Goal: Task Accomplishment & Management: Manage account settings

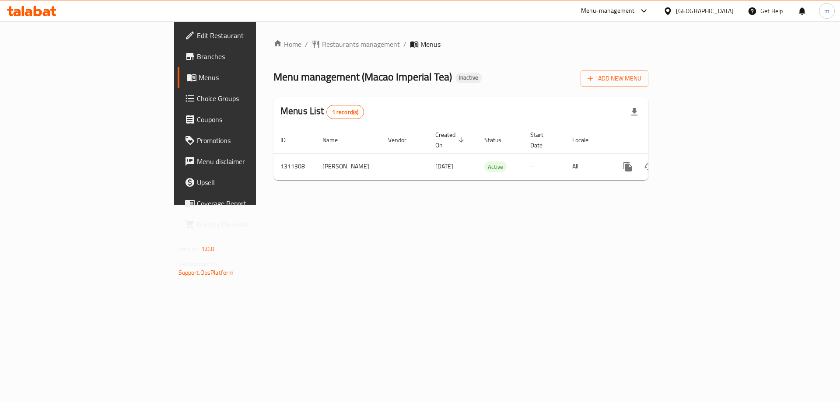
click at [178, 89] on link "Choice Groups" at bounding box center [246, 98] width 137 height 21
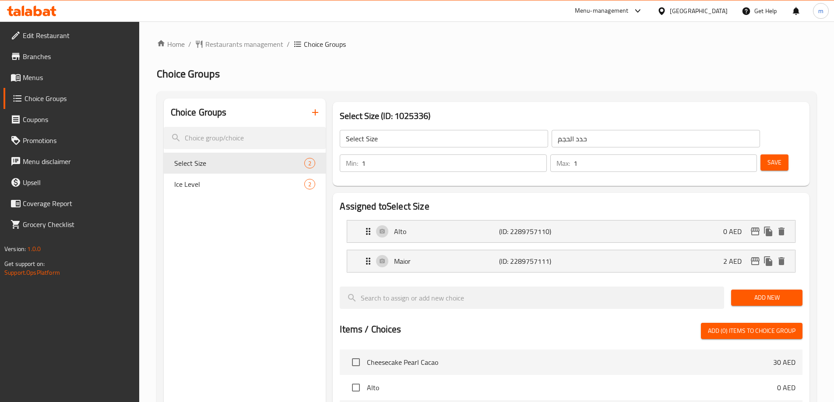
click at [319, 106] on button "button" at bounding box center [315, 112] width 21 height 21
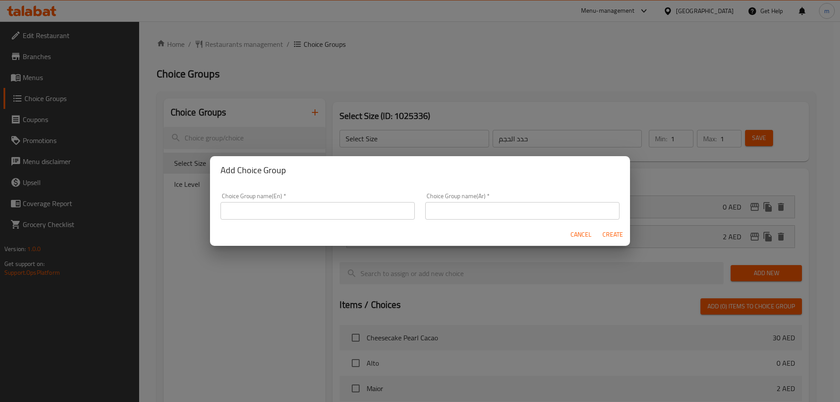
click at [316, 205] on input "text" at bounding box center [318, 211] width 194 height 18
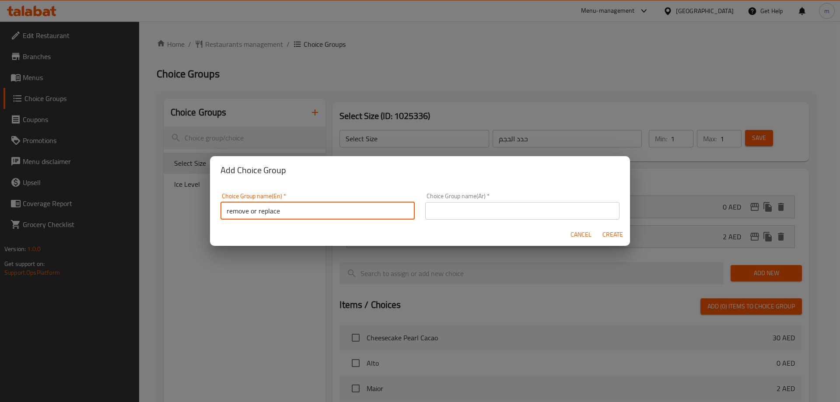
type input "remove or replace"
click at [505, 213] on input "text" at bounding box center [522, 211] width 194 height 18
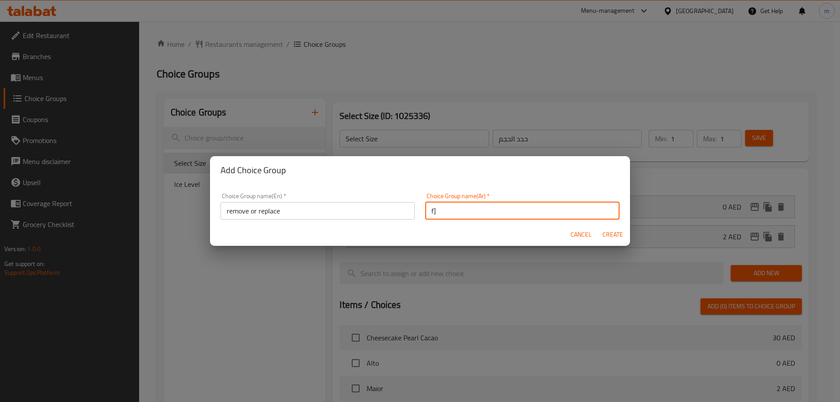
type input "f"
type input "بسيبسلبي"
click at [617, 235] on span "Create" at bounding box center [612, 234] width 21 height 11
type input "remove or replace"
type input "بسيبسلبي"
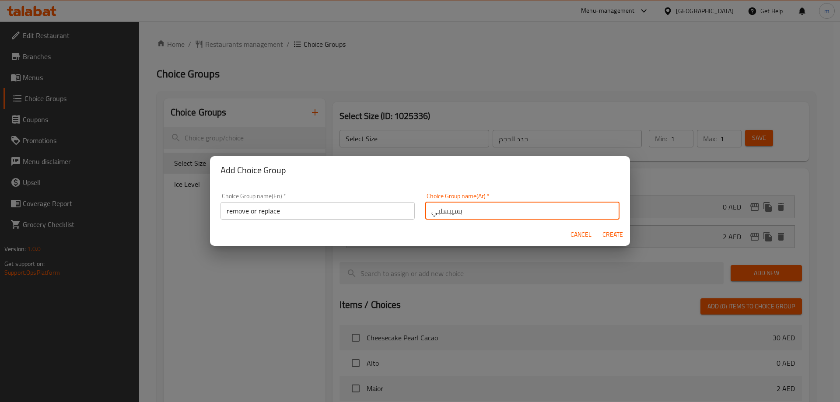
type input "0"
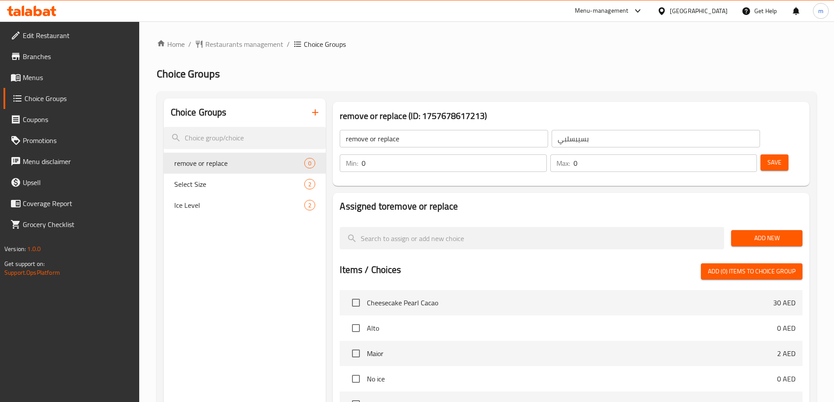
click at [773, 233] on span "Add New" at bounding box center [766, 238] width 57 height 11
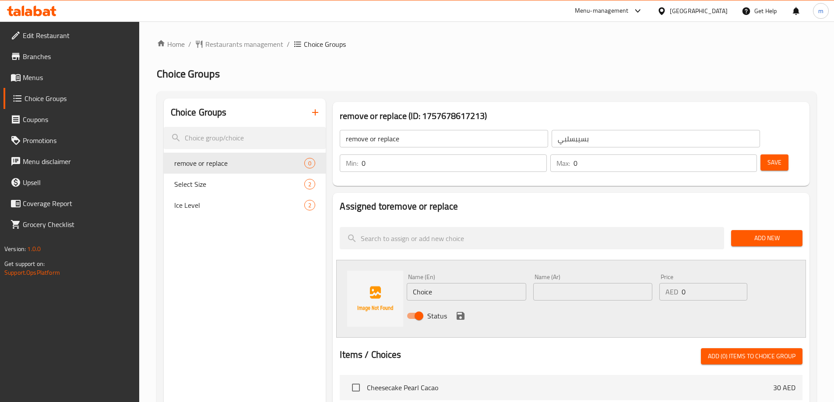
click at [546, 154] on input "0" at bounding box center [453, 163] width 185 height 18
type input "1"
click at [570, 158] on p "Max:" at bounding box center [563, 163] width 14 height 11
click at [726, 154] on input "0" at bounding box center [664, 163] width 183 height 18
type input "1"
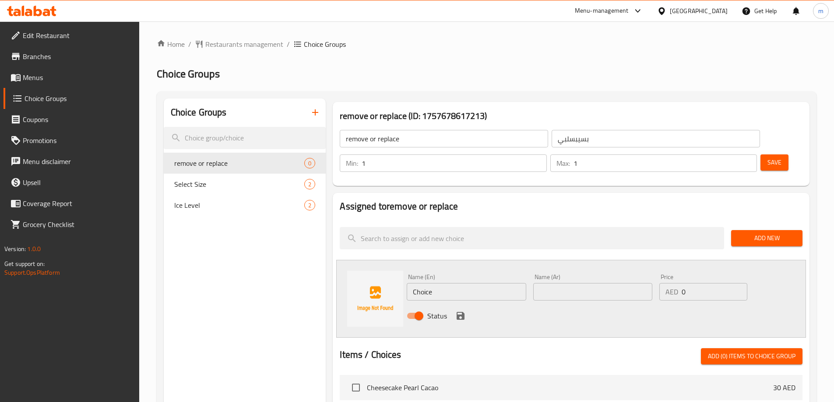
click at [704, 193] on div "Assigned to remove or replace Add New Name (En) Choice Name (En) Name (Ar) Name…" at bounding box center [571, 406] width 477 height 427
click at [465, 283] on input "Choice" at bounding box center [466, 292] width 119 height 18
type input "C"
type input "ق"
type input "remove"
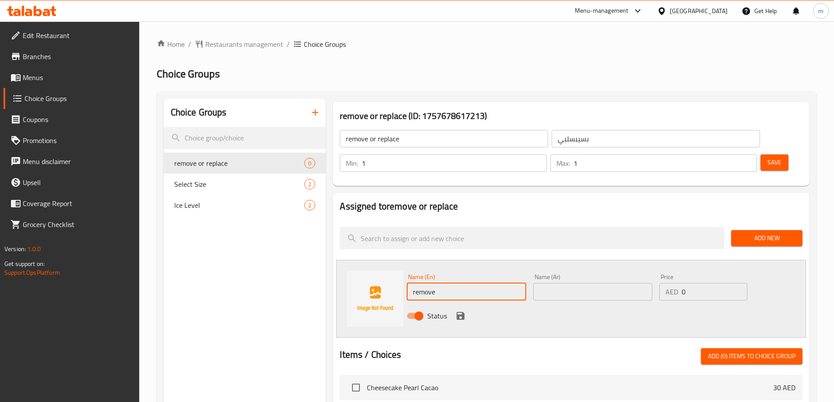
click at [600, 283] on input "text" at bounding box center [592, 292] width 119 height 18
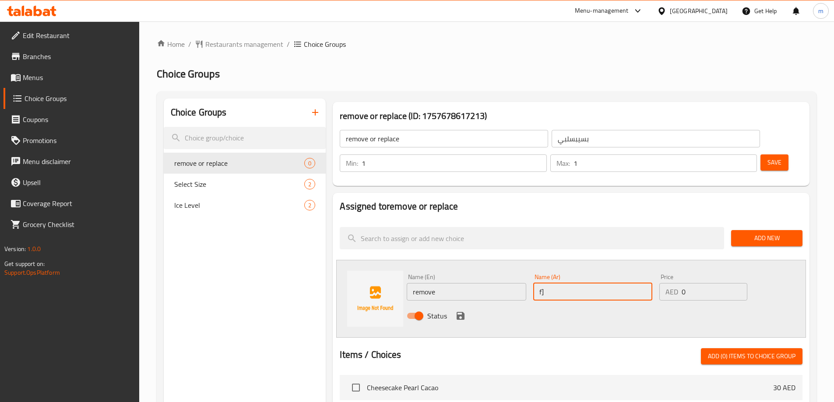
type input "f"
type input "د"
type input "بدون"
click at [688, 283] on input "0" at bounding box center [713, 292] width 65 height 18
click at [460, 311] on icon "save" at bounding box center [460, 316] width 11 height 11
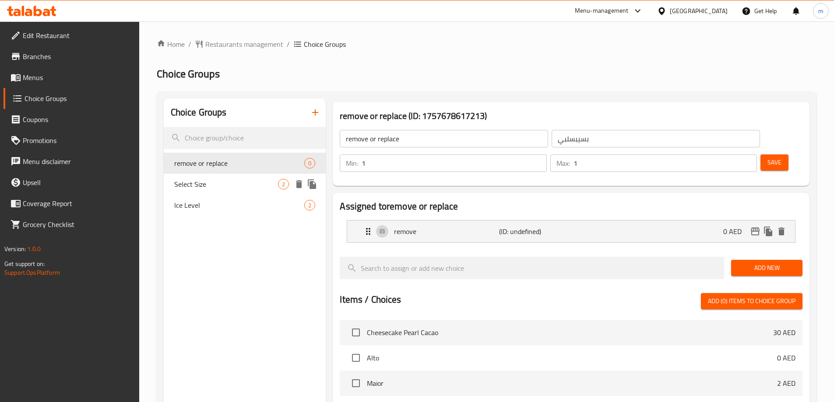
click at [209, 180] on span "Select Size" at bounding box center [226, 184] width 104 height 11
type input "Select Size"
type input "حدد الحجم"
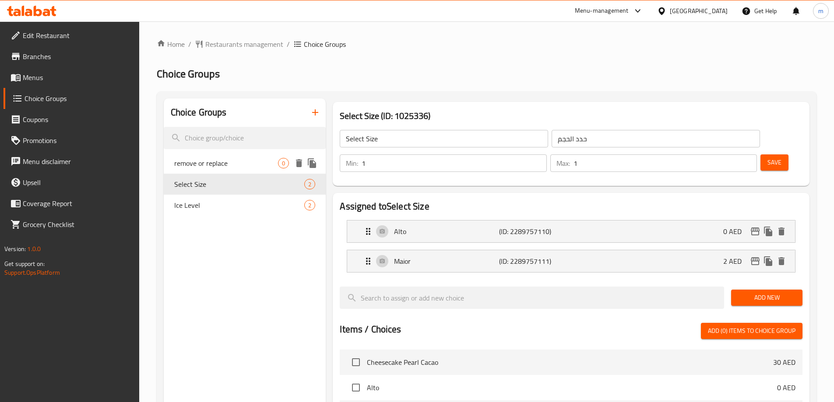
click at [253, 164] on span "remove or replace" at bounding box center [226, 163] width 104 height 11
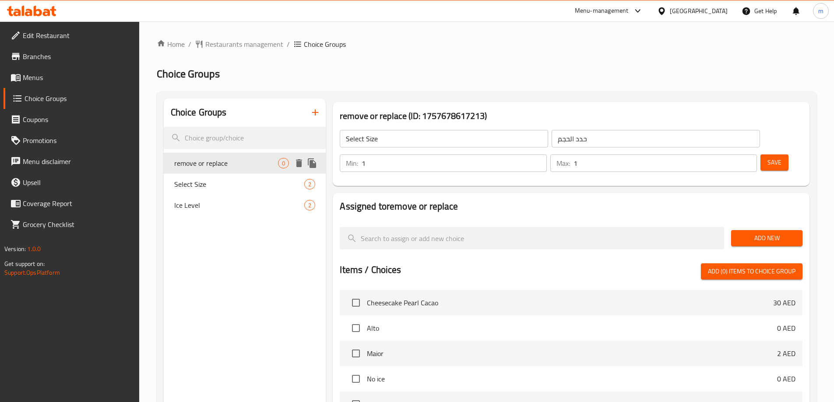
type input "remove or replace"
type input "بسيبسلبي"
type input "0"
click at [764, 233] on span "Add New" at bounding box center [766, 238] width 57 height 11
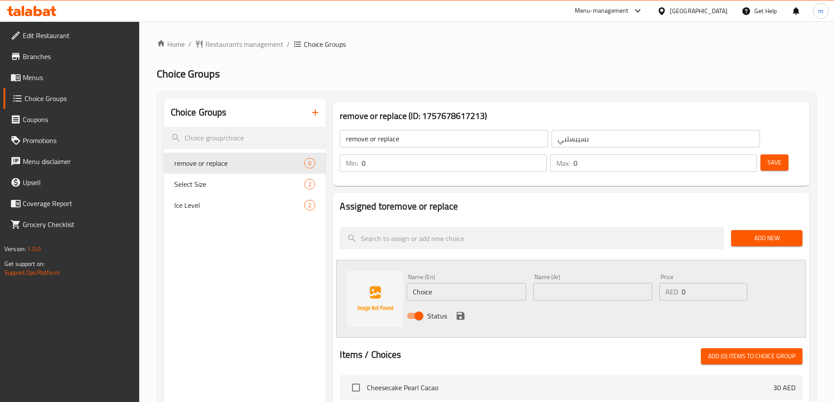
click at [75, 100] on span "Choice Groups" at bounding box center [79, 98] width 108 height 11
click at [39, 56] on span "Branches" at bounding box center [77, 56] width 109 height 11
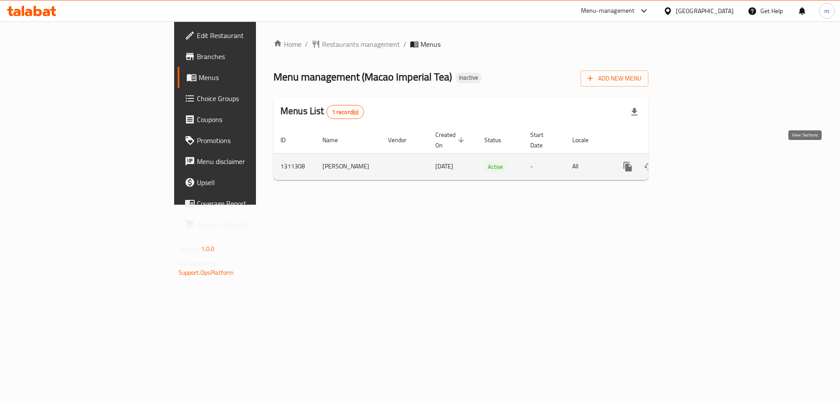
click at [701, 163] on link "enhanced table" at bounding box center [690, 166] width 21 height 21
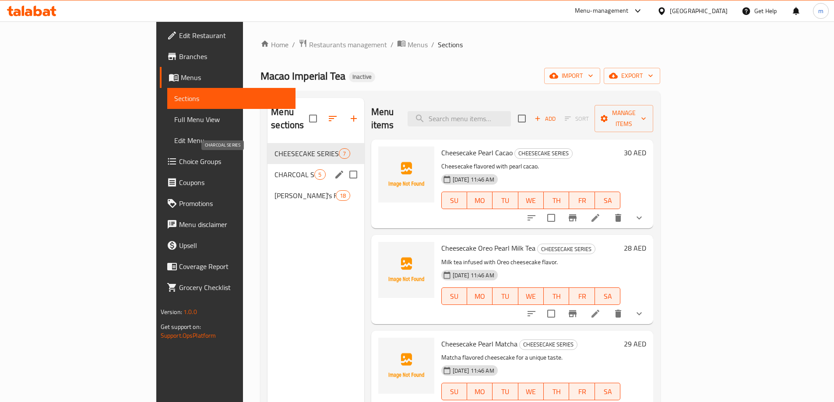
click at [274, 169] on span "CHARCOAL SERIES" at bounding box center [294, 174] width 40 height 11
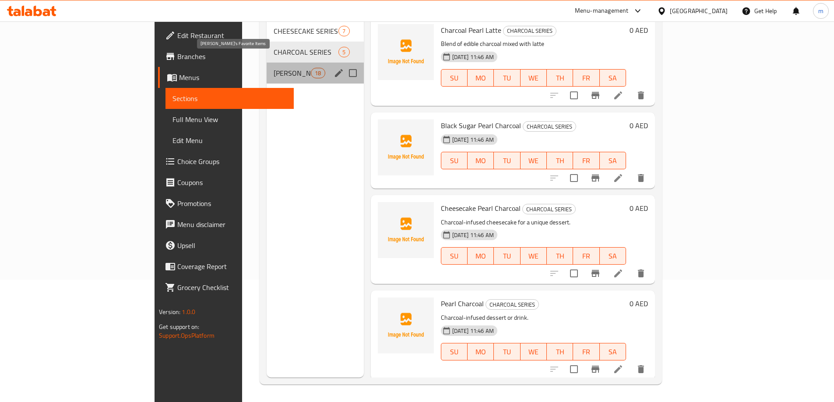
click at [273, 68] on span "Pinoy's Favorite Items" at bounding box center [291, 73] width 37 height 11
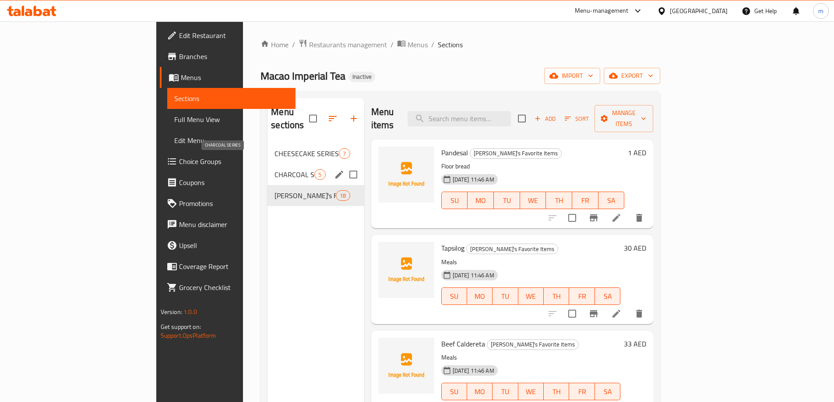
click at [274, 169] on span "CHARCOAL SERIES" at bounding box center [294, 174] width 40 height 11
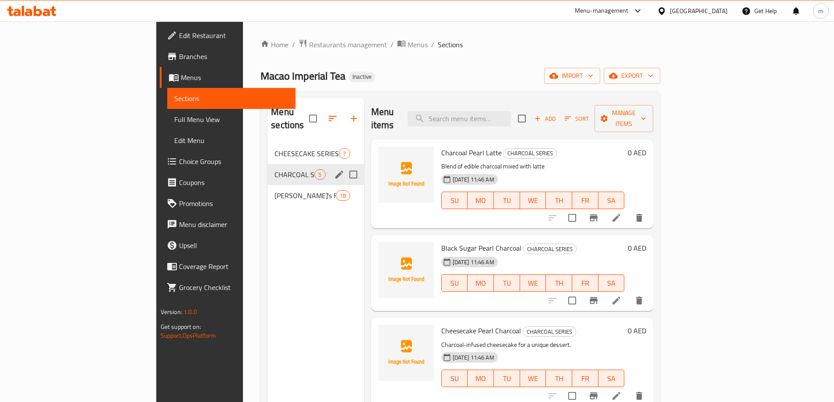
click at [344, 165] on input "Menu sections" at bounding box center [353, 174] width 18 height 18
click at [322, 113] on icon "button" at bounding box center [327, 118] width 11 height 11
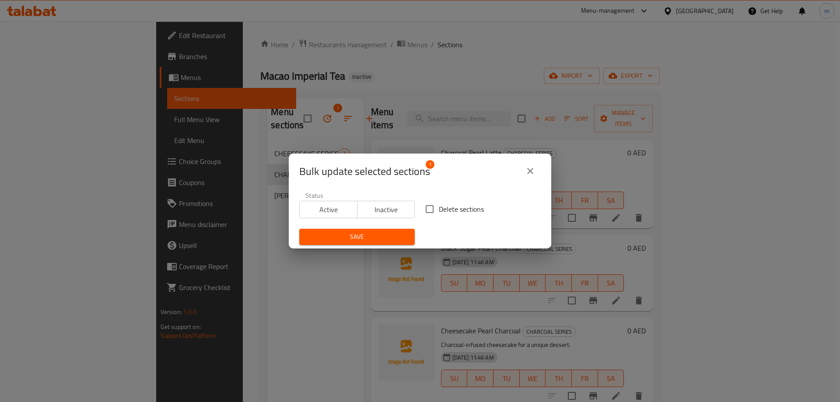
click at [530, 173] on icon "close" at bounding box center [530, 171] width 11 height 11
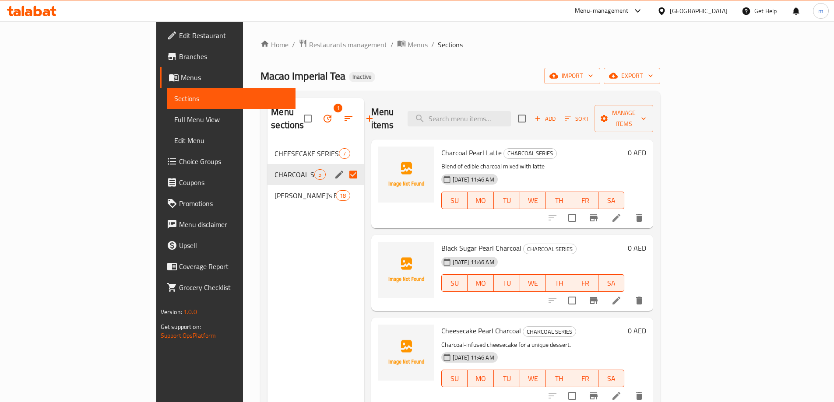
click at [344, 165] on input "Menu sections" at bounding box center [353, 174] width 18 height 18
checkbox input "false"
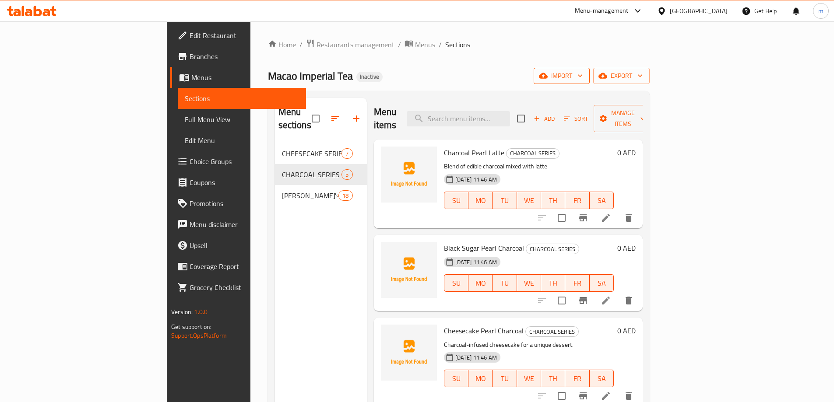
click at [582, 79] on span "import" at bounding box center [561, 75] width 42 height 11
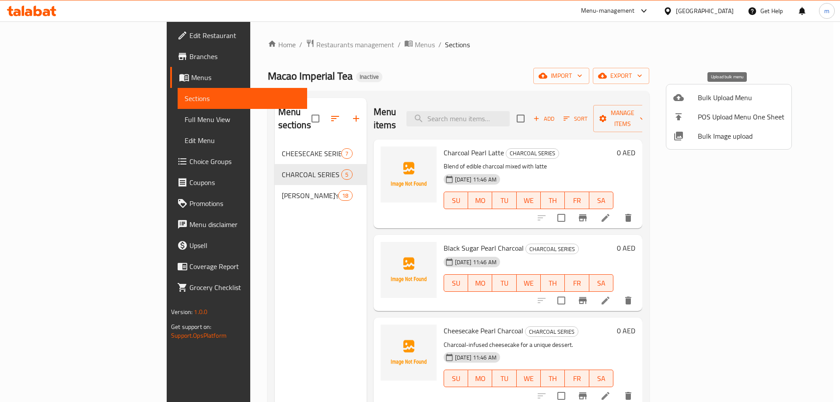
click at [722, 98] on span "Bulk Upload Menu" at bounding box center [741, 97] width 87 height 11
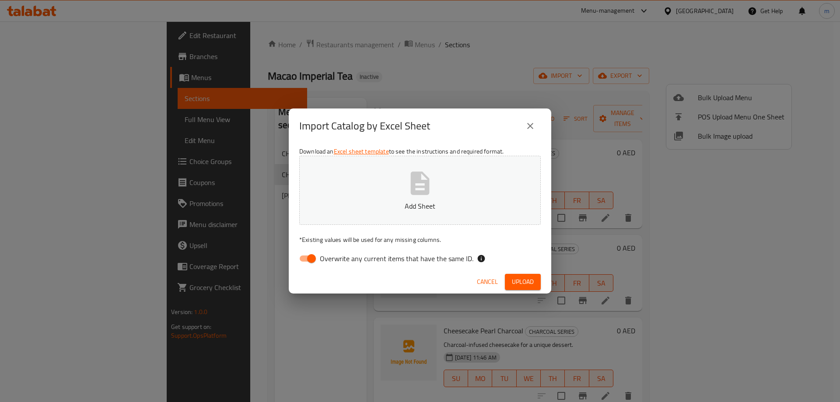
click at [309, 254] on input "Overwrite any current items that have the same ID." at bounding box center [312, 258] width 50 height 17
checkbox input "false"
click at [374, 190] on button "Add Sheet" at bounding box center [420, 190] width 242 height 69
click at [524, 286] on span "Upload" at bounding box center [523, 282] width 22 height 11
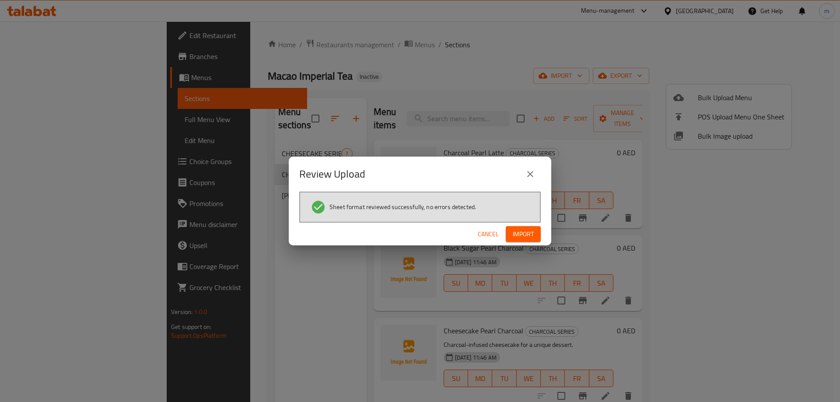
click at [536, 229] on button "Import" at bounding box center [523, 234] width 35 height 16
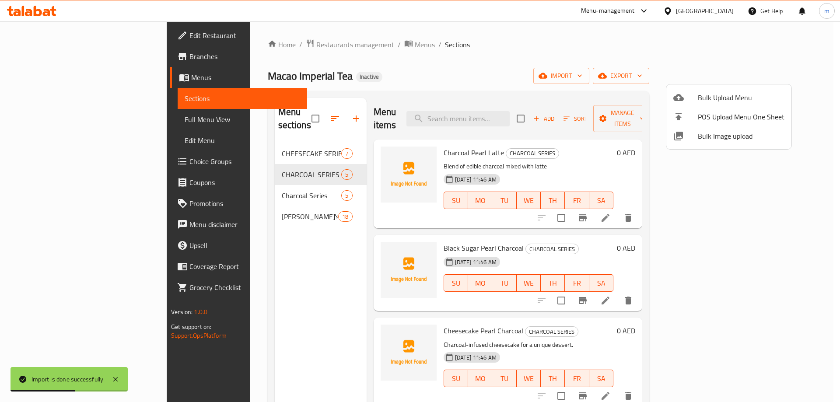
click at [292, 160] on div at bounding box center [420, 201] width 840 height 402
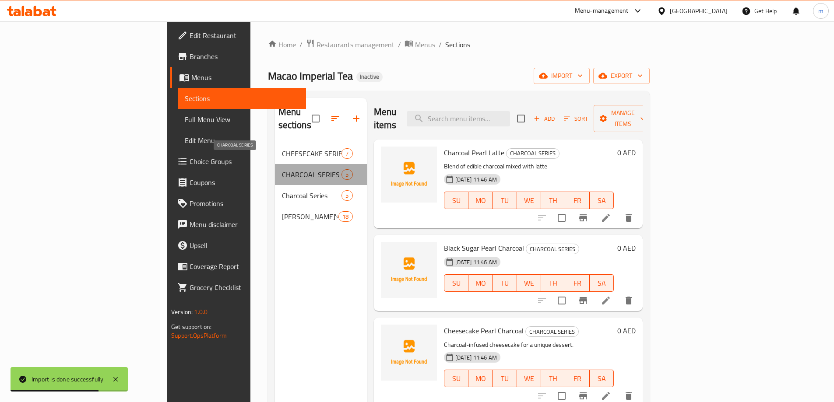
click at [291, 169] on span "CHARCOAL SERIES" at bounding box center [312, 174] width 60 height 11
click at [318, 164] on div "CHARCOAL SERIES 5" at bounding box center [321, 174] width 92 height 21
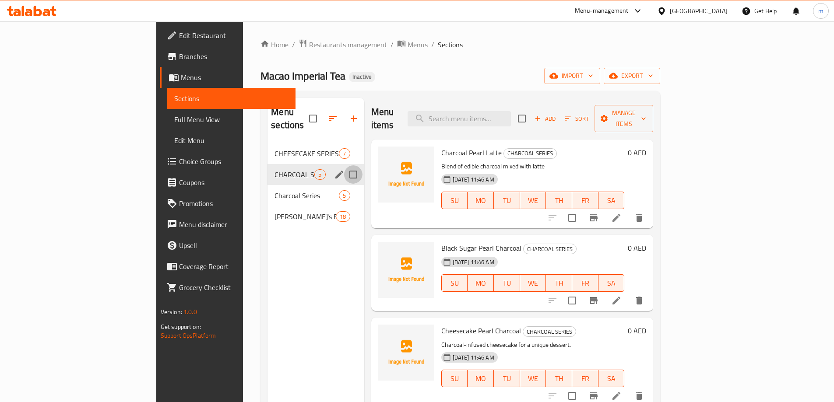
click at [344, 165] on input "Menu sections" at bounding box center [353, 174] width 18 height 18
checkbox input "true"
click at [322, 115] on icon "button" at bounding box center [327, 118] width 11 height 11
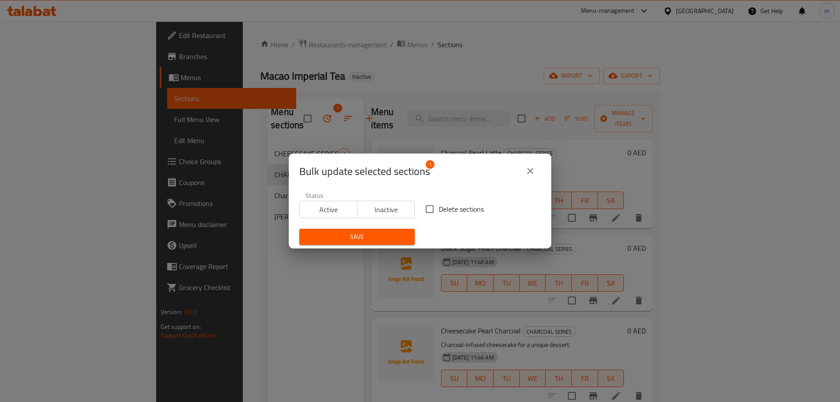
click at [424, 209] on input "Delete sections" at bounding box center [430, 209] width 18 height 18
checkbox input "true"
click at [376, 231] on button "Save" at bounding box center [357, 237] width 116 height 16
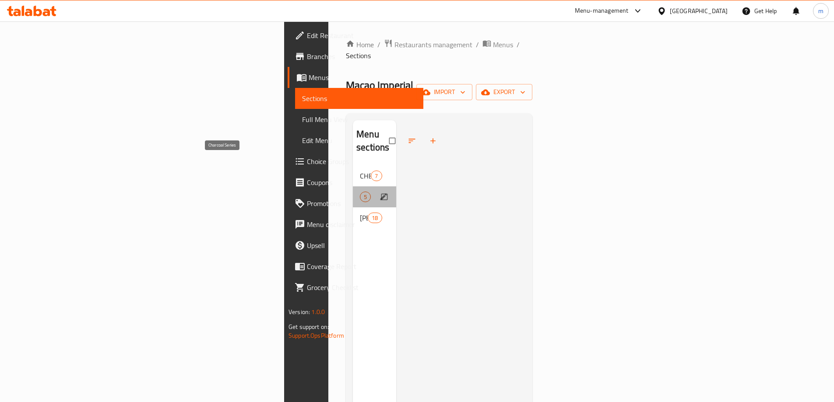
click at [360, 192] on span "Charcoal Series" at bounding box center [360, 197] width 0 height 11
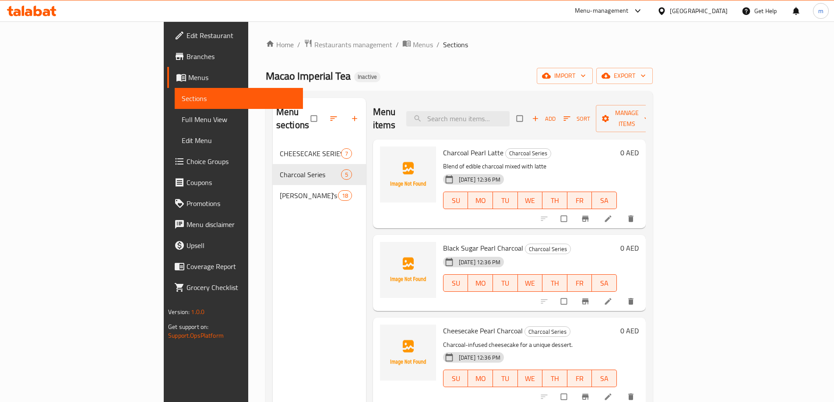
click at [186, 157] on span "Choice Groups" at bounding box center [240, 161] width 109 height 11
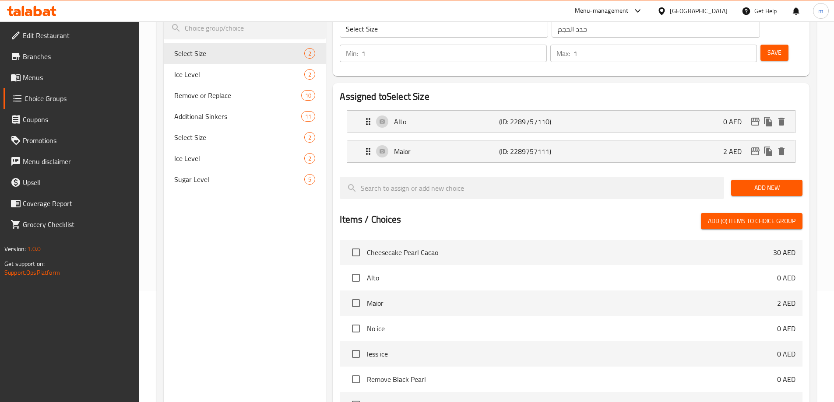
scroll to position [44, 0]
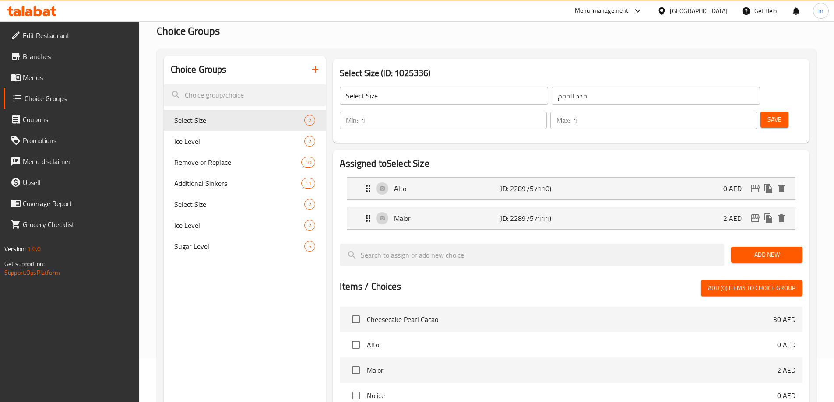
click at [319, 72] on icon "button" at bounding box center [315, 69] width 11 height 11
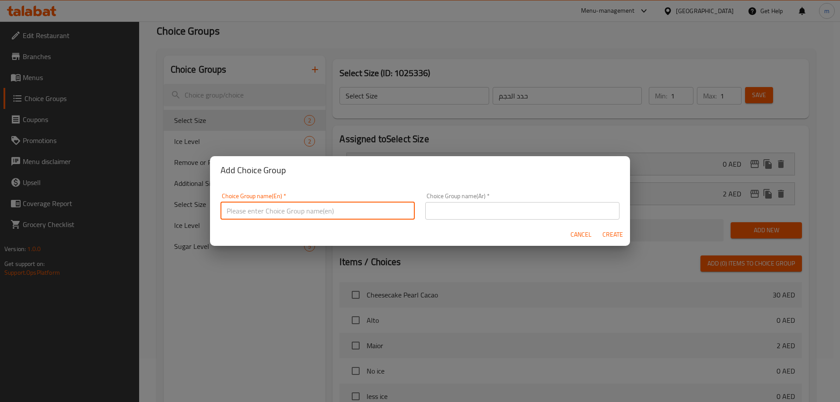
click at [301, 204] on input "text" at bounding box center [318, 211] width 194 height 18
type input "Your Choice Of:"
click at [476, 214] on input "text" at bounding box center [522, 211] width 194 height 18
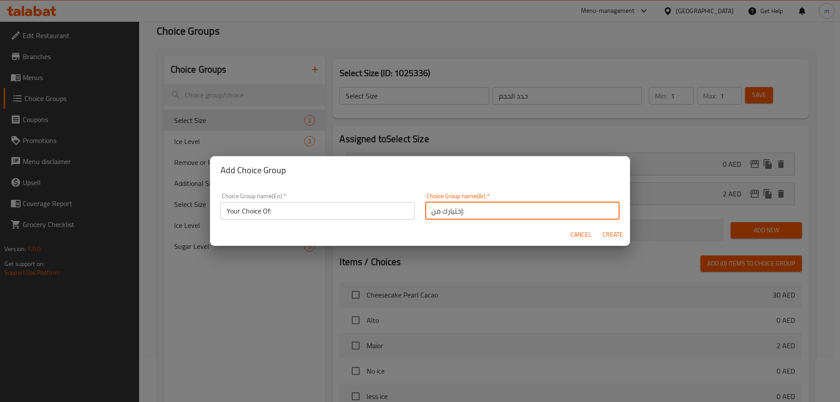
type input "إختيارك من:"
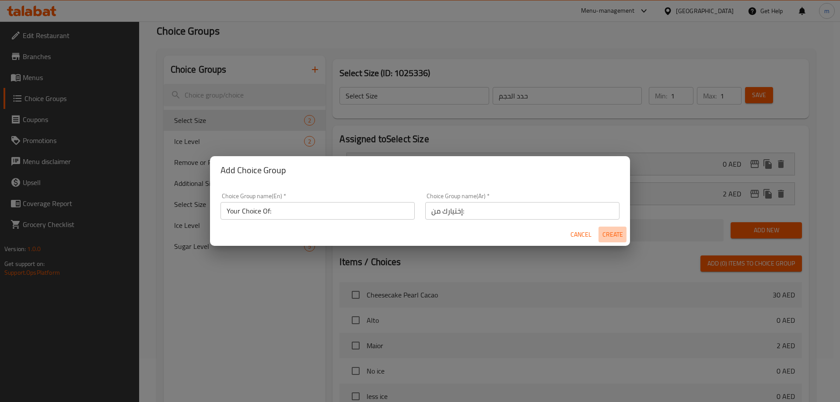
click at [606, 234] on span "Create" at bounding box center [612, 234] width 21 height 11
type input "Your Choice Of:"
type input "إختيارك من:"
type input "0"
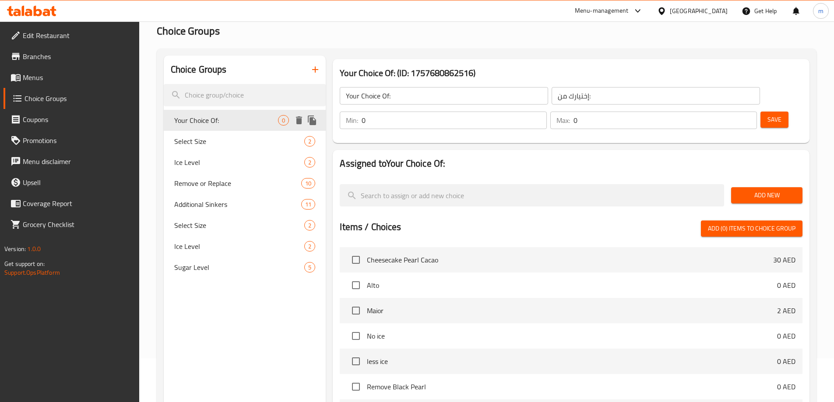
click at [245, 116] on span "Your Choice Of:" at bounding box center [226, 120] width 104 height 11
click at [546, 112] on input "0" at bounding box center [453, 121] width 185 height 18
type input "1"
click at [726, 112] on input "0" at bounding box center [664, 121] width 183 height 18
type input "1"
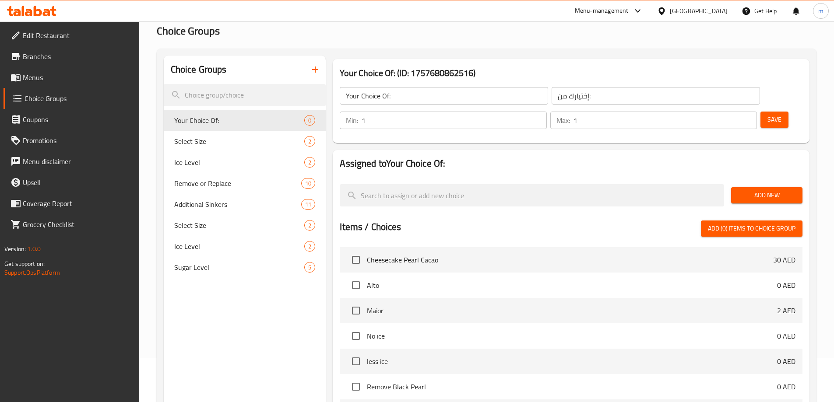
click at [659, 170] on nav at bounding box center [571, 173] width 463 height 7
click at [707, 280] on span "Alto" at bounding box center [572, 285] width 410 height 11
click at [349, 276] on input "checkbox" at bounding box center [356, 285] width 18 height 18
checkbox input "true"
click at [356, 301] on input "checkbox" at bounding box center [356, 310] width 18 height 18
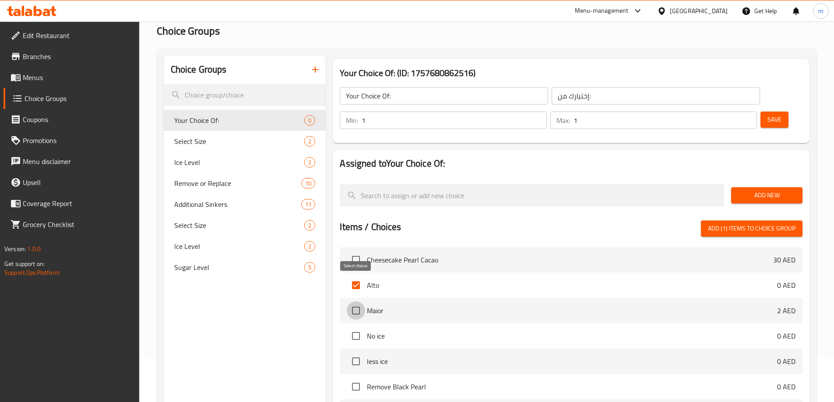
checkbox input "true"
click at [776, 223] on span "Add (2) items to choice group" at bounding box center [752, 228] width 88 height 11
checkbox input "false"
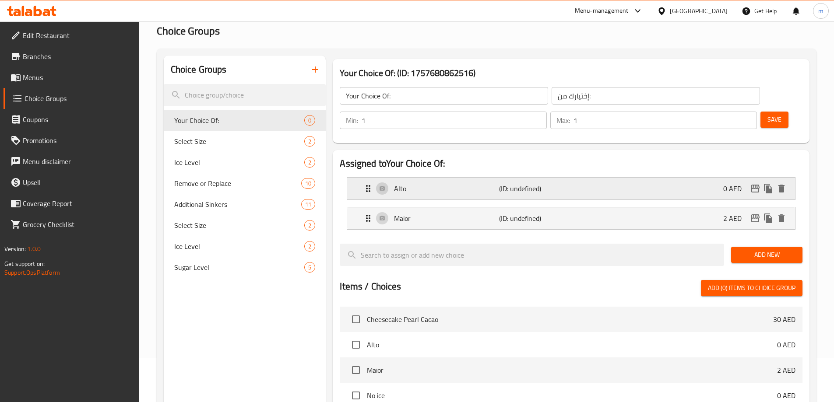
click at [723, 183] on p "0 AED" at bounding box center [735, 188] width 25 height 11
click at [370, 185] on icon "Expand" at bounding box center [368, 188] width 4 height 7
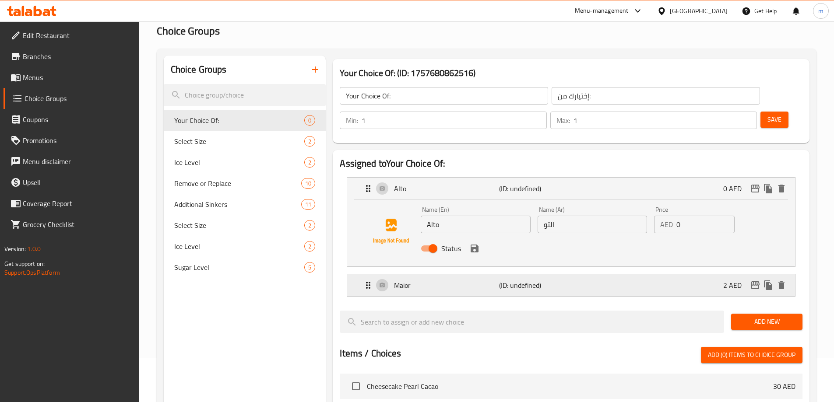
click at [365, 280] on icon "Expand" at bounding box center [368, 285] width 11 height 11
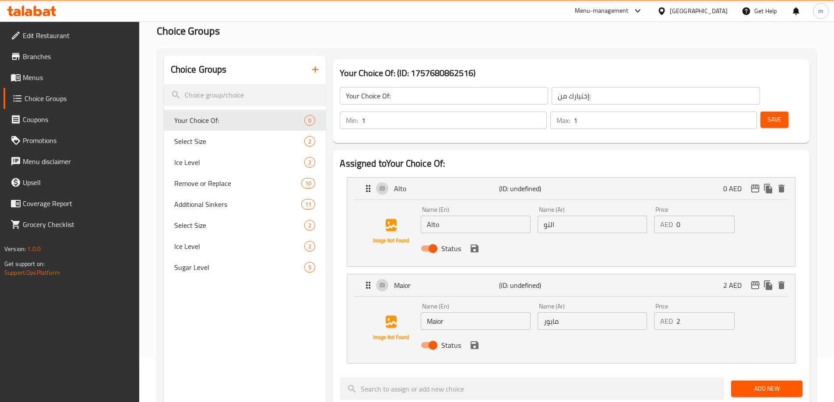
click at [698, 216] on input "0" at bounding box center [705, 225] width 58 height 18
type input "24"
click at [690, 312] on input "2" at bounding box center [705, 321] width 58 height 18
click at [471, 245] on icon "save" at bounding box center [474, 249] width 8 height 8
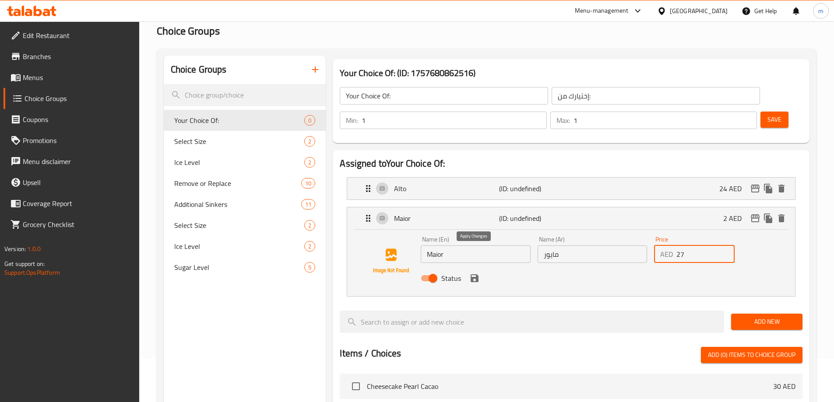
click at [474, 273] on icon "save" at bounding box center [474, 278] width 11 height 11
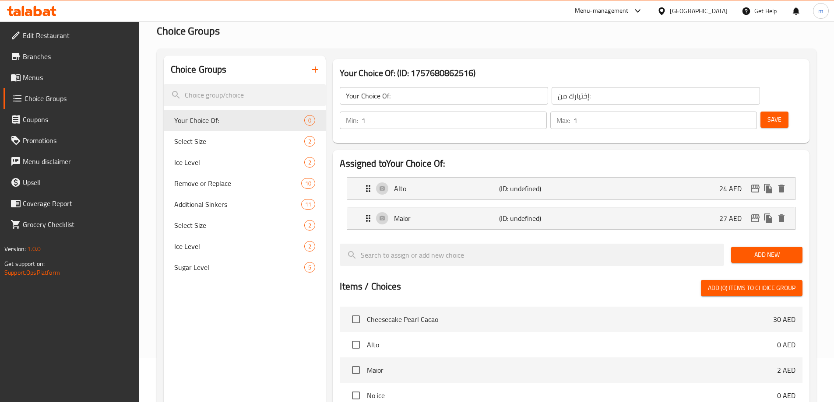
type input "27"
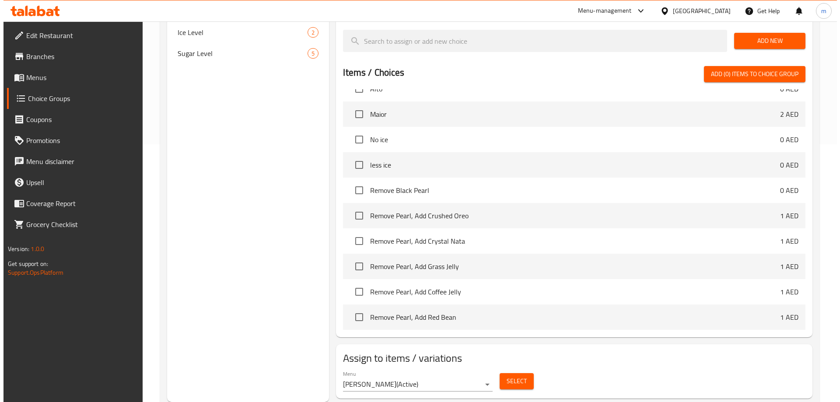
scroll to position [88, 0]
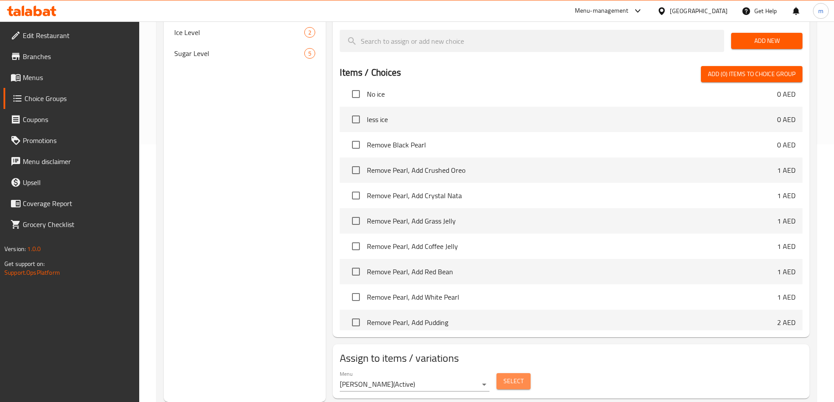
click at [513, 376] on span "Select" at bounding box center [513, 381] width 20 height 11
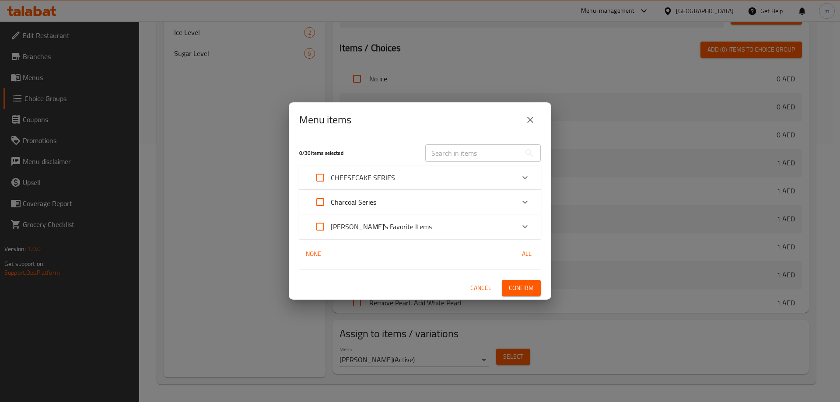
click at [534, 200] on div "Expand" at bounding box center [525, 202] width 21 height 21
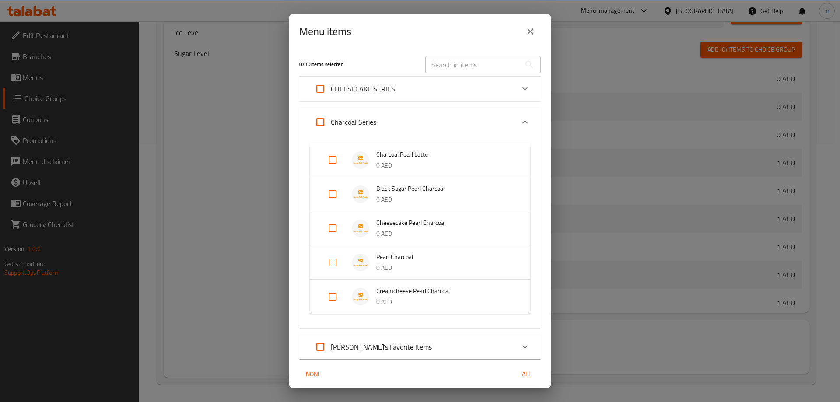
click at [327, 165] on input "Expand" at bounding box center [332, 160] width 21 height 21
checkbox input "true"
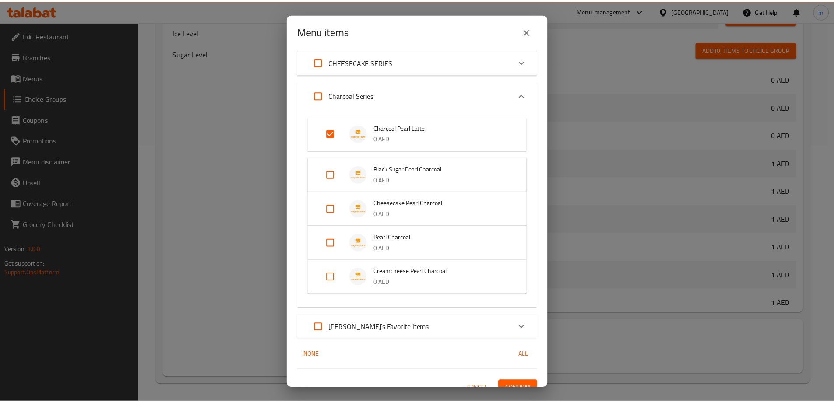
scroll to position [39, 0]
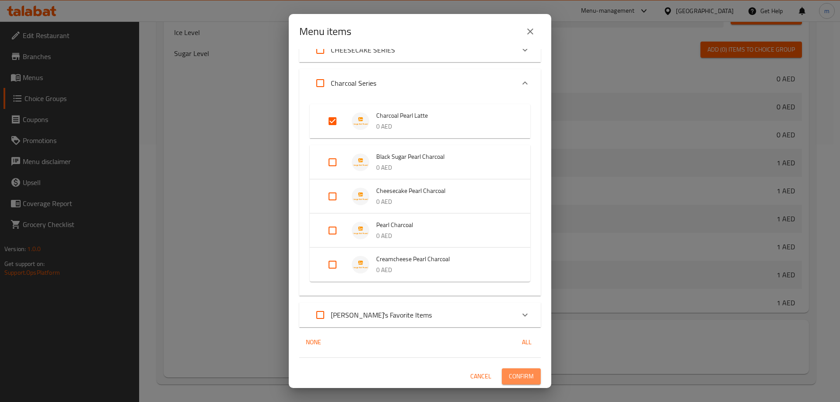
click at [514, 379] on span "Confirm" at bounding box center [521, 376] width 25 height 11
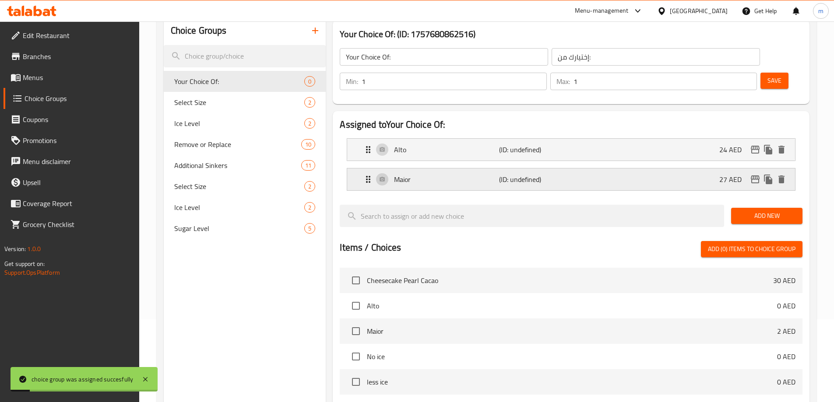
scroll to position [0, 0]
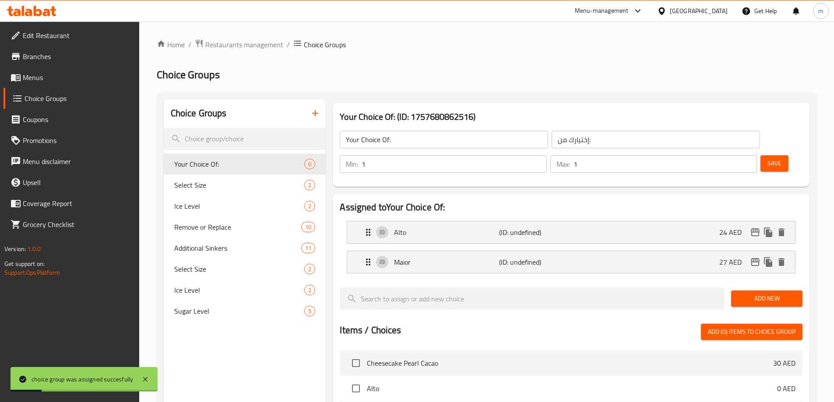
click at [767, 158] on span "Save" at bounding box center [774, 163] width 14 height 11
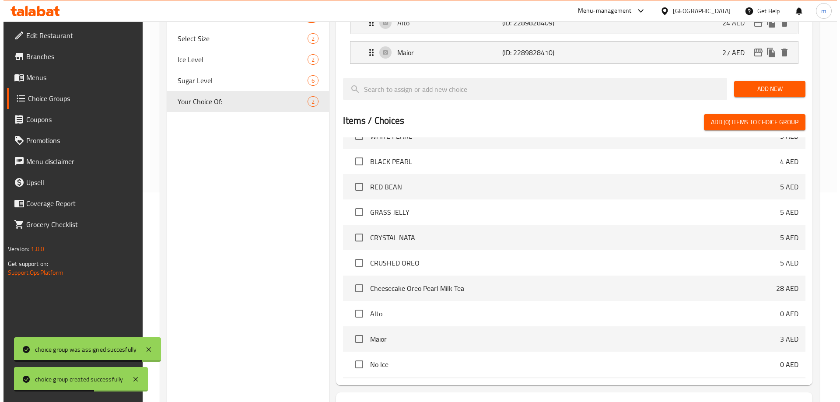
scroll to position [258, 0]
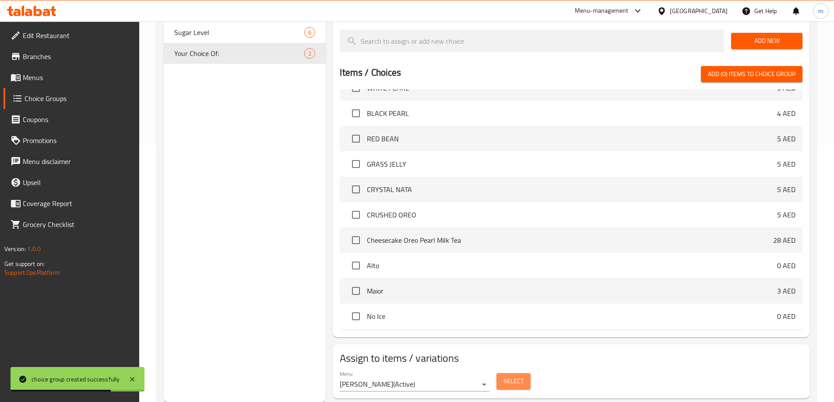
click at [505, 376] on span "Select" at bounding box center [513, 381] width 20 height 11
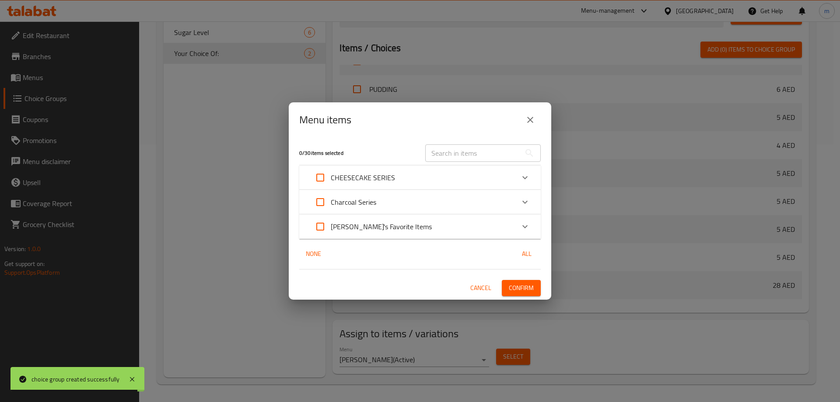
click at [526, 200] on icon "Expand" at bounding box center [525, 202] width 11 height 11
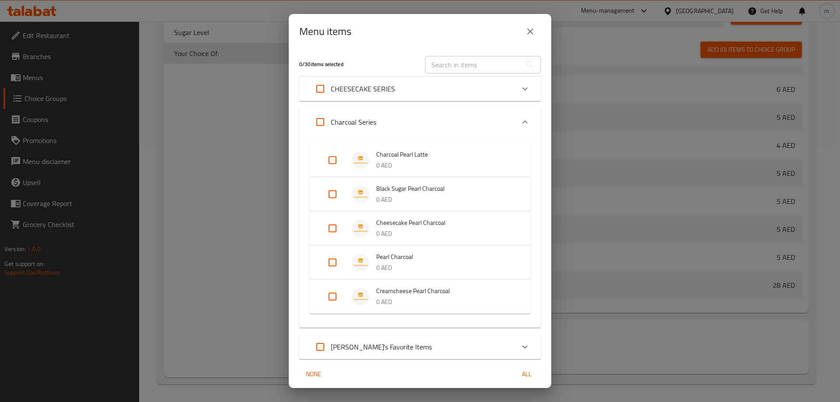
click at [333, 160] on input "Expand" at bounding box center [332, 160] width 21 height 21
checkbox input "true"
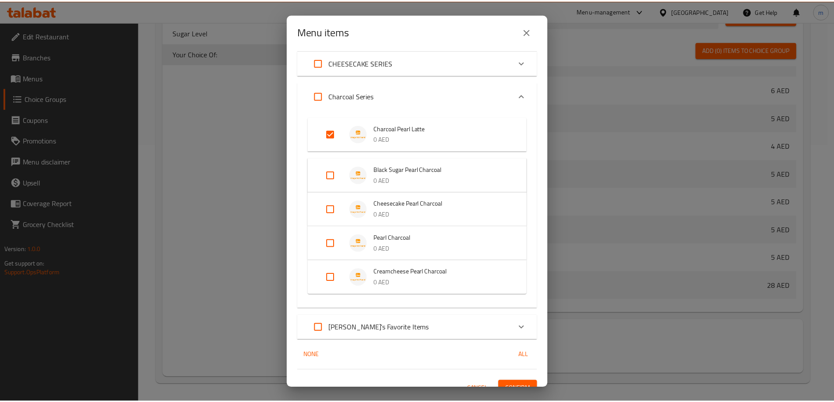
scroll to position [39, 0]
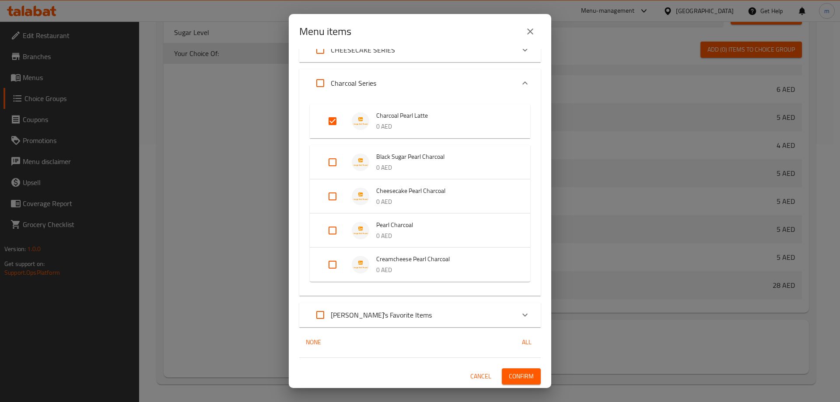
click at [530, 375] on button "Confirm" at bounding box center [521, 376] width 39 height 16
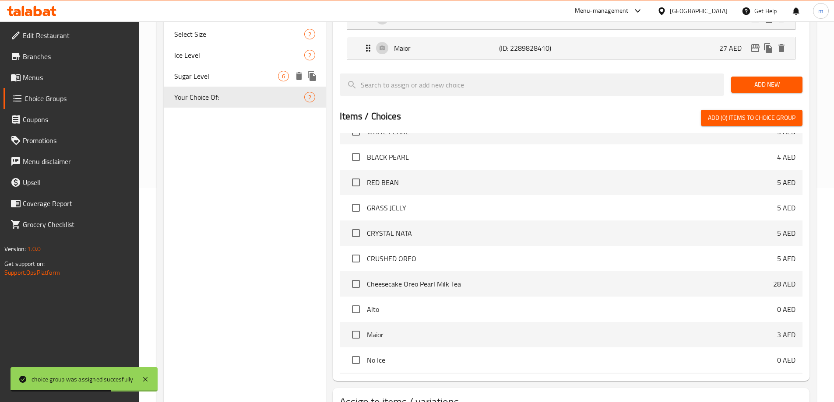
scroll to position [83, 0]
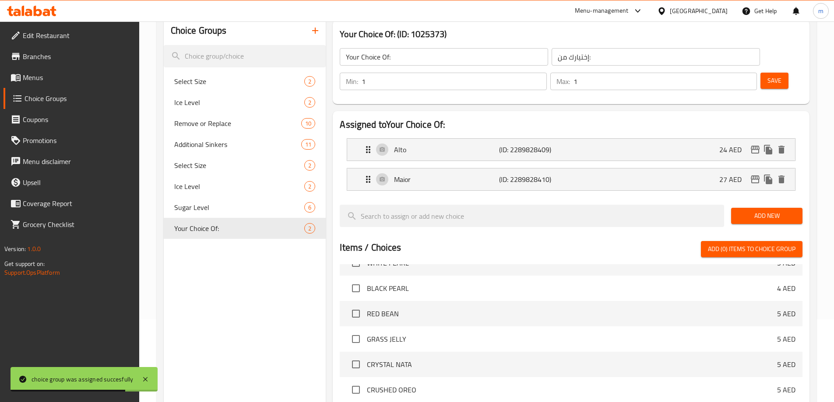
click at [314, 32] on icon "button" at bounding box center [315, 30] width 11 height 11
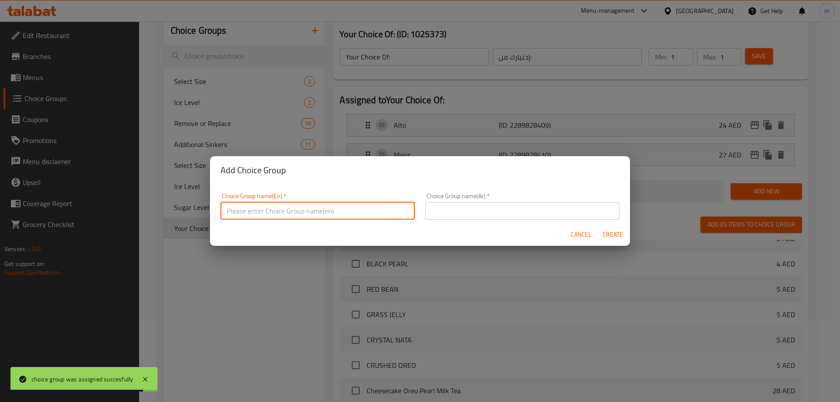
click at [270, 202] on input "text" at bounding box center [318, 211] width 194 height 18
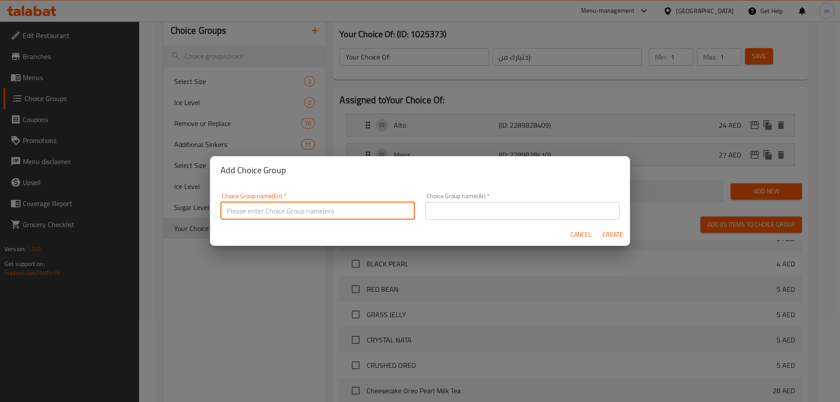
type input "غ"
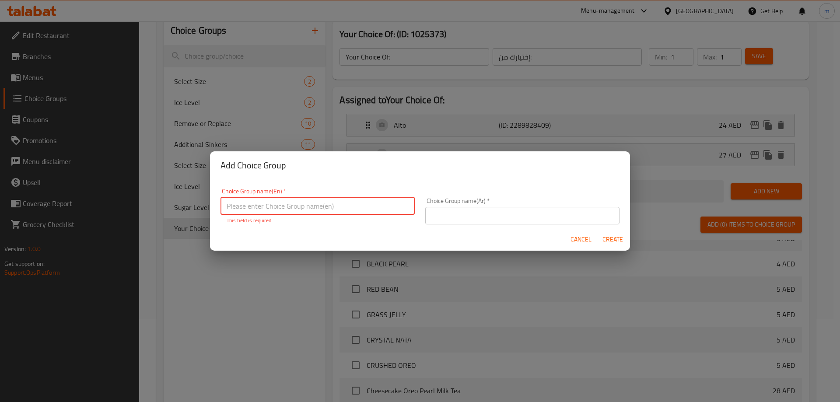
click at [477, 213] on input "text" at bounding box center [522, 216] width 194 height 18
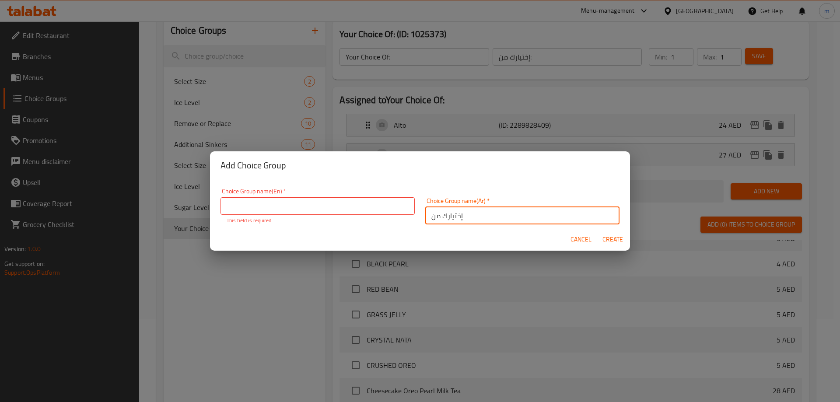
type input "إختيارك من"
click at [363, 210] on input "text" at bounding box center [318, 206] width 194 height 18
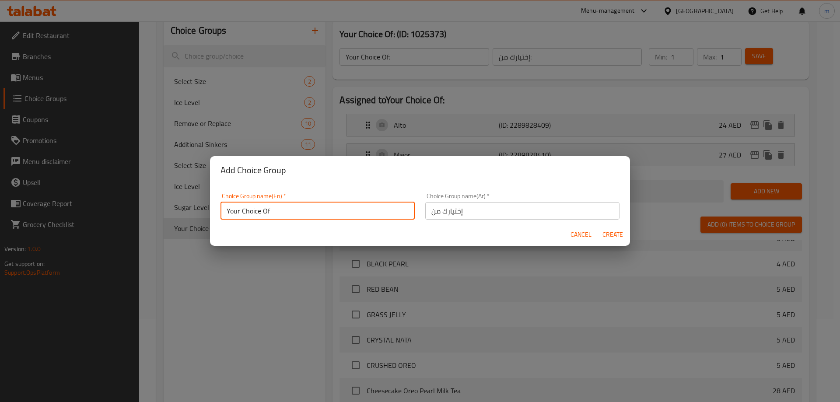
type input "Your Choice Of"
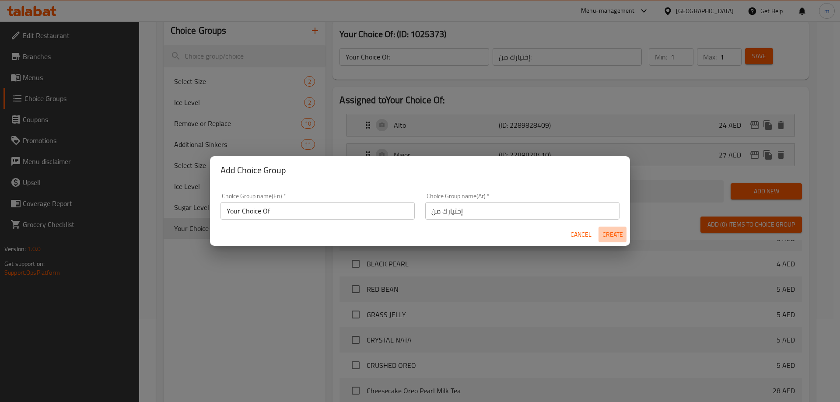
click at [609, 235] on span "Create" at bounding box center [612, 234] width 21 height 11
type input "Your Choice Of"
type input "إختيارك من"
type input "0"
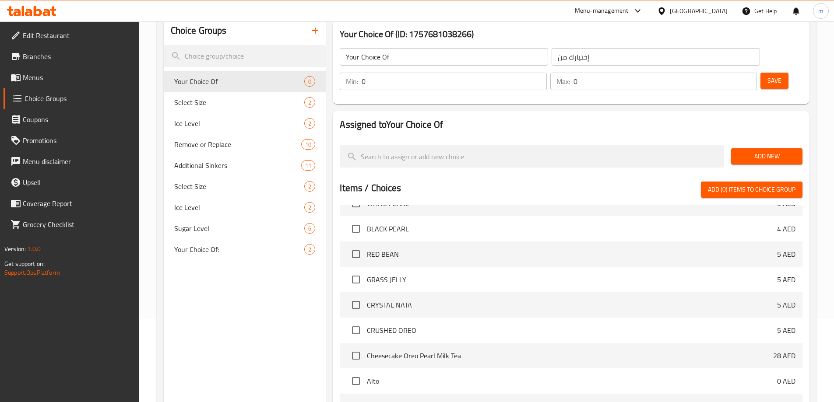
click at [767, 151] on span "Add New" at bounding box center [766, 156] width 57 height 11
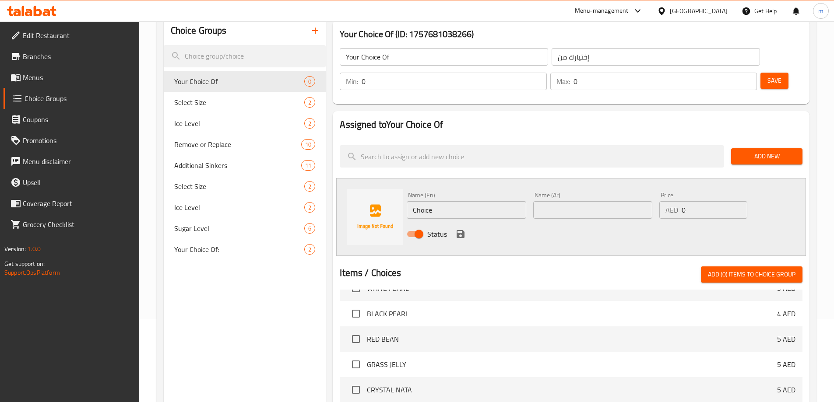
scroll to position [214, 0]
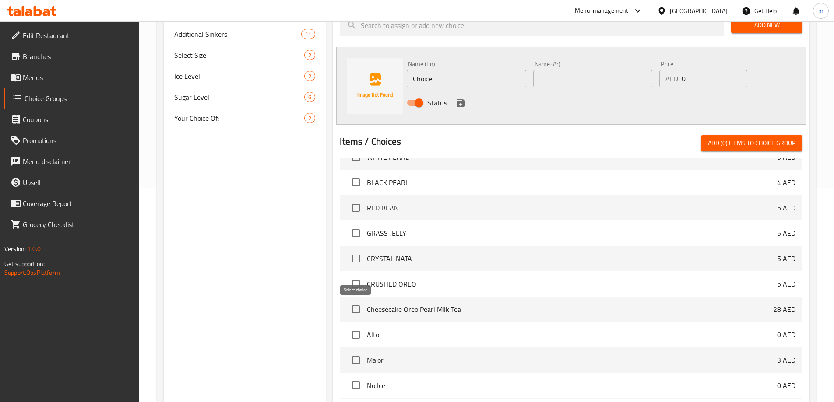
click at [357, 326] on input "checkbox" at bounding box center [356, 335] width 18 height 18
checkbox input "true"
click at [354, 351] on input "checkbox" at bounding box center [356, 360] width 18 height 18
checkbox input "true"
click at [778, 135] on button "Add (2) items to choice group" at bounding box center [752, 143] width 102 height 16
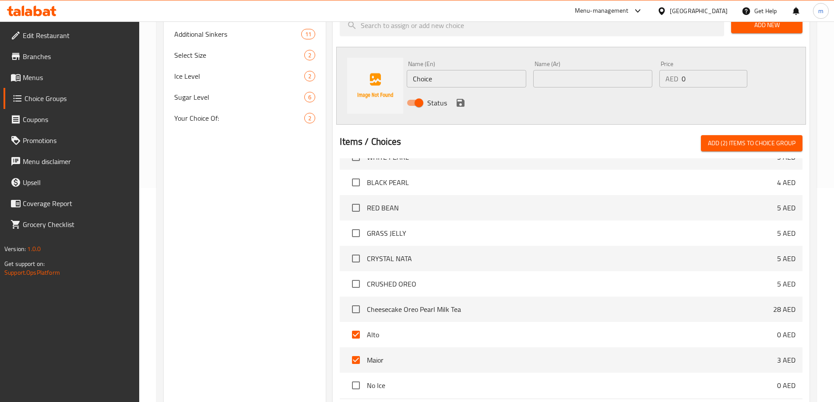
checkbox input "false"
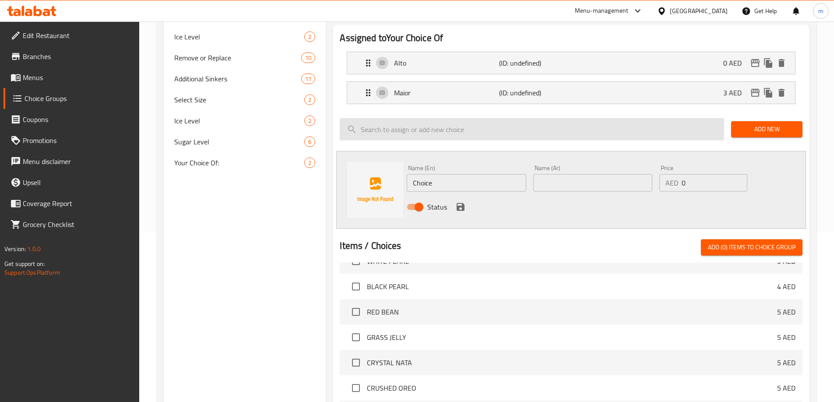
scroll to position [126, 0]
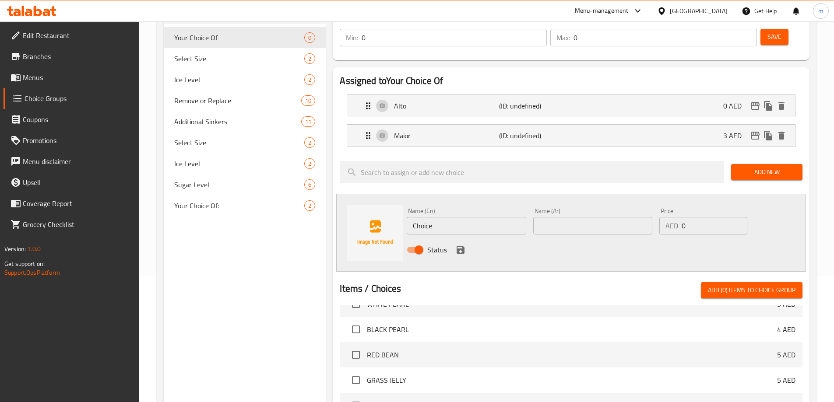
click at [785, 194] on div "Name (En) Choice Name (En) Name (Ar) Name (Ar) Price AED 0 Price Status" at bounding box center [571, 233] width 470 height 78
click at [491, 238] on div "Status" at bounding box center [592, 250] width 379 height 24
click at [464, 243] on button "save" at bounding box center [460, 249] width 13 height 13
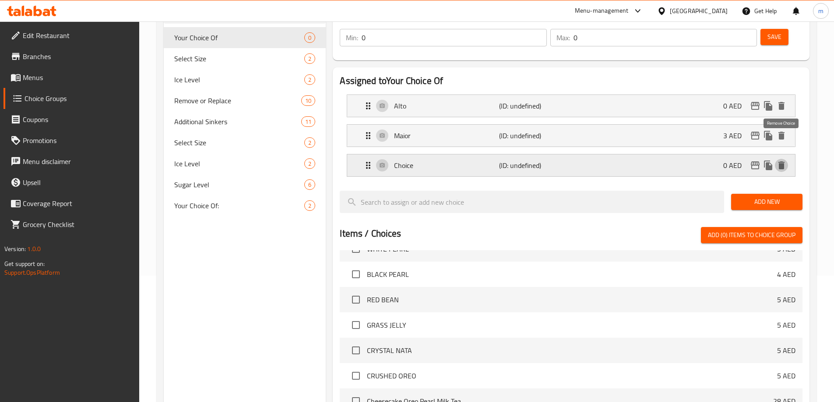
click at [786, 160] on icon "delete" at bounding box center [781, 165] width 11 height 11
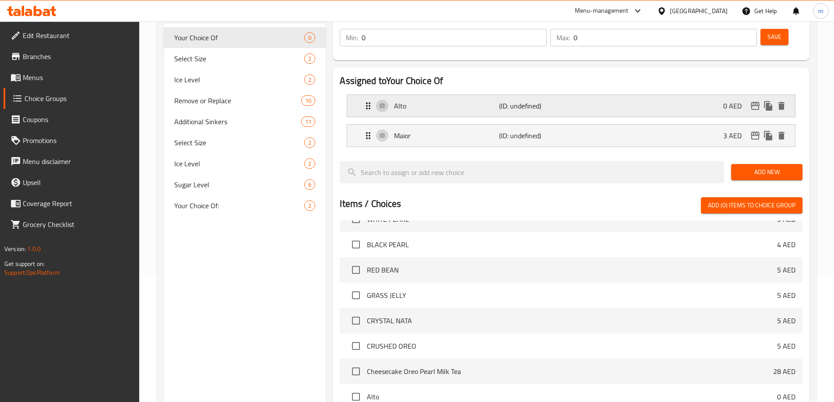
click at [360, 95] on div "Alto (ID: undefined) 0 AED" at bounding box center [571, 106] width 448 height 22
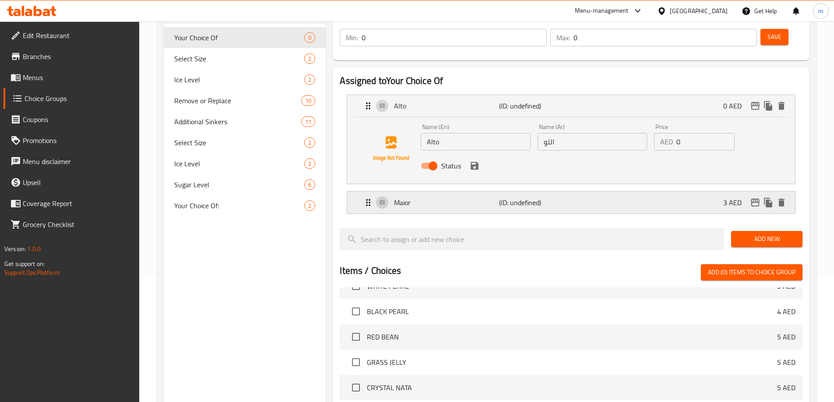
click at [368, 197] on icon "Expand" at bounding box center [368, 202] width 11 height 11
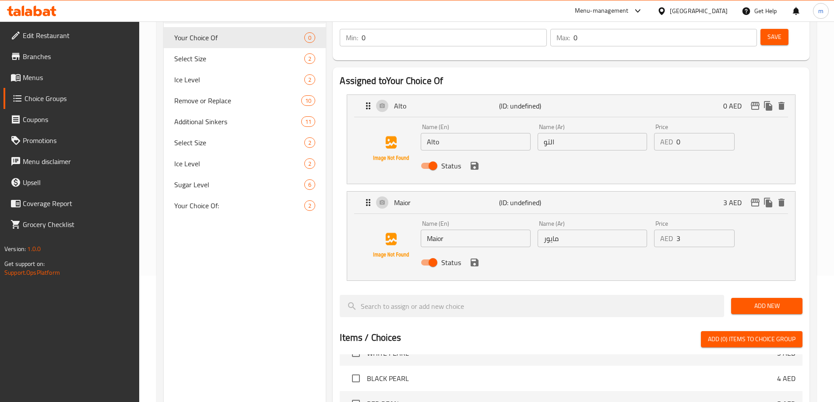
click at [692, 133] on input "0" at bounding box center [705, 142] width 58 height 18
click at [715, 224] on div "Price AED 3 Price" at bounding box center [694, 234] width 88 height 34
type input "22"
click at [710, 230] on input "3" at bounding box center [705, 239] width 58 height 18
click at [469, 257] on icon "save" at bounding box center [474, 262] width 11 height 11
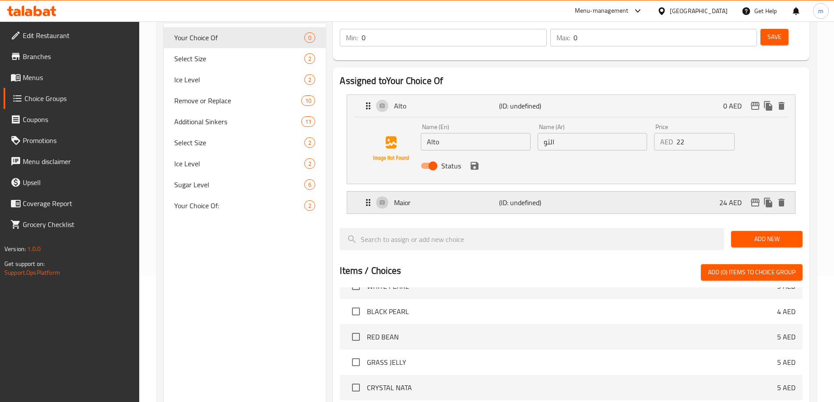
type input "24"
click at [474, 161] on icon "save" at bounding box center [474, 166] width 11 height 11
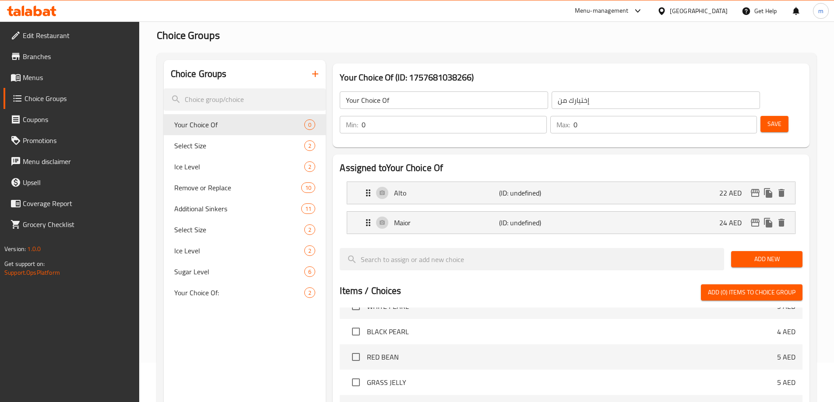
scroll to position [39, 0]
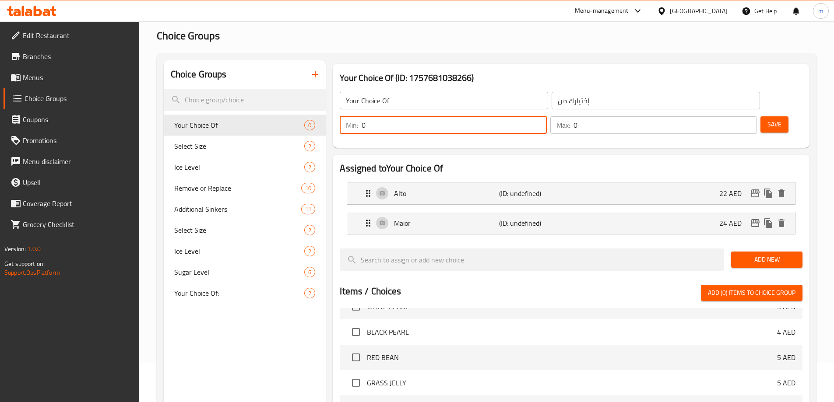
click at [546, 116] on input "0" at bounding box center [453, 125] width 185 height 18
type input "1"
click at [728, 116] on input "0" at bounding box center [664, 125] width 183 height 18
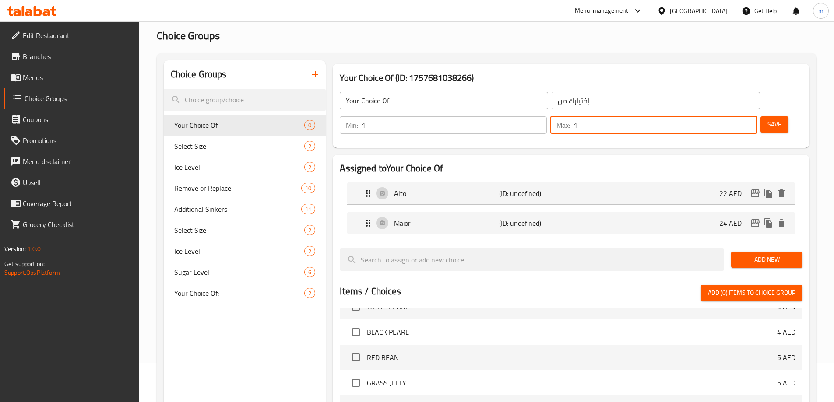
type input "1"
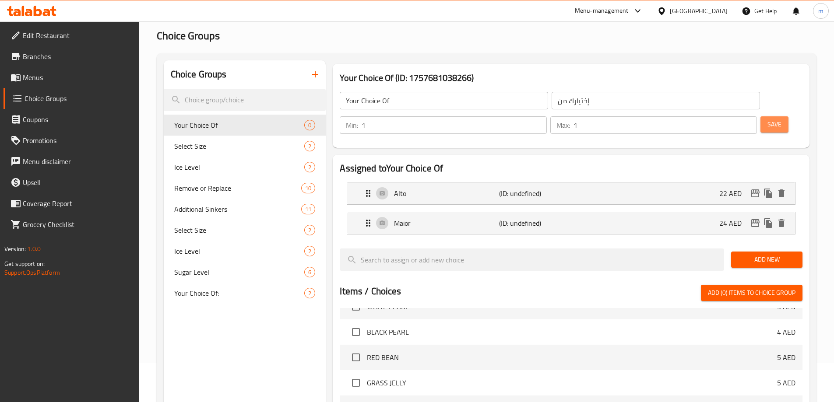
click at [767, 119] on span "Save" at bounding box center [774, 124] width 14 height 11
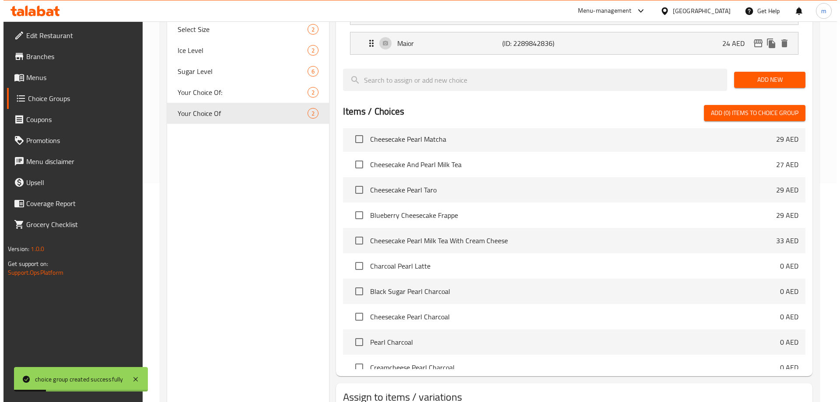
scroll to position [258, 0]
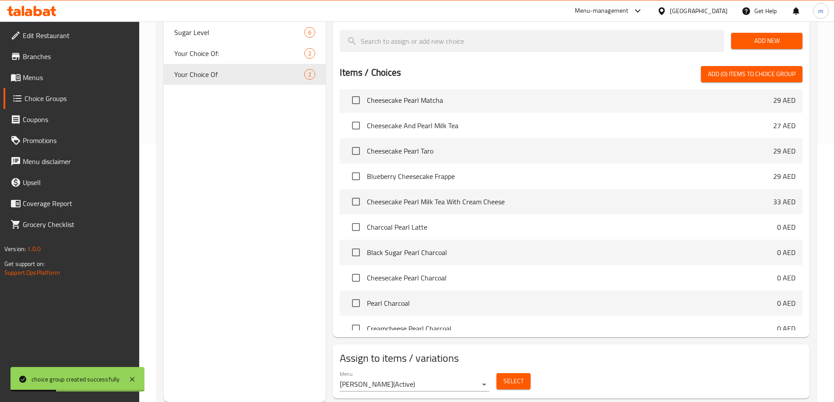
click at [509, 376] on span "Select" at bounding box center [513, 381] width 20 height 11
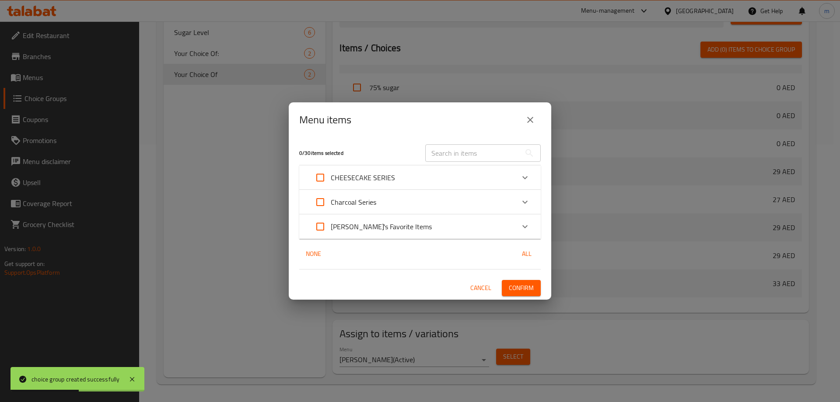
click at [523, 203] on icon "Expand" at bounding box center [525, 202] width 11 height 11
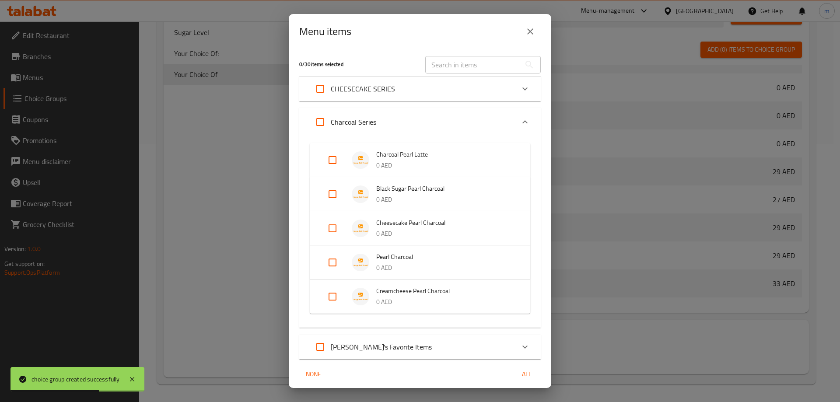
click at [326, 191] on input "Expand" at bounding box center [332, 194] width 21 height 21
checkbox input "true"
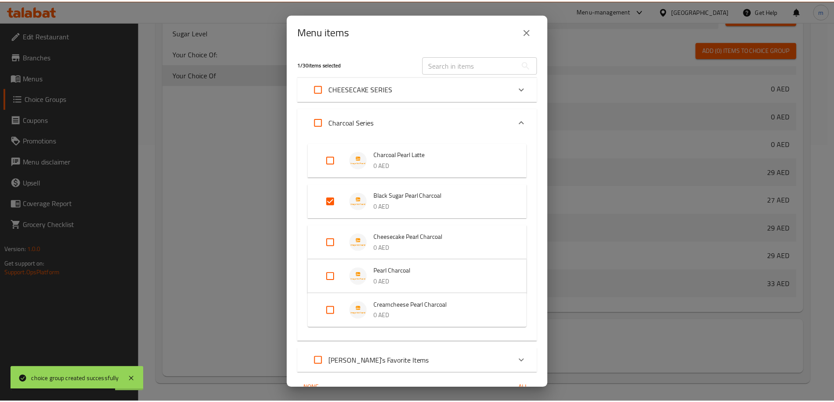
scroll to position [46, 0]
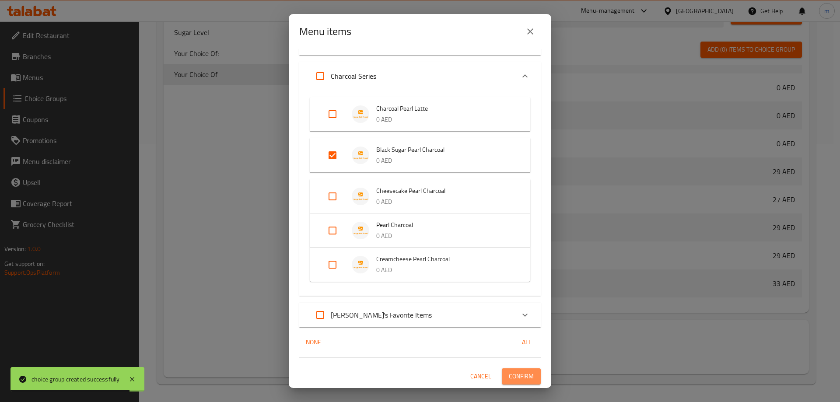
click at [509, 380] on span "Confirm" at bounding box center [521, 376] width 25 height 11
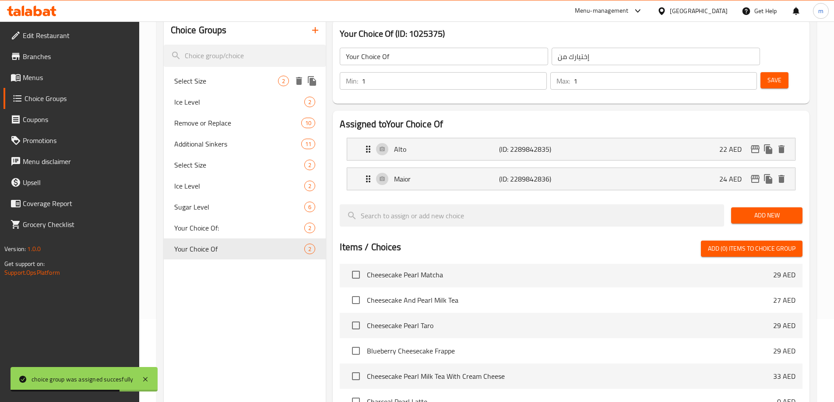
scroll to position [83, 0]
click at [316, 34] on icon "button" at bounding box center [315, 30] width 11 height 11
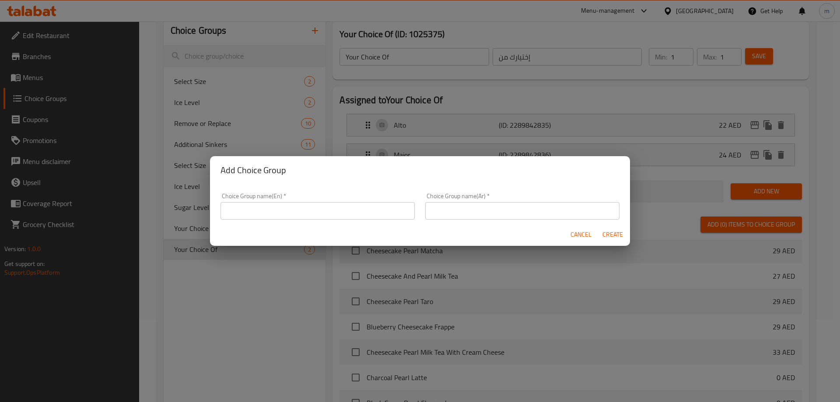
click at [297, 215] on input "text" at bounding box center [318, 211] width 194 height 18
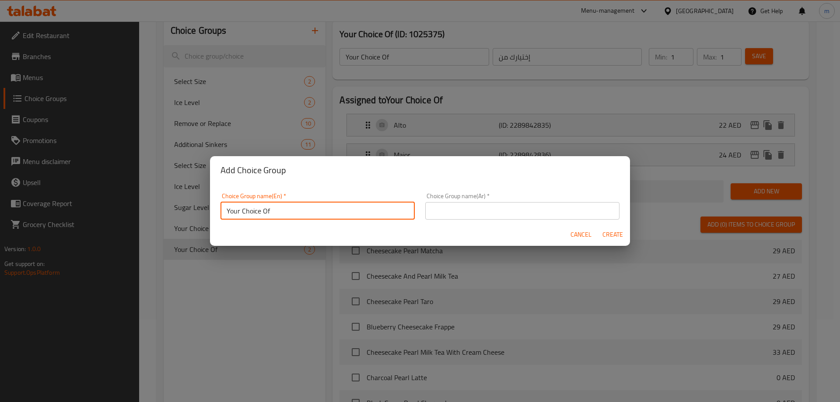
type input "Your Choice Of"
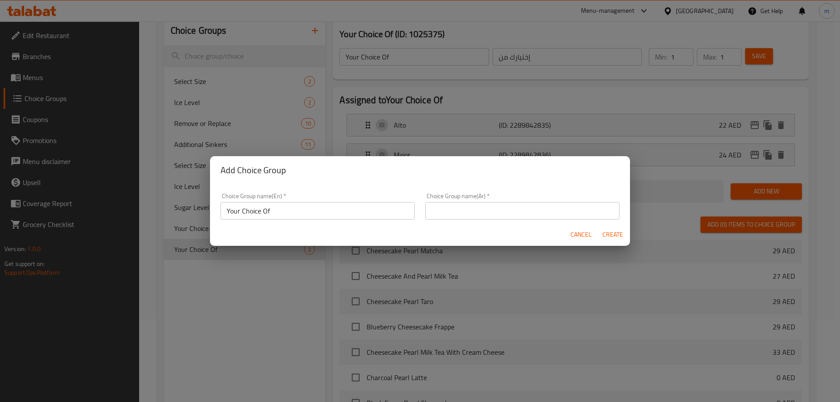
click at [493, 199] on div "Choice Group name(Ar)   * Choice Group name(Ar) *" at bounding box center [522, 206] width 194 height 27
click at [492, 204] on input "text" at bounding box center [522, 211] width 194 height 18
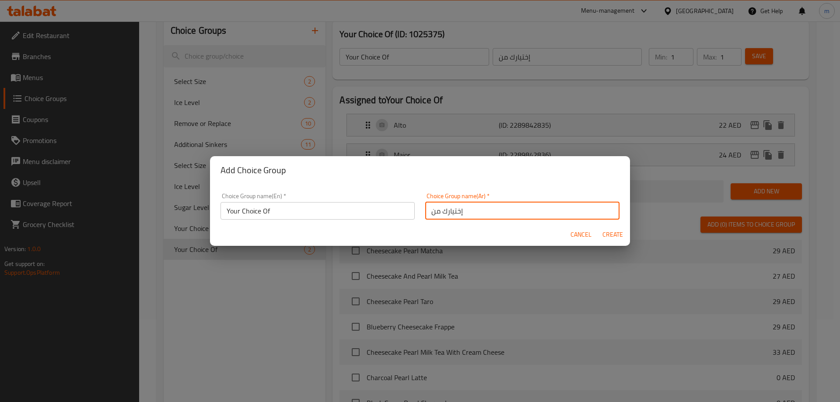
type input "إختيارك من"
click at [617, 238] on span "Create" at bounding box center [612, 234] width 21 height 11
type input "Your Choice Of"
type input "إختيارك من"
type input "0"
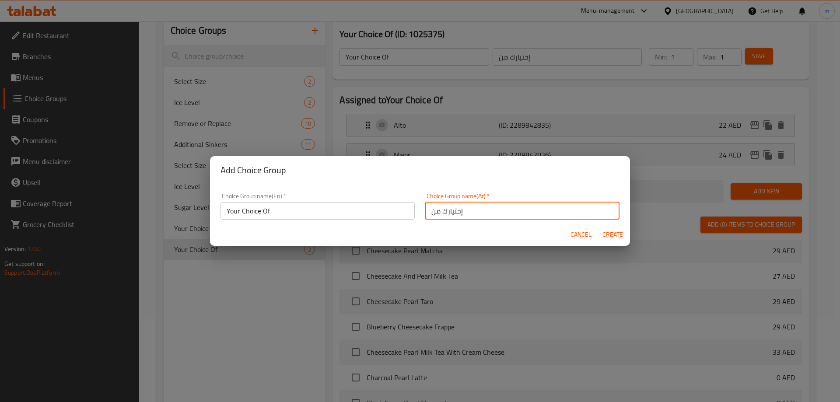
type input "0"
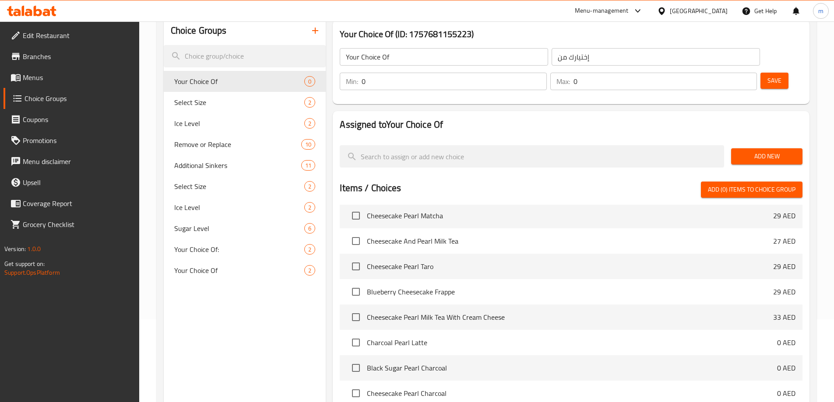
click at [546, 73] on input "0" at bounding box center [453, 82] width 185 height 18
type input "1"
click at [727, 73] on input "0" at bounding box center [664, 82] width 183 height 18
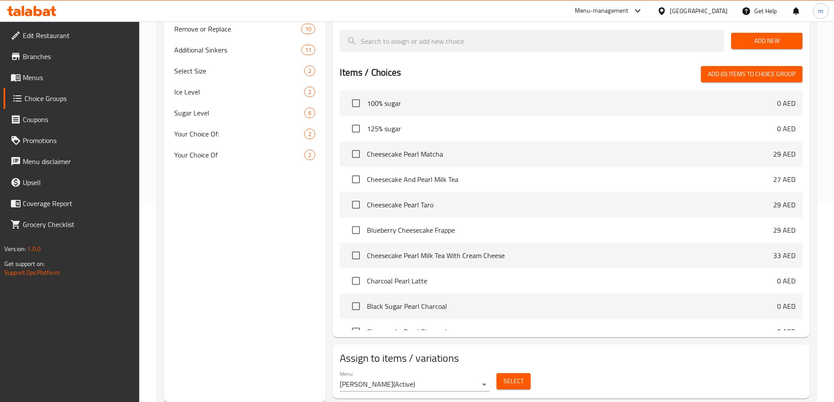
scroll to position [646, 0]
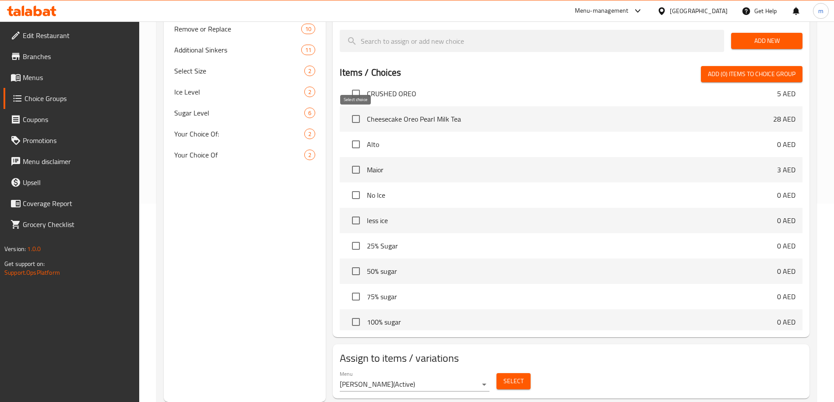
type input "1"
click at [358, 135] on input "checkbox" at bounding box center [356, 144] width 18 height 18
checkbox input "true"
click at [353, 161] on input "checkbox" at bounding box center [356, 170] width 18 height 18
checkbox input "true"
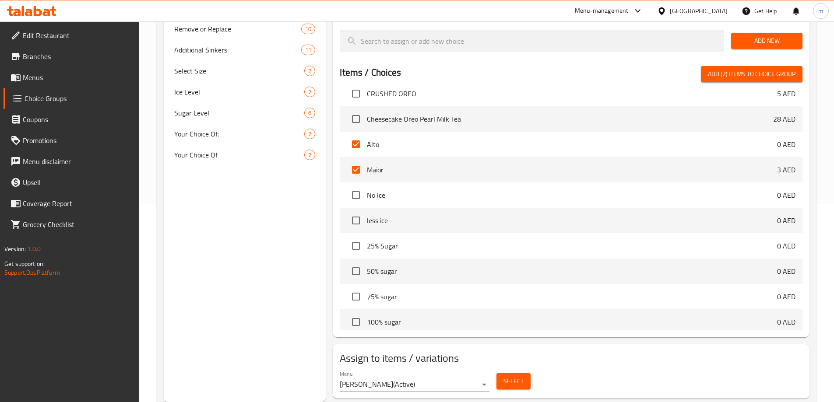
click at [755, 69] on span "Add (2) items to choice group" at bounding box center [752, 74] width 88 height 11
checkbox input "false"
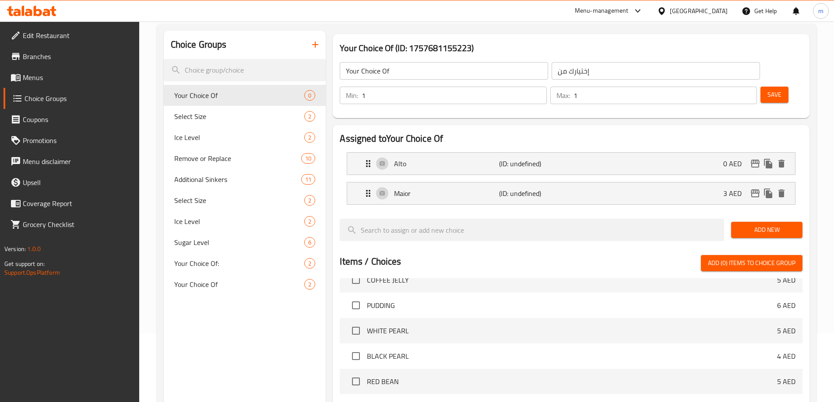
scroll to position [67, 0]
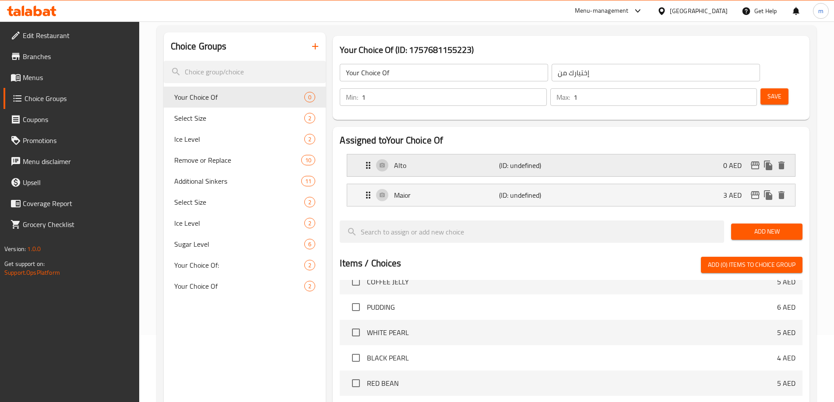
click at [622, 154] on div "Alto (ID: undefined) 0 AED" at bounding box center [573, 165] width 421 height 22
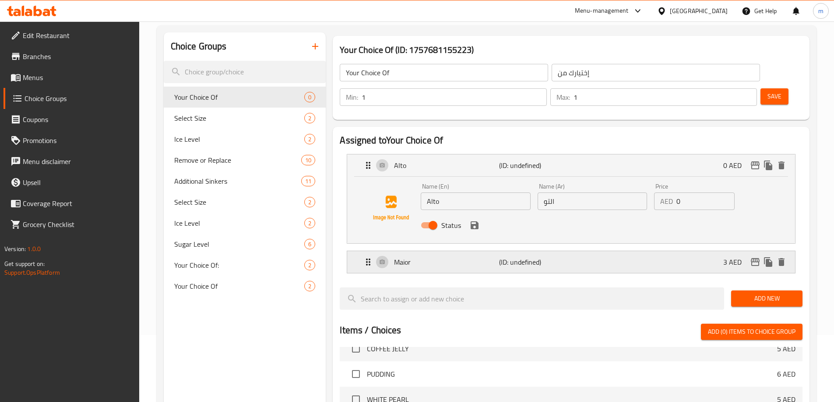
click at [615, 251] on div "Maior (ID: undefined) 3 AED" at bounding box center [573, 262] width 421 height 22
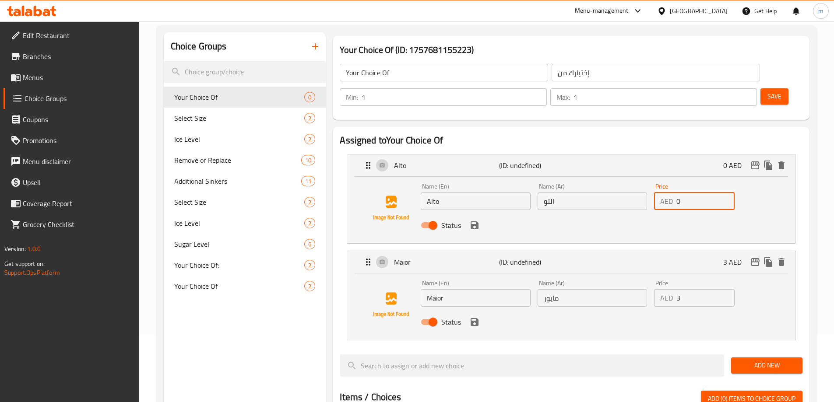
click at [689, 193] on input "0" at bounding box center [705, 202] width 58 height 18
type input "24"
click at [695, 289] on input "3" at bounding box center [705, 298] width 58 height 18
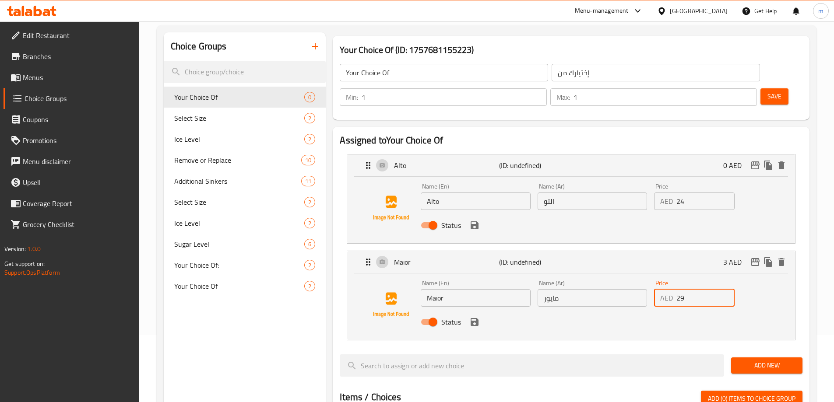
click at [474, 220] on icon "save" at bounding box center [474, 225] width 11 height 11
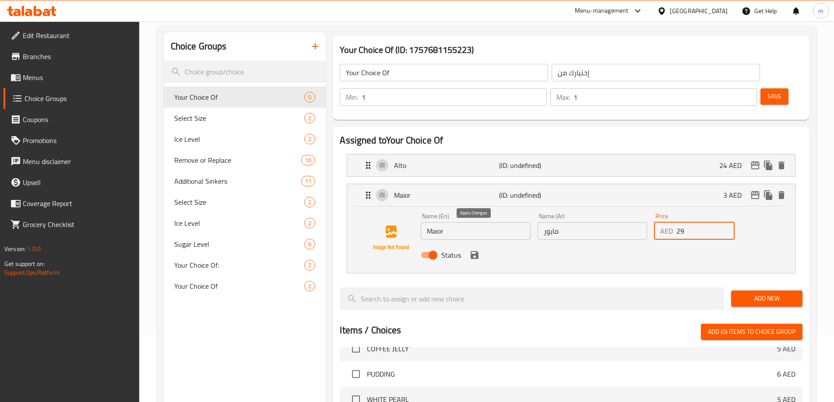
click at [474, 250] on icon "save" at bounding box center [474, 255] width 11 height 11
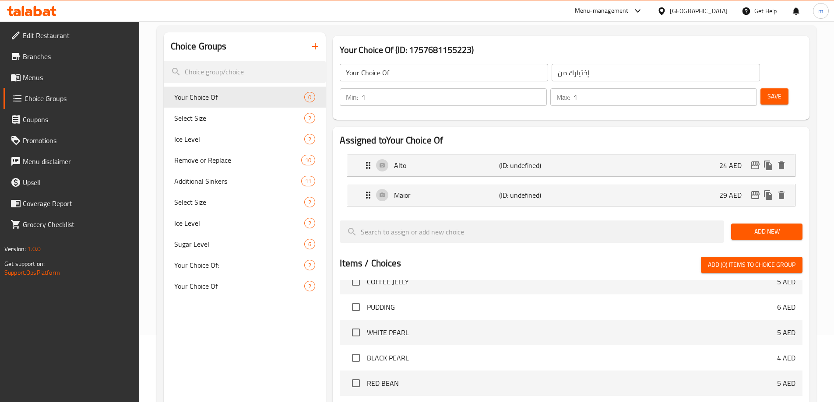
type input "29"
click at [767, 91] on span "Save" at bounding box center [774, 96] width 14 height 11
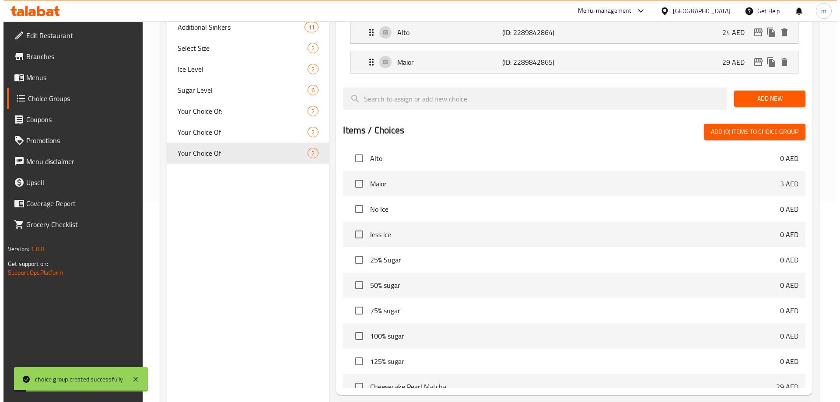
scroll to position [258, 0]
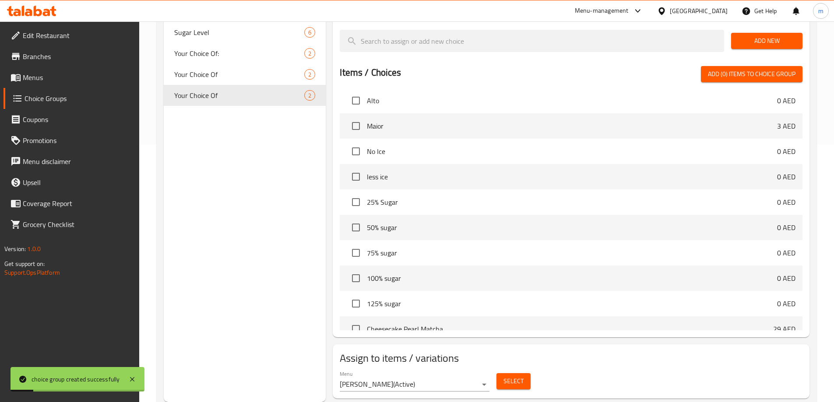
click at [512, 376] on span "Select" at bounding box center [513, 381] width 20 height 11
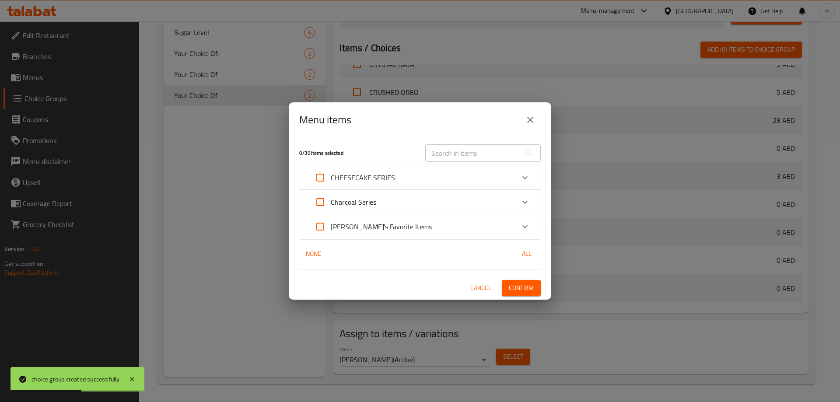
click at [527, 201] on icon "Expand" at bounding box center [524, 201] width 5 height 3
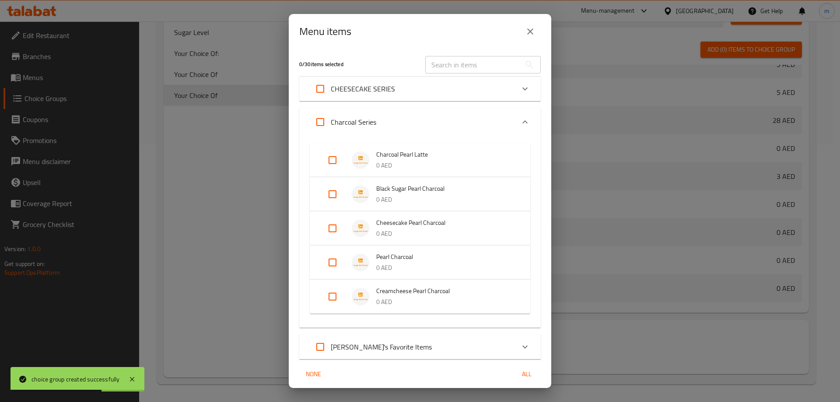
click at [337, 225] on input "Expand" at bounding box center [332, 228] width 21 height 21
checkbox input "true"
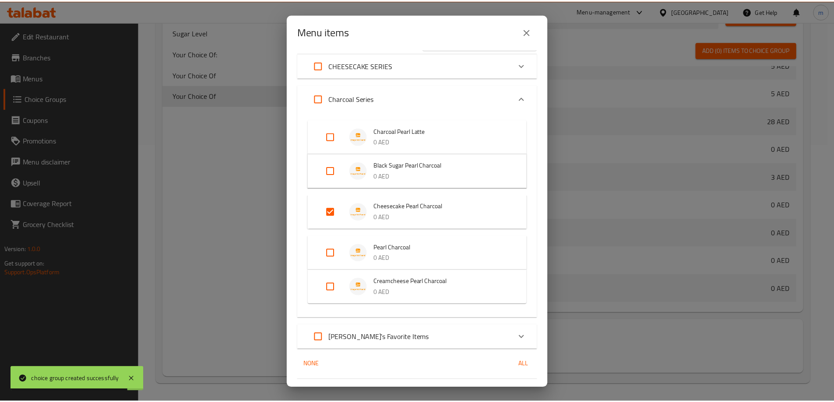
scroll to position [46, 0]
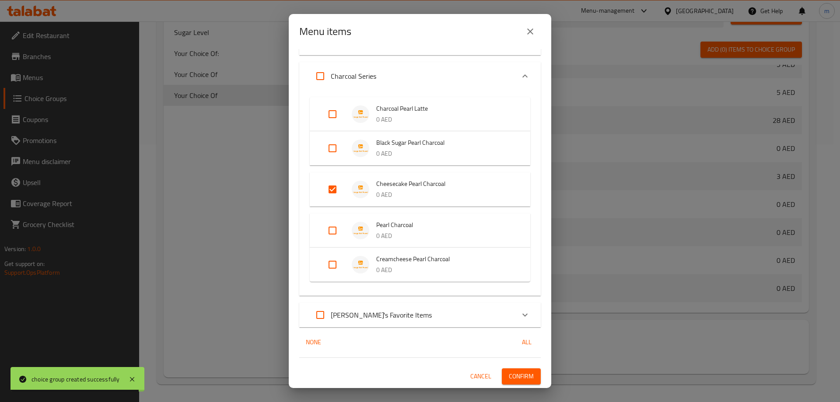
click at [512, 375] on span "Confirm" at bounding box center [521, 376] width 25 height 11
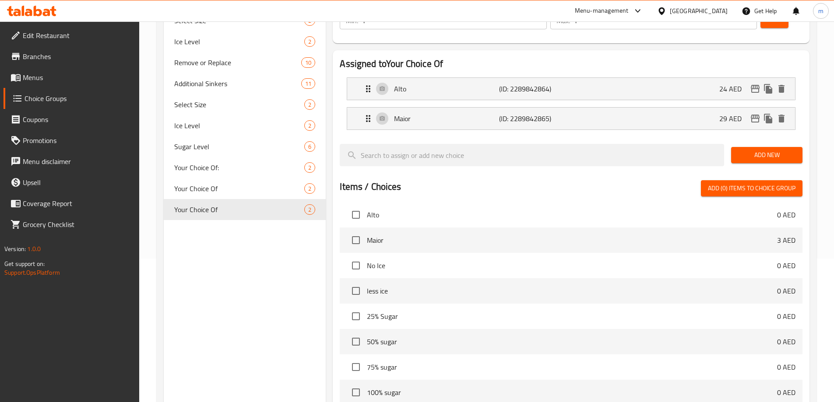
scroll to position [39, 0]
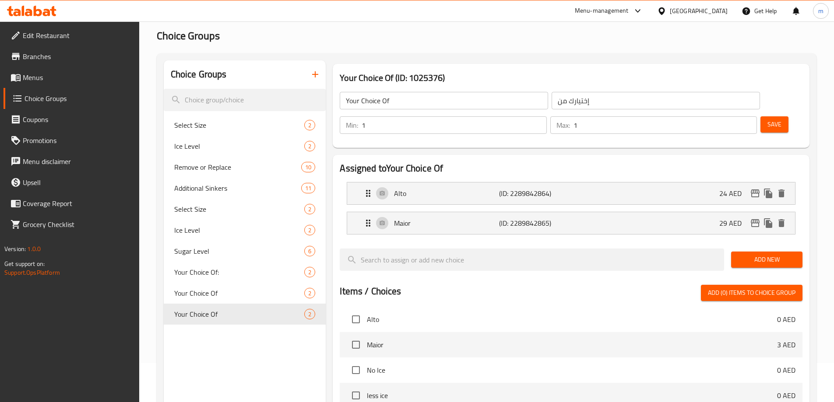
click at [314, 74] on icon "button" at bounding box center [315, 74] width 11 height 11
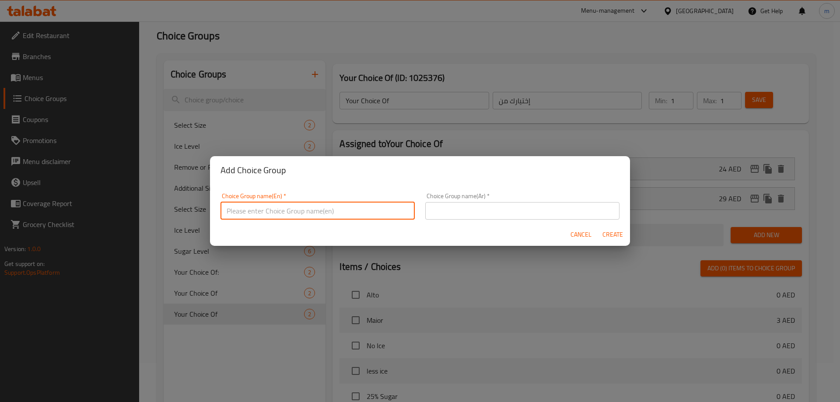
click at [340, 211] on input "text" at bounding box center [318, 211] width 194 height 18
type input "Your Choice Of:"
click at [481, 197] on div "Choice Group name(Ar)   * Choice Group name(Ar) *" at bounding box center [522, 206] width 194 height 27
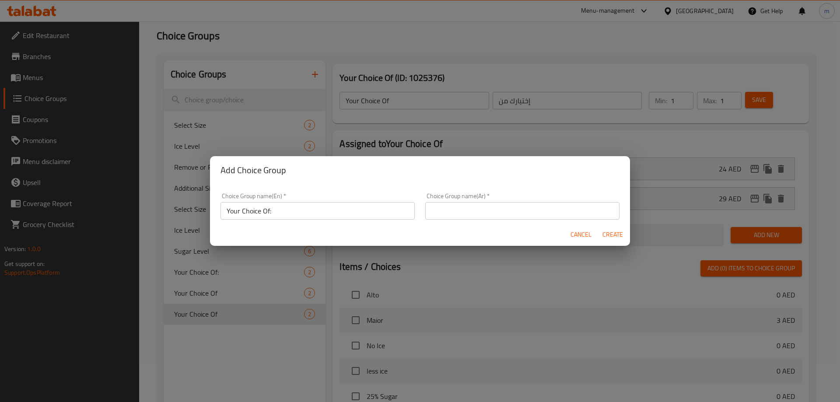
click at [477, 203] on input "text" at bounding box center [522, 211] width 194 height 18
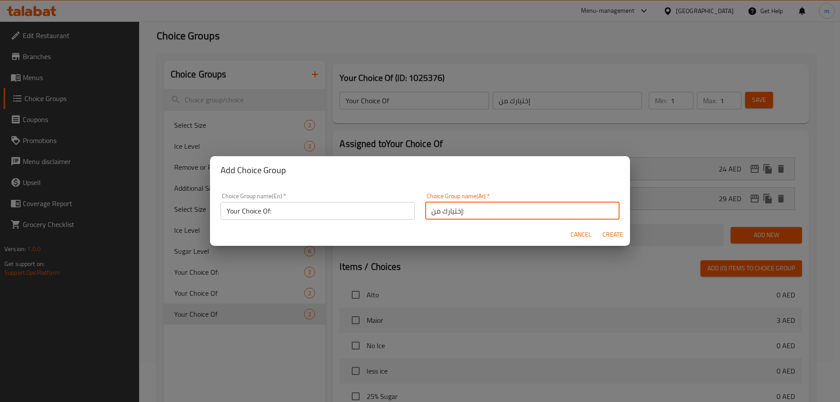
type input "إختيارك من:"
click at [618, 234] on span "Create" at bounding box center [612, 234] width 21 height 11
type input "Your Choice Of:"
type input "إختيارك من:"
type input "0"
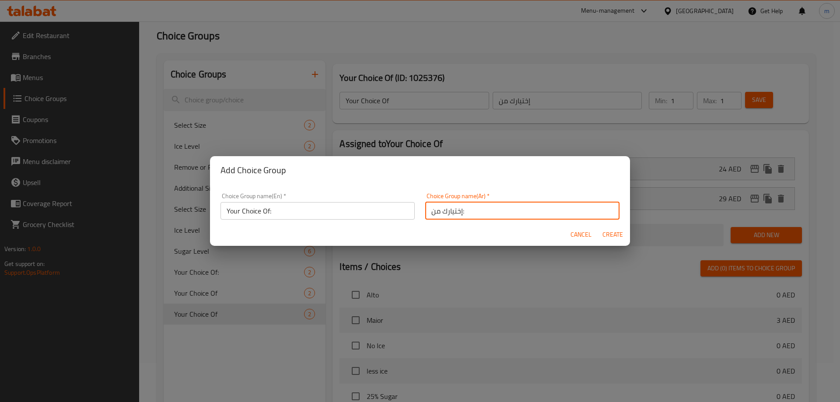
type input "0"
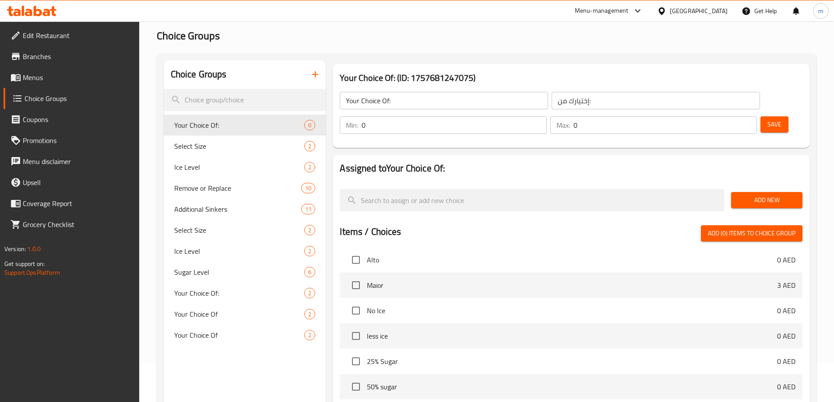
click at [546, 116] on input "0" at bounding box center [453, 125] width 185 height 18
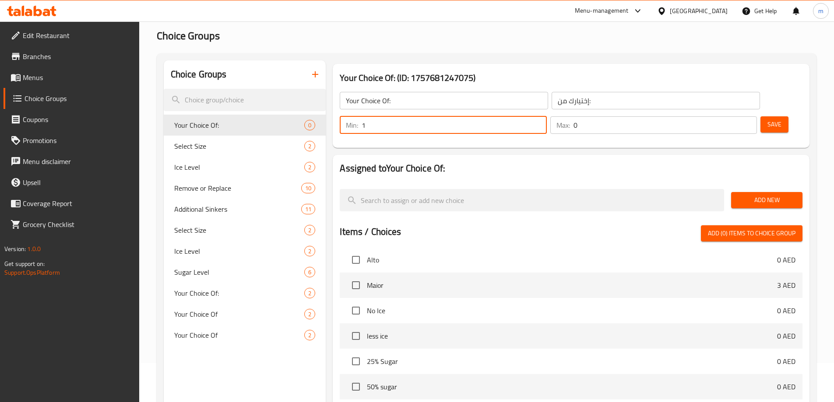
type input "1"
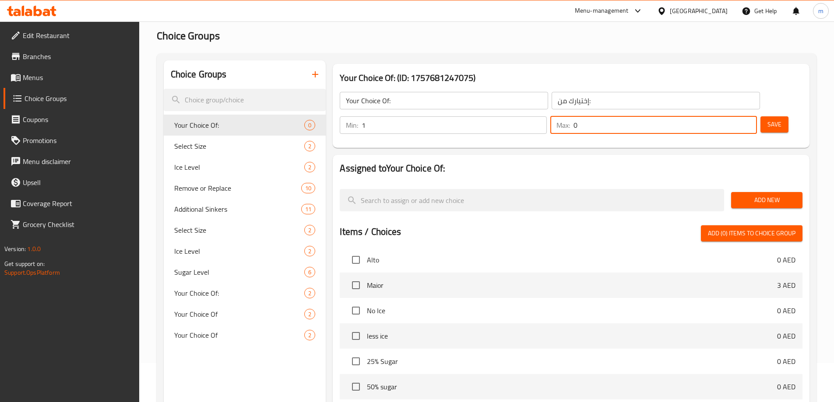
click at [726, 116] on input "0" at bounding box center [664, 125] width 183 height 18
click at [720, 116] on div "Max: 0 ​" at bounding box center [653, 125] width 207 height 18
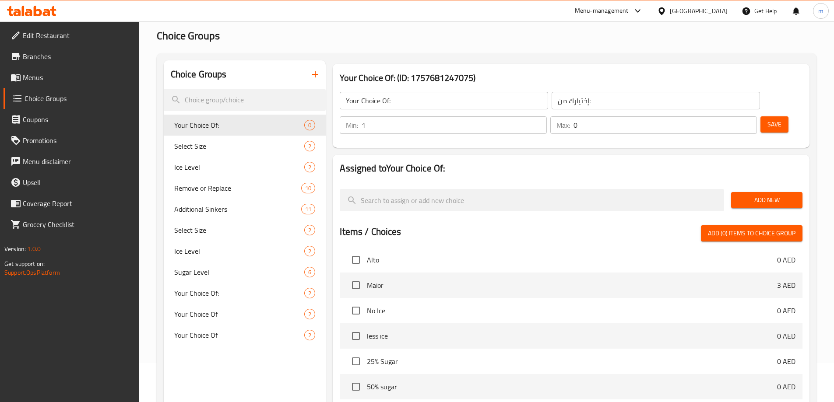
click at [720, 116] on div "Max: 0 ​" at bounding box center [653, 125] width 207 height 18
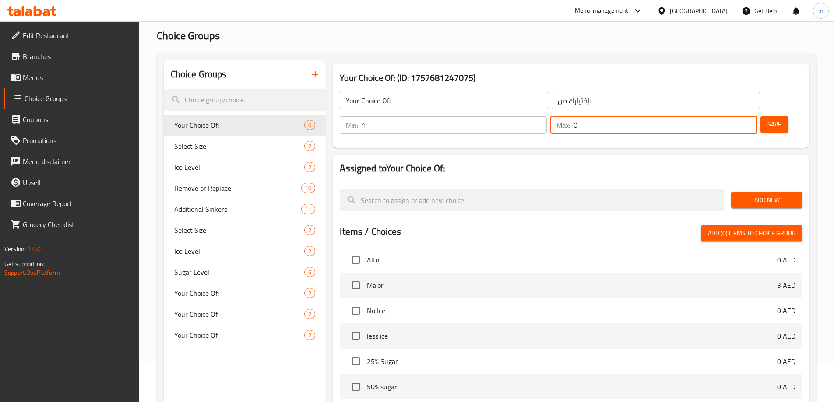
click at [722, 116] on input "0" at bounding box center [664, 125] width 183 height 18
type input "1"
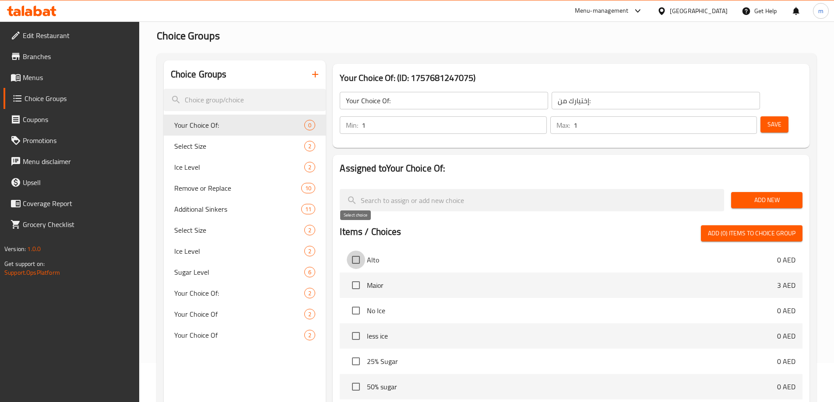
click at [361, 251] on input "checkbox" at bounding box center [356, 260] width 18 height 18
checkbox input "true"
click at [355, 276] on input "checkbox" at bounding box center [356, 285] width 18 height 18
checkbox input "true"
click at [765, 228] on span "Add (2) items to choice group" at bounding box center [752, 233] width 88 height 11
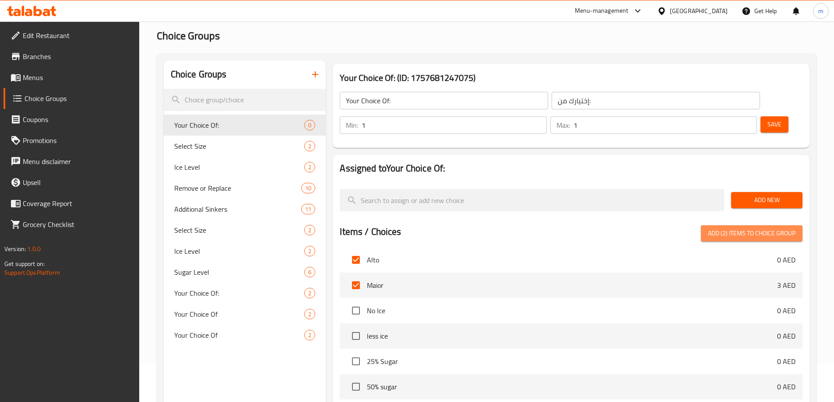
checkbox input "false"
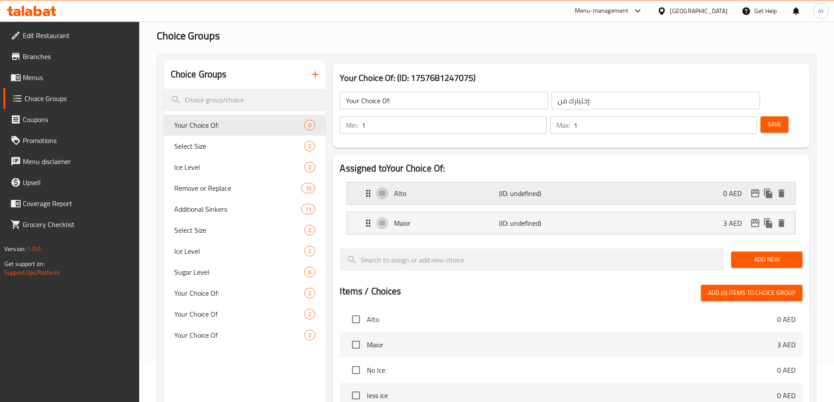
click at [639, 182] on div "Alto (ID: undefined) 0 AED" at bounding box center [573, 193] width 421 height 22
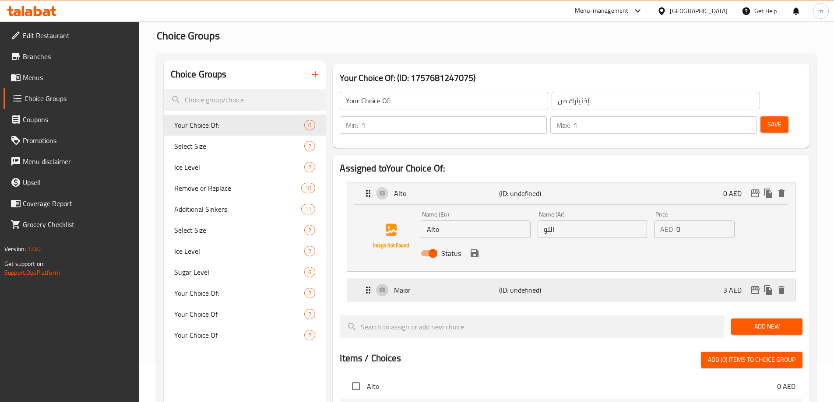
click at [370, 285] on icon "Expand" at bounding box center [368, 290] width 11 height 11
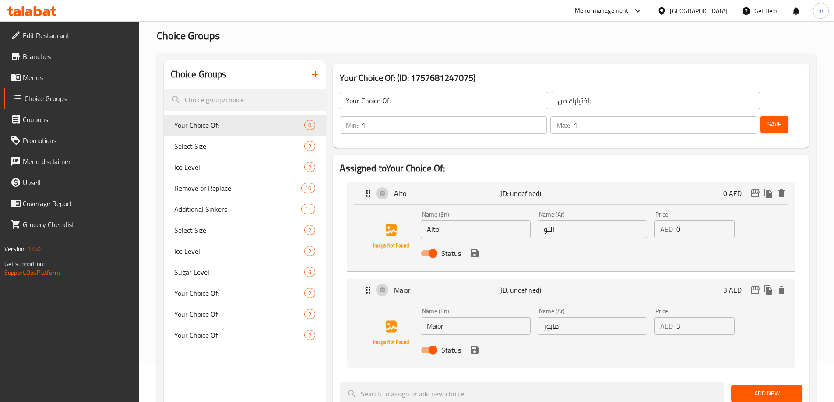
click at [702, 221] on input "0" at bounding box center [705, 230] width 58 height 18
click at [700, 311] on div "Price AED 3 Price" at bounding box center [694, 322] width 88 height 34
type input "22"
click at [700, 317] on input "3" at bounding box center [705, 326] width 58 height 18
click at [479, 248] on icon "save" at bounding box center [474, 253] width 11 height 11
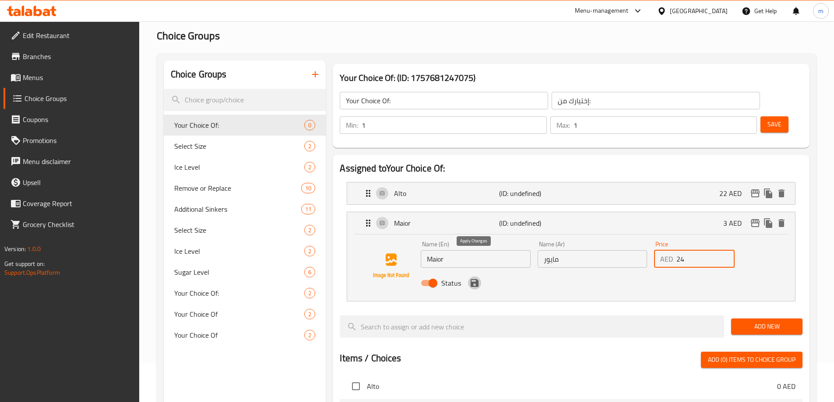
click at [476, 278] on icon "save" at bounding box center [474, 283] width 11 height 11
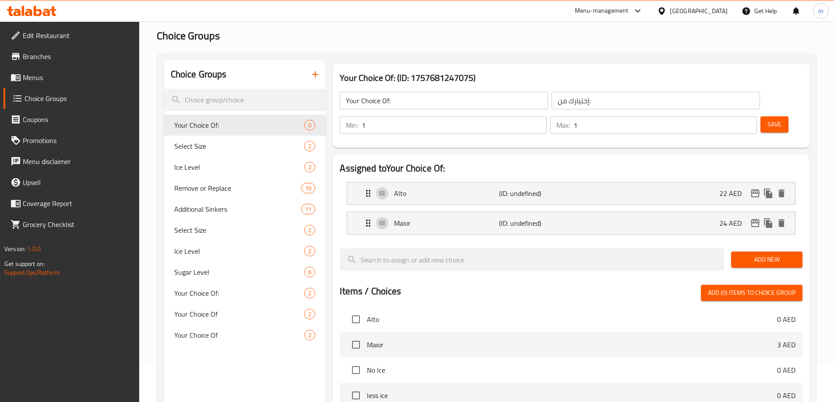
type input "24"
click at [767, 119] on span "Save" at bounding box center [774, 124] width 14 height 11
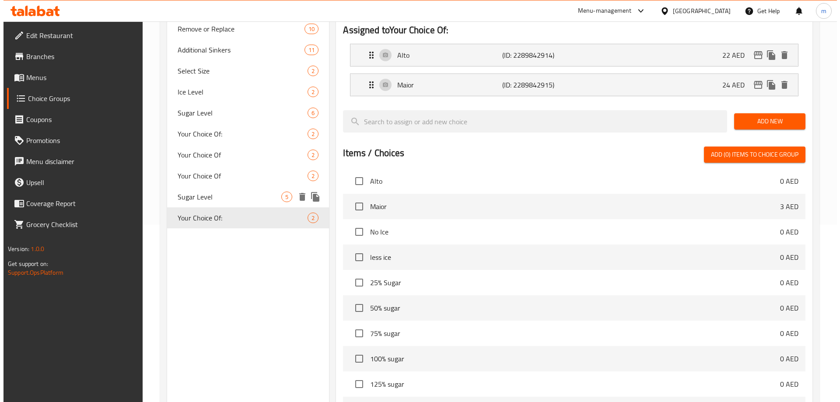
scroll to position [258, 0]
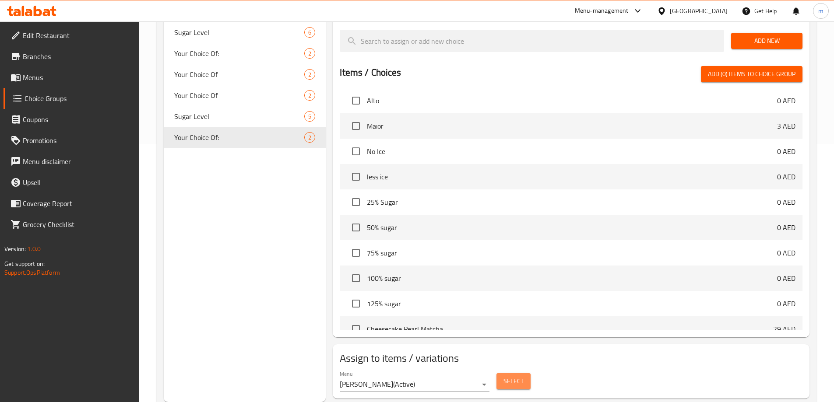
click at [514, 376] on span "Select" at bounding box center [513, 381] width 20 height 11
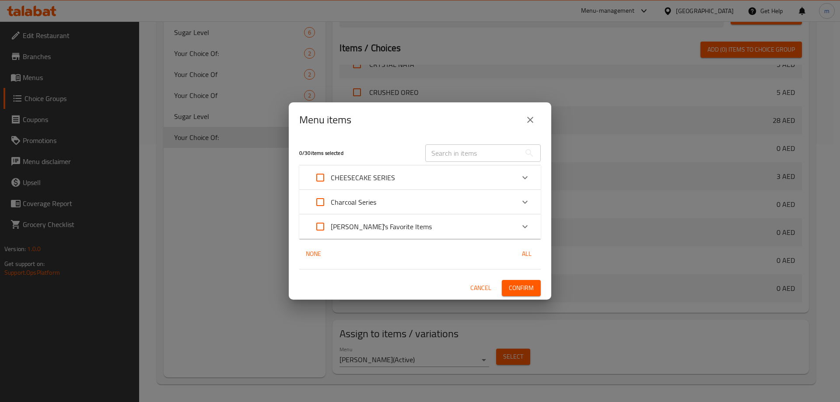
click at [528, 197] on icon "Expand" at bounding box center [525, 202] width 11 height 11
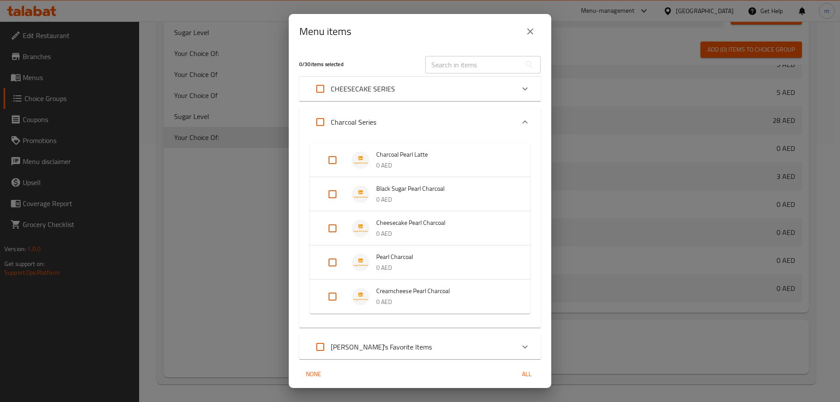
click at [336, 259] on input "Expand" at bounding box center [332, 262] width 21 height 21
checkbox input "true"
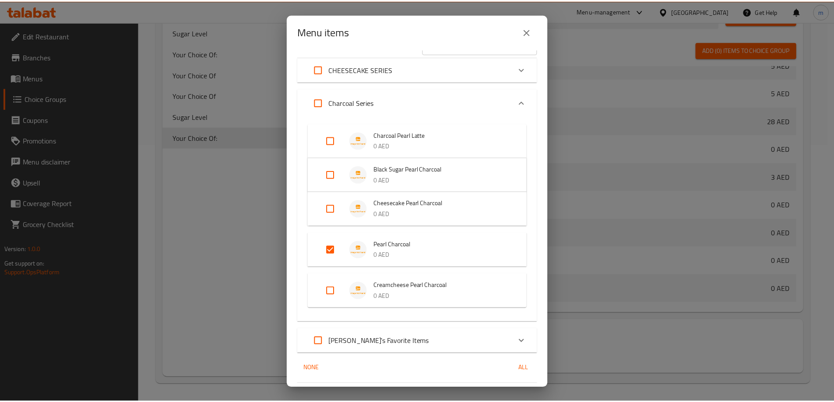
scroll to position [46, 0]
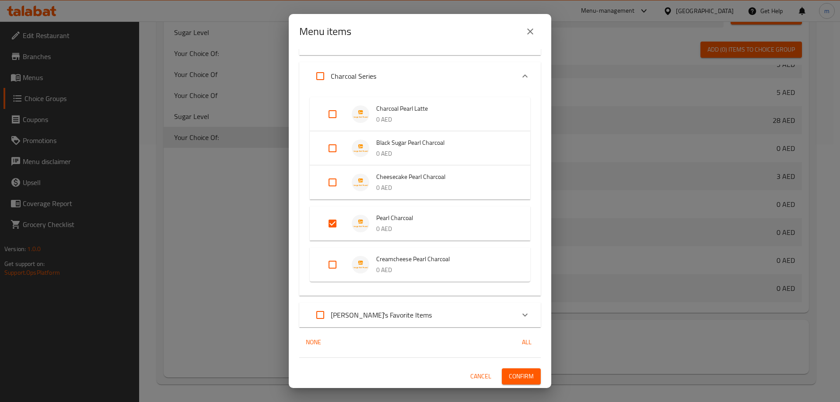
click at [518, 379] on span "Confirm" at bounding box center [521, 376] width 25 height 11
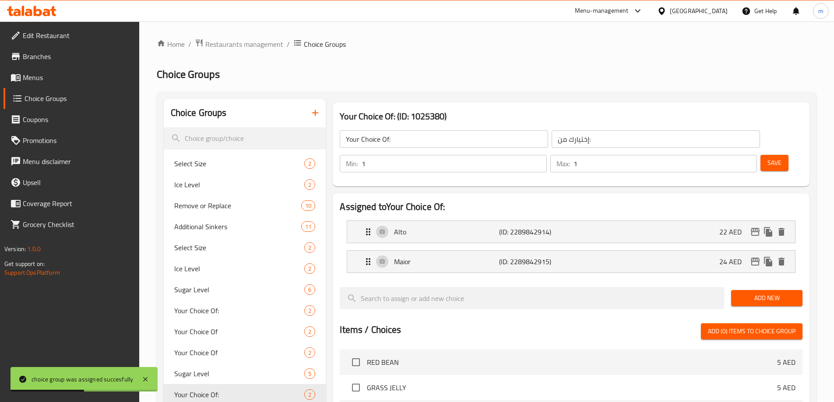
scroll to position [0, 0]
click at [311, 111] on icon "button" at bounding box center [315, 113] width 11 height 11
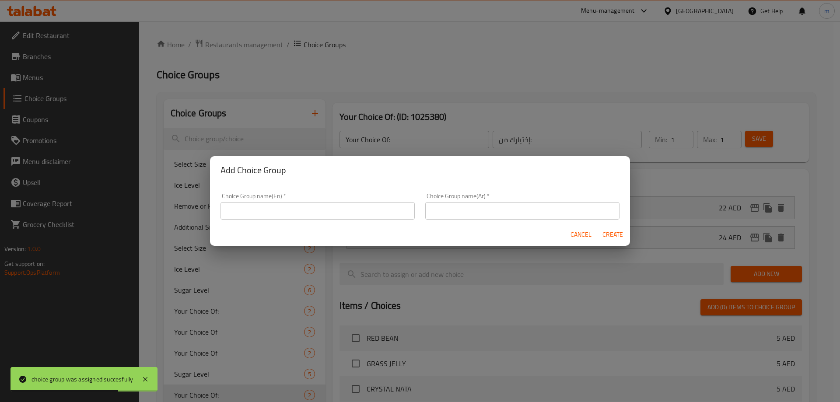
click at [326, 201] on div "Choice Group name(En)   * Choice Group name(En) *" at bounding box center [318, 206] width 194 height 27
click at [325, 209] on input "text" at bounding box center [318, 211] width 194 height 18
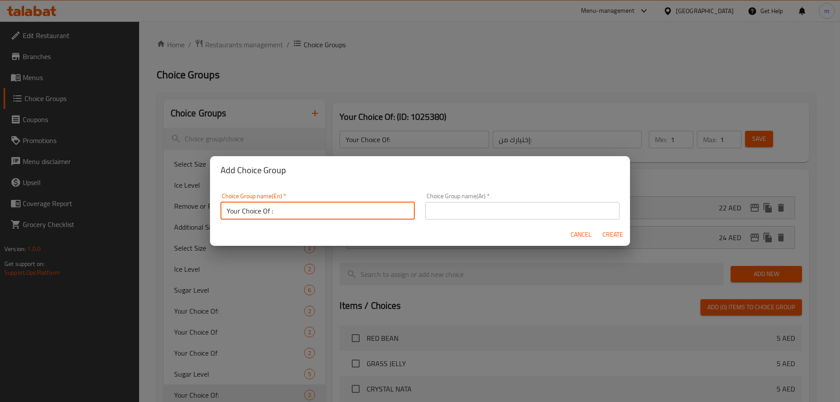
type input "Your Choice Of :"
click at [428, 216] on input "text" at bounding box center [522, 211] width 194 height 18
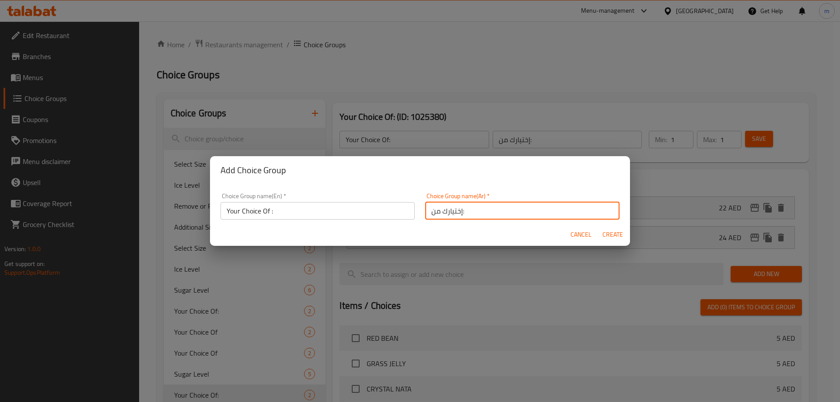
click at [459, 214] on input "إختيارك من:" at bounding box center [522, 211] width 194 height 18
type input "إختيارك من :"
click at [615, 235] on span "Create" at bounding box center [612, 234] width 21 height 11
type input "Your Choice Of :"
type input "إختيارك من :"
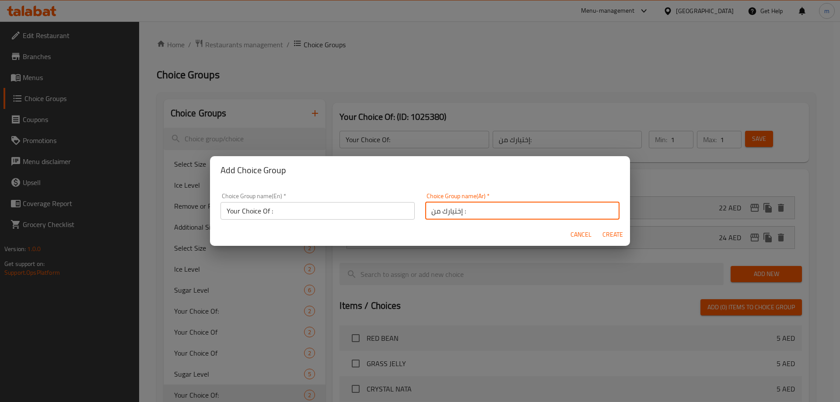
type input "0"
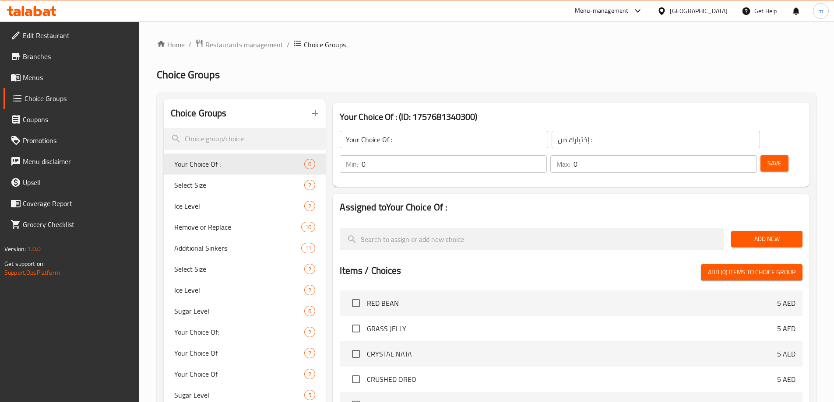
click at [546, 155] on input "0" at bounding box center [453, 164] width 185 height 18
type input "1"
click at [727, 155] on input "0" at bounding box center [664, 164] width 183 height 18
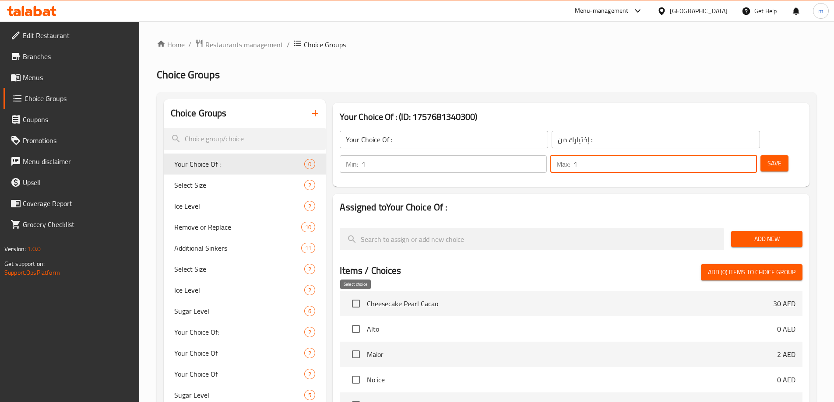
type input "1"
click at [350, 320] on input "checkbox" at bounding box center [356, 329] width 18 height 18
checkbox input "true"
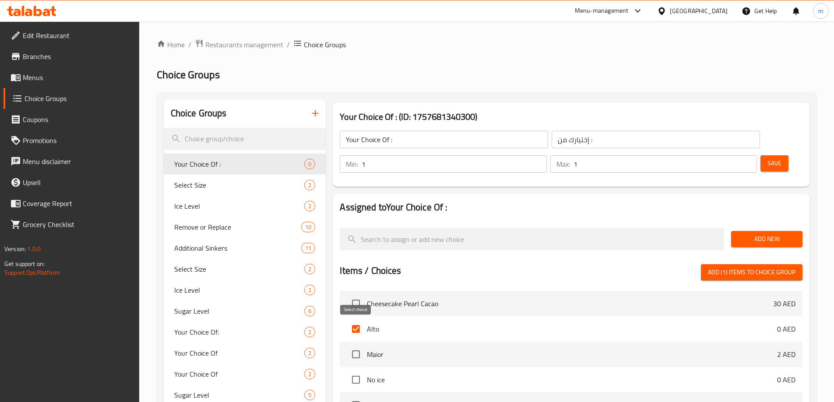
click at [351, 345] on input "checkbox" at bounding box center [356, 354] width 18 height 18
checkbox input "true"
click at [724, 267] on span "Add (2) items to choice group" at bounding box center [752, 272] width 88 height 11
checkbox input "false"
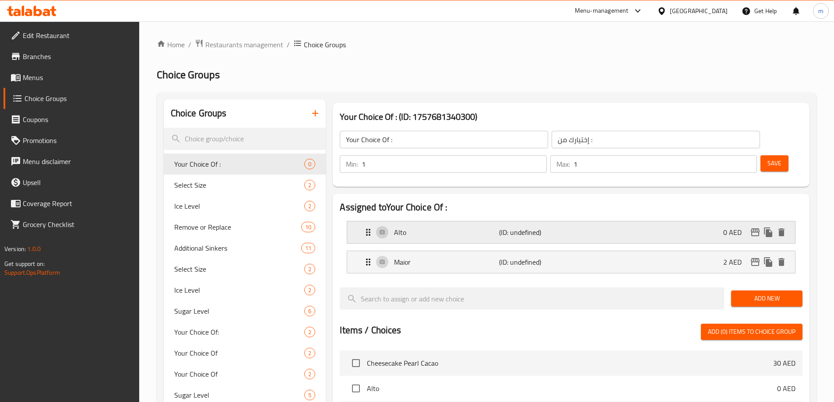
click at [359, 221] on div "Alto (ID: undefined) 0 AED" at bounding box center [571, 232] width 448 height 22
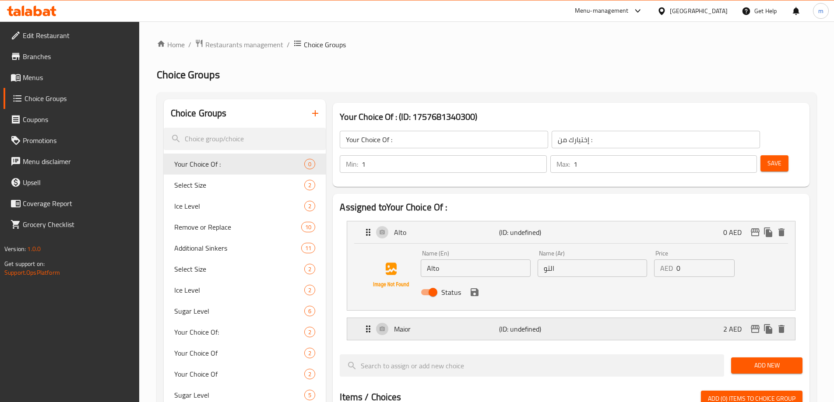
click at [365, 324] on icon "Expand" at bounding box center [368, 329] width 11 height 11
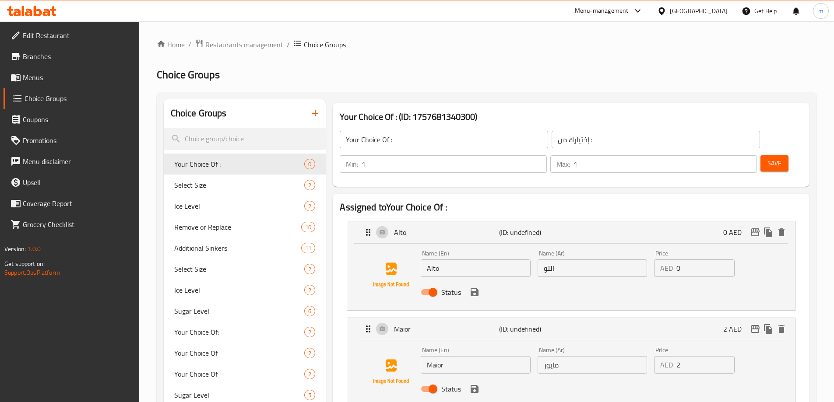
click at [693, 259] on input "0" at bounding box center [705, 268] width 58 height 18
type input "2"
type input "27"
click at [689, 356] on input "2" at bounding box center [705, 365] width 58 height 18
click at [475, 288] on icon "save" at bounding box center [474, 292] width 8 height 8
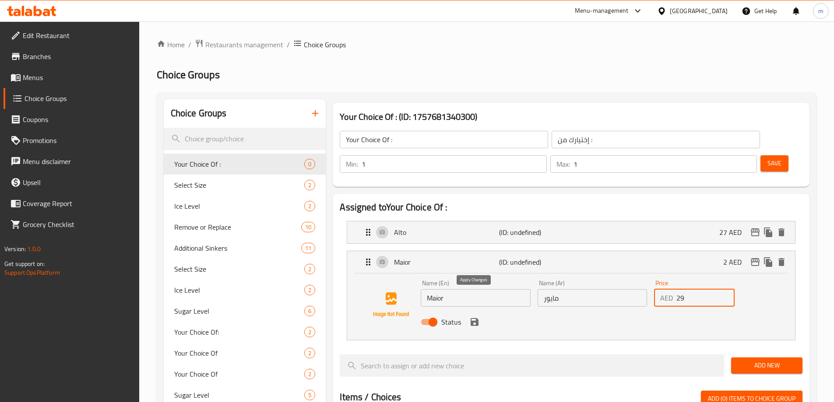
click at [476, 318] on icon "save" at bounding box center [474, 322] width 8 height 8
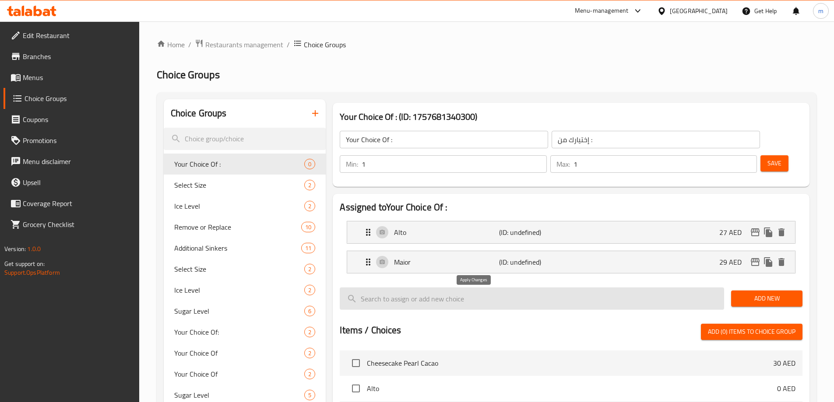
type input "29"
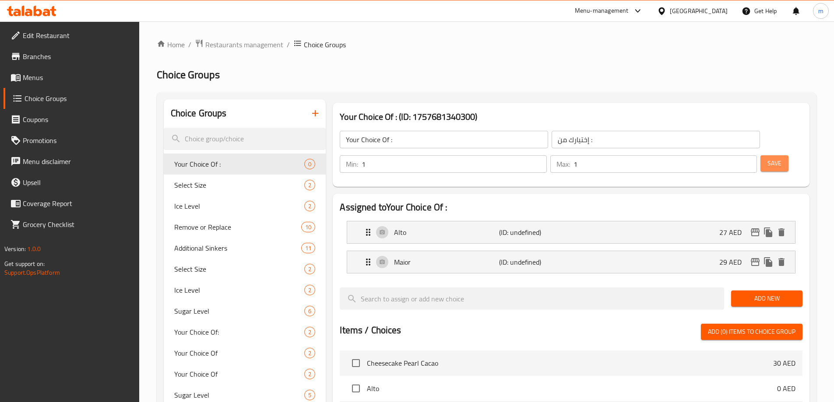
click at [767, 155] on button "Save" at bounding box center [774, 163] width 28 height 16
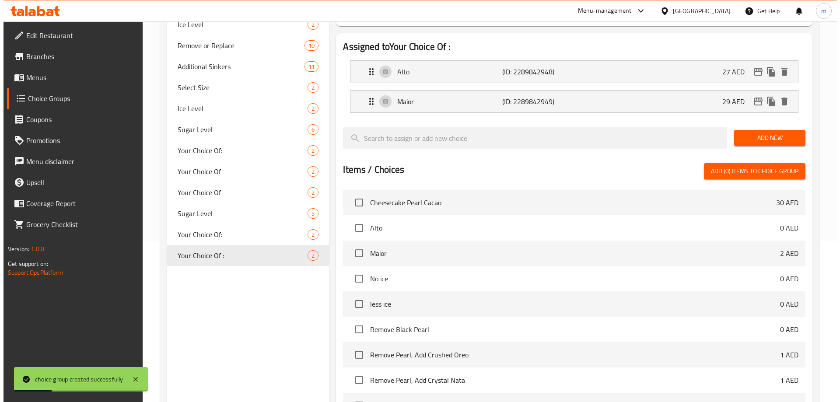
scroll to position [258, 0]
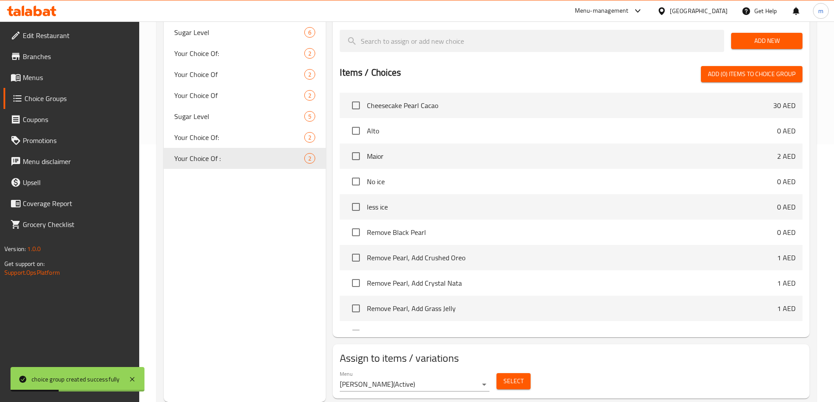
click at [512, 376] on span "Select" at bounding box center [513, 381] width 20 height 11
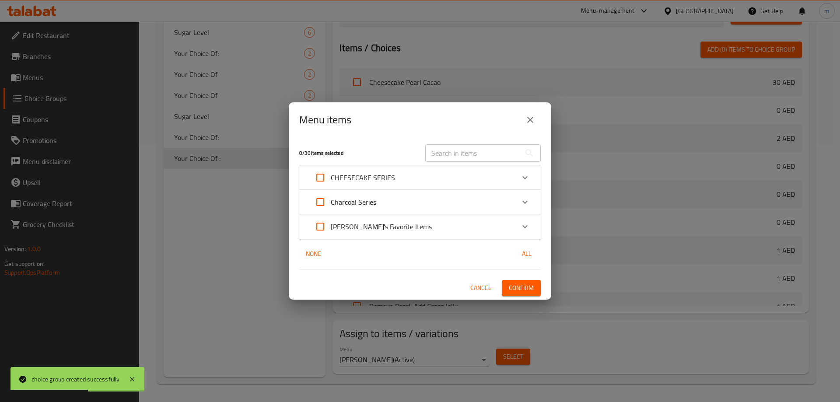
click at [531, 200] on div "Expand" at bounding box center [525, 202] width 21 height 21
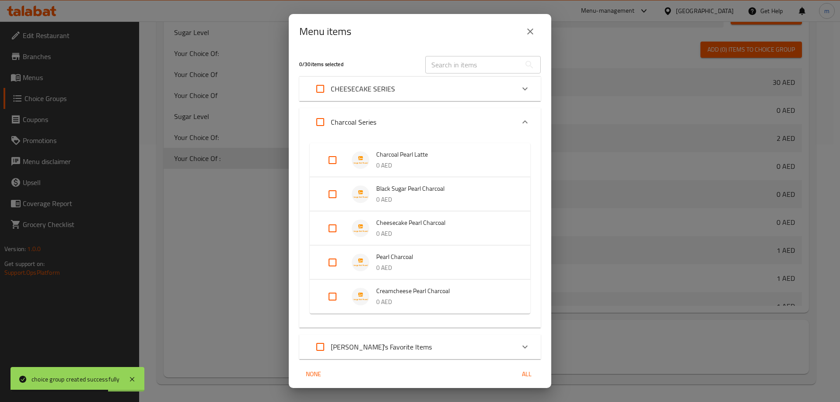
click at [337, 298] on input "Expand" at bounding box center [332, 296] width 21 height 21
checkbox input "true"
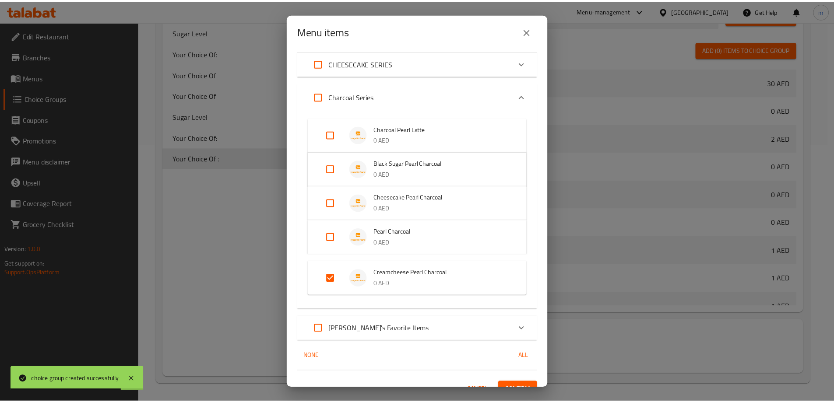
scroll to position [39, 0]
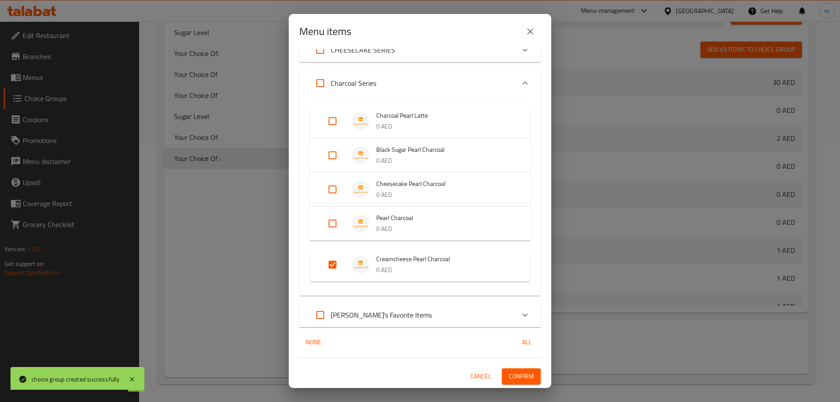
click at [510, 382] on span "Confirm" at bounding box center [521, 376] width 25 height 11
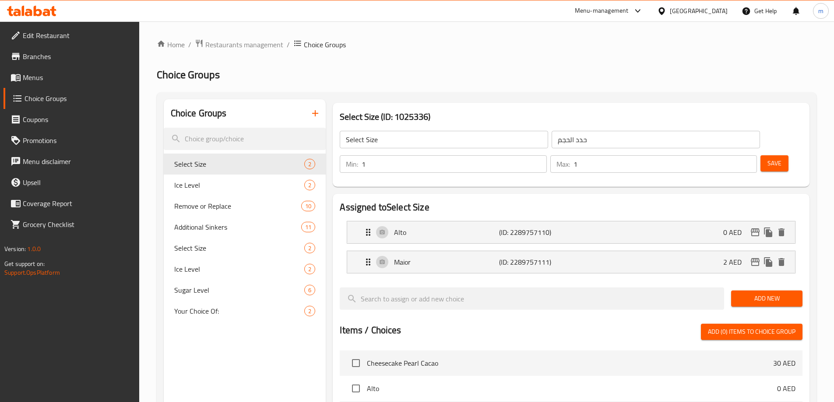
click at [60, 75] on span "Menus" at bounding box center [77, 77] width 109 height 11
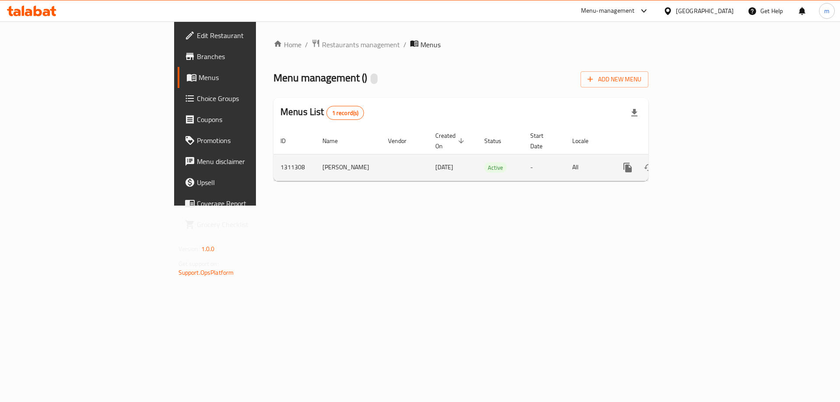
click at [696, 162] on icon "enhanced table" at bounding box center [691, 167] width 11 height 11
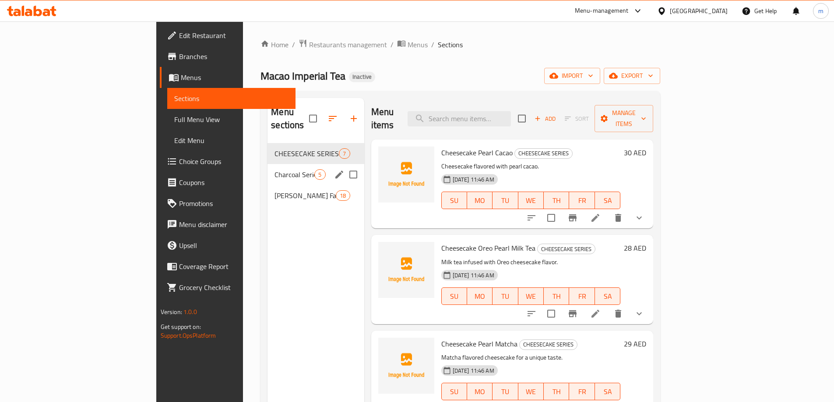
click at [267, 167] on div "Charcoal Series 5" at bounding box center [315, 174] width 96 height 21
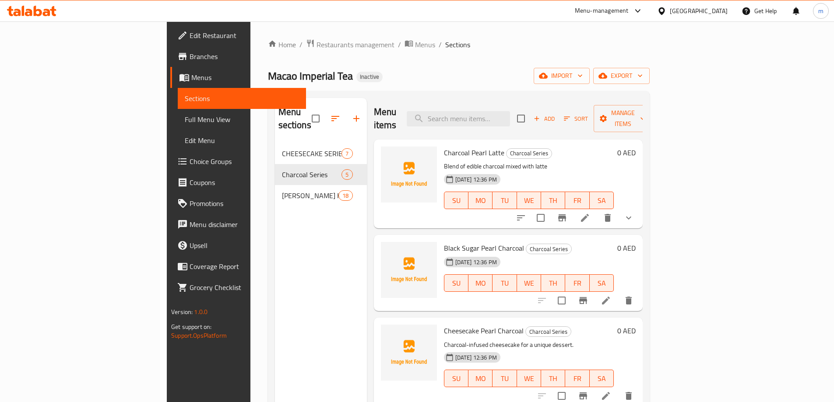
click at [634, 213] on icon "show more" at bounding box center [628, 218] width 11 height 11
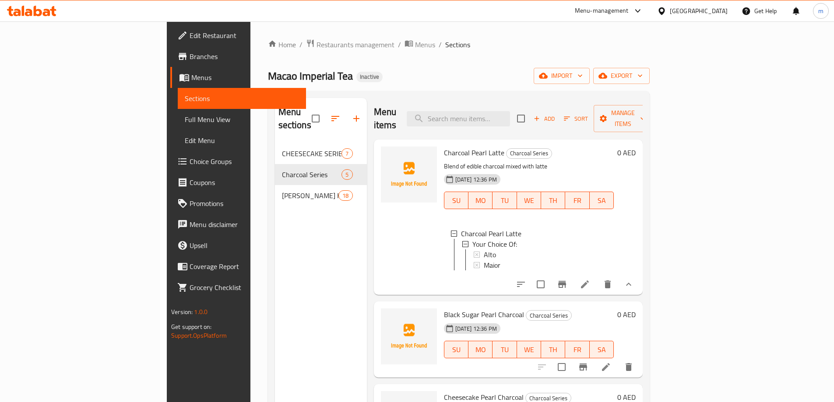
click at [597, 285] on li at bounding box center [584, 285] width 25 height 16
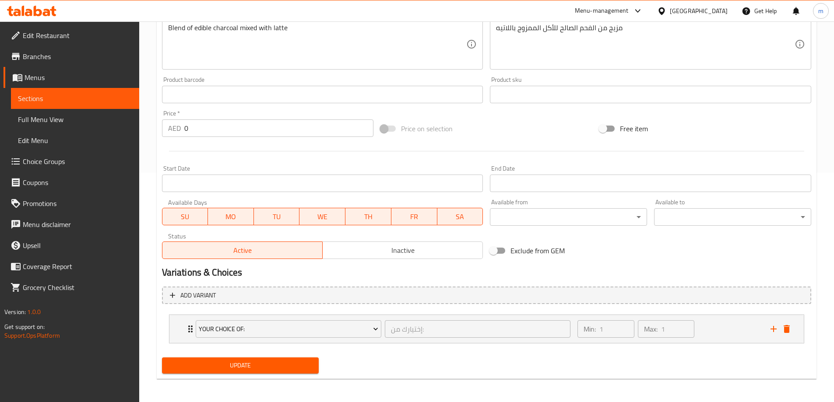
scroll to position [231, 0]
click at [187, 324] on icon "Expand" at bounding box center [190, 327] width 11 height 11
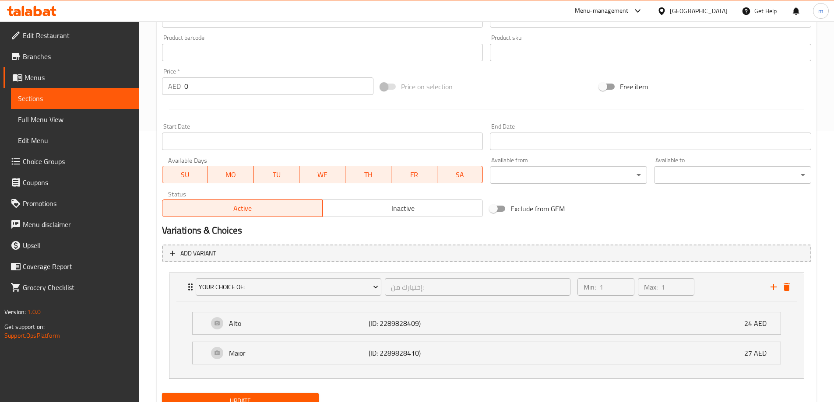
scroll to position [308, 0]
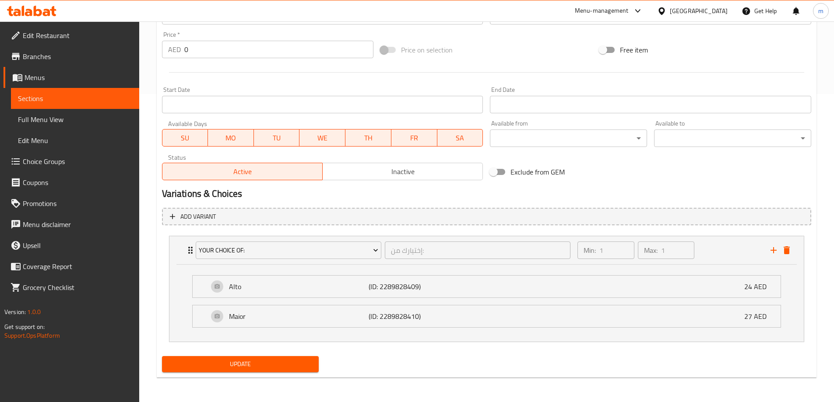
click at [61, 106] on link "Sections" at bounding box center [75, 98] width 128 height 21
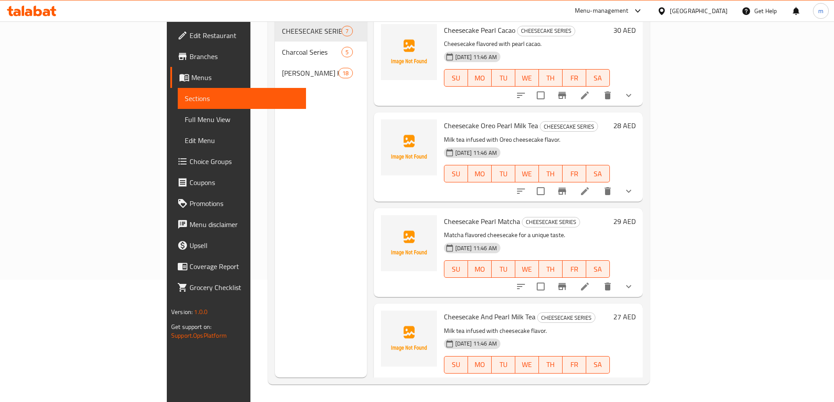
scroll to position [123, 0]
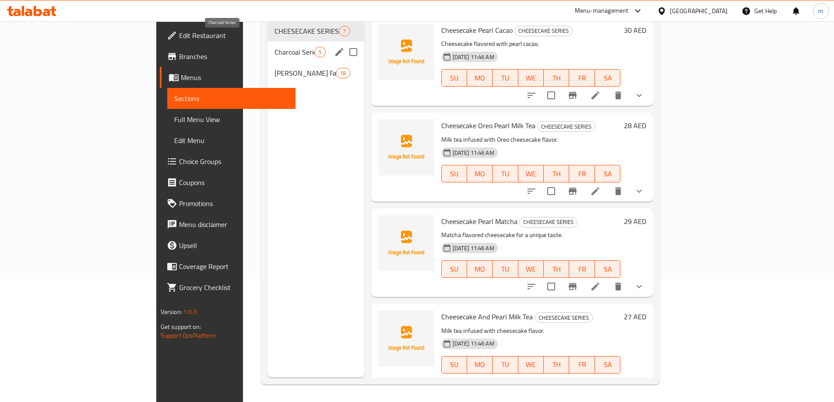
click at [274, 47] on span "Charcoal Series" at bounding box center [294, 52] width 40 height 11
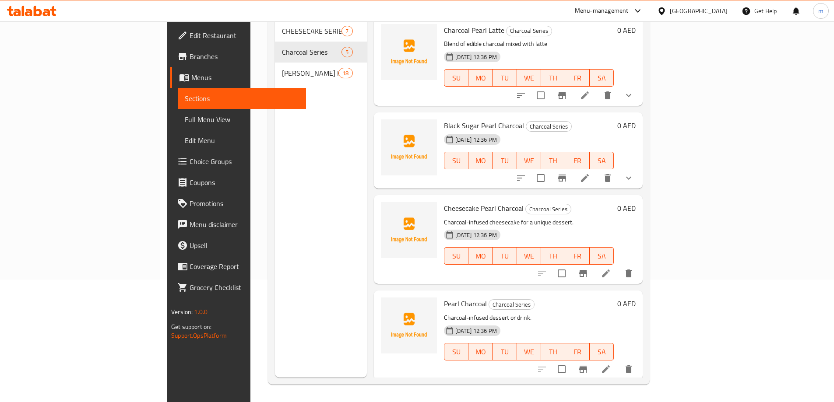
click at [639, 168] on button "show more" at bounding box center [628, 178] width 21 height 21
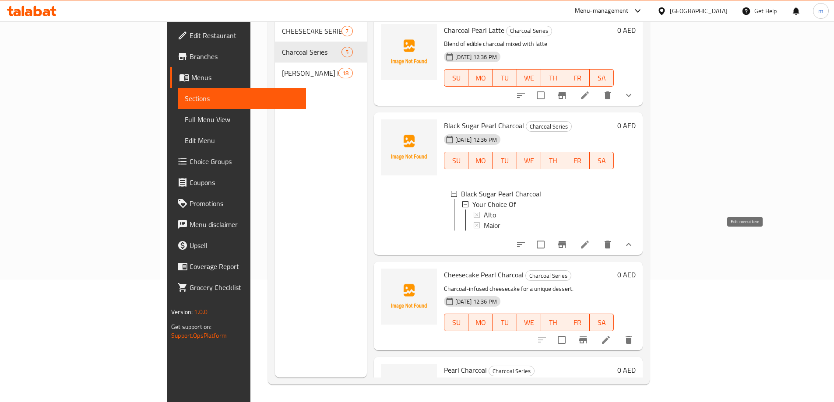
click at [590, 239] on icon at bounding box center [584, 244] width 11 height 11
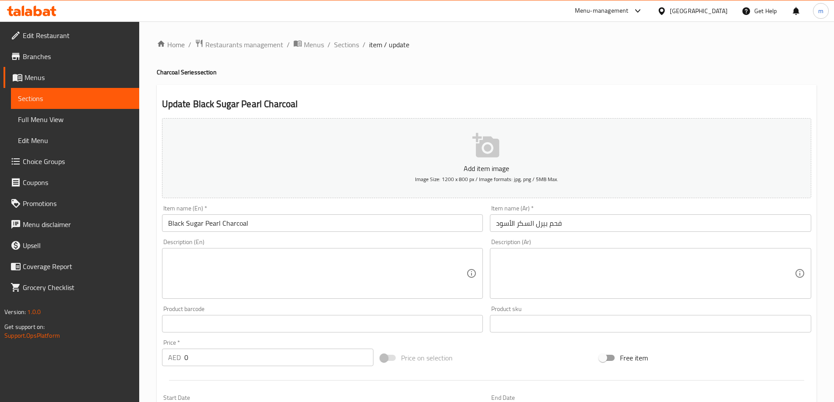
type input "إختيارك من"
type input "1"
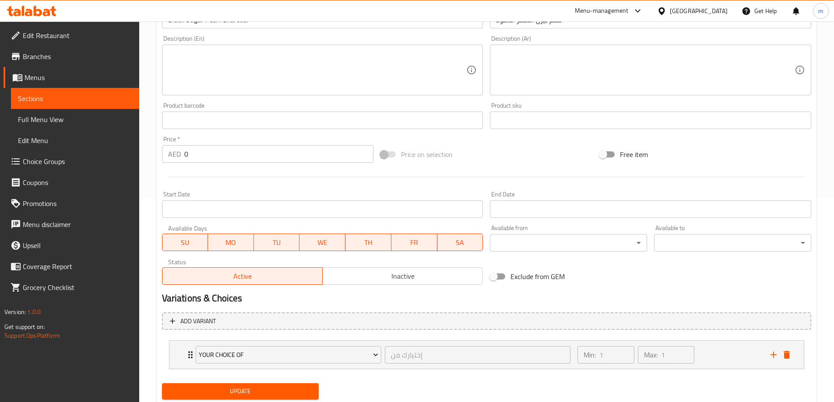
scroll to position [231, 0]
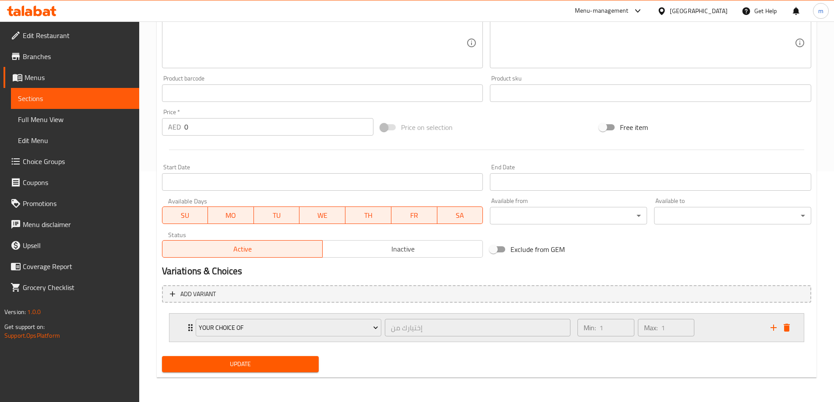
click at [182, 326] on div "Your Choice Of إختيارك من ​ Min: 1 ​ Max: 1 ​" at bounding box center [486, 328] width 634 height 28
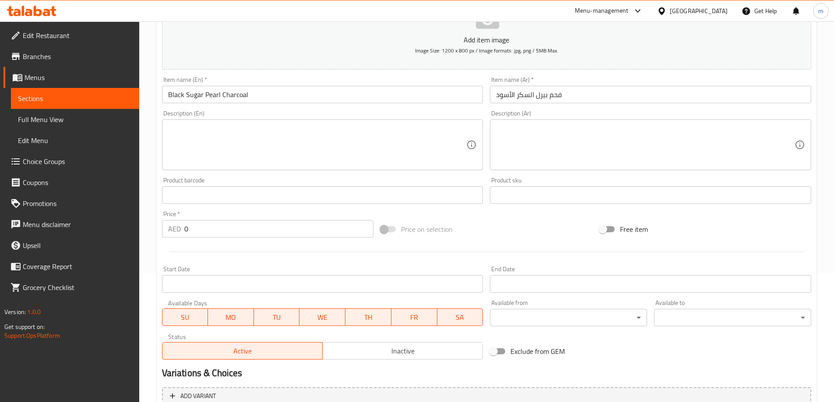
scroll to position [89, 0]
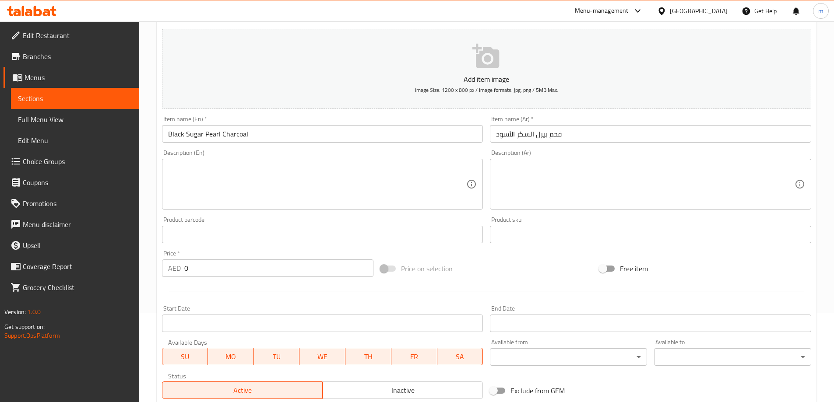
click at [83, 97] on span "Sections" at bounding box center [75, 98] width 114 height 11
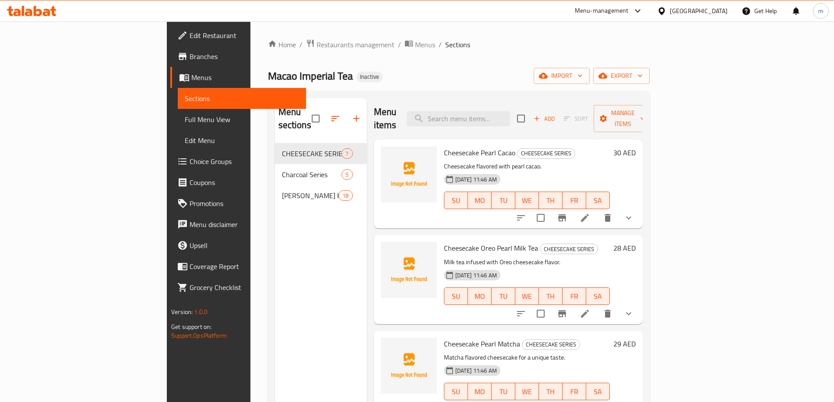
click at [185, 119] on span "Full Menu View" at bounding box center [242, 119] width 114 height 11
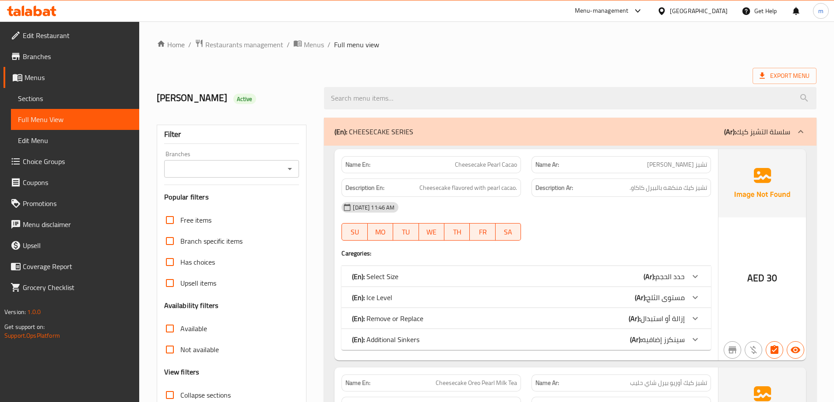
scroll to position [131, 0]
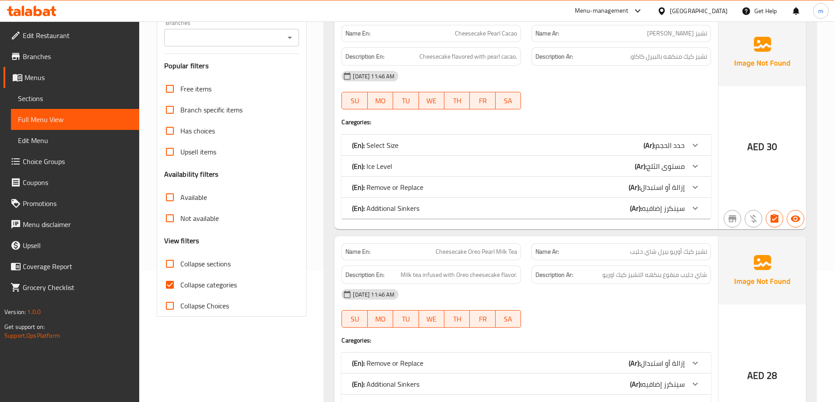
click at [169, 284] on input "Collapse categories" at bounding box center [169, 284] width 21 height 21
checkbox input "false"
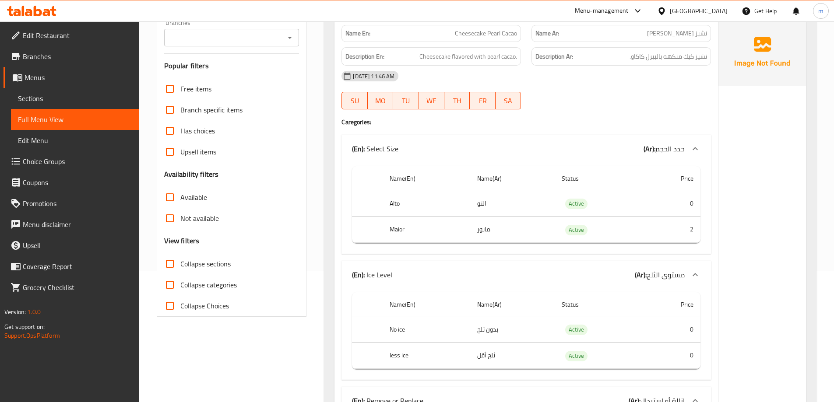
click at [172, 265] on input "Collapse sections" at bounding box center [169, 263] width 21 height 21
checkbox input "true"
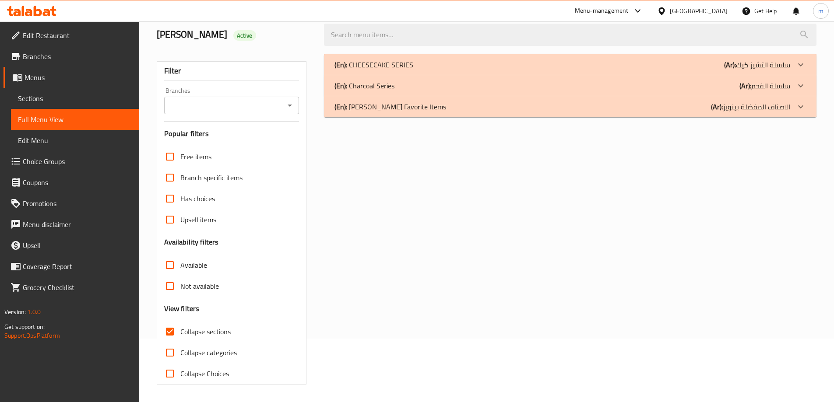
scroll to position [63, 0]
click at [803, 84] on icon at bounding box center [800, 86] width 11 height 11
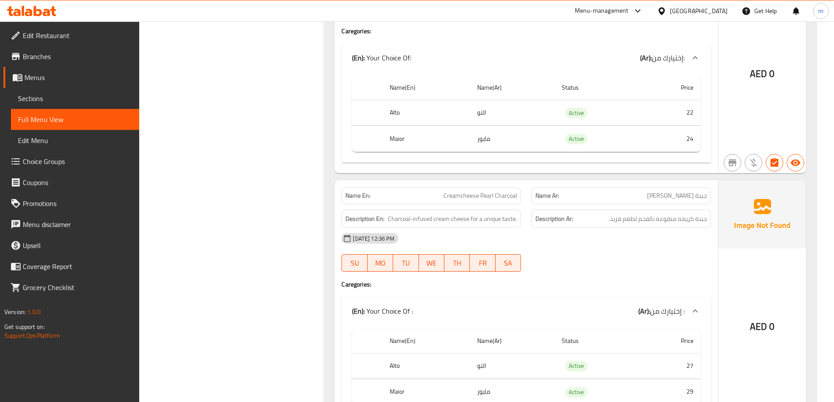
scroll to position [1097, 0]
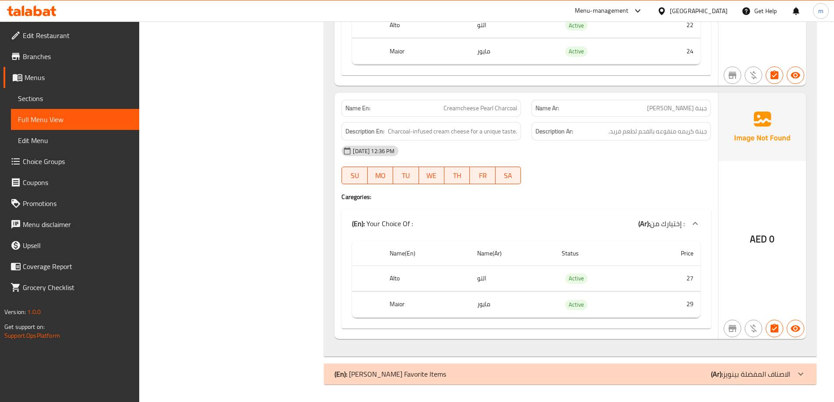
click at [70, 96] on span "Sections" at bounding box center [75, 98] width 114 height 11
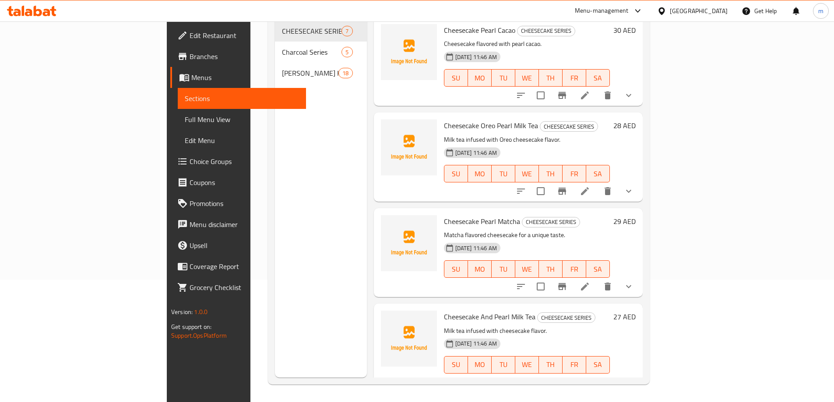
scroll to position [123, 0]
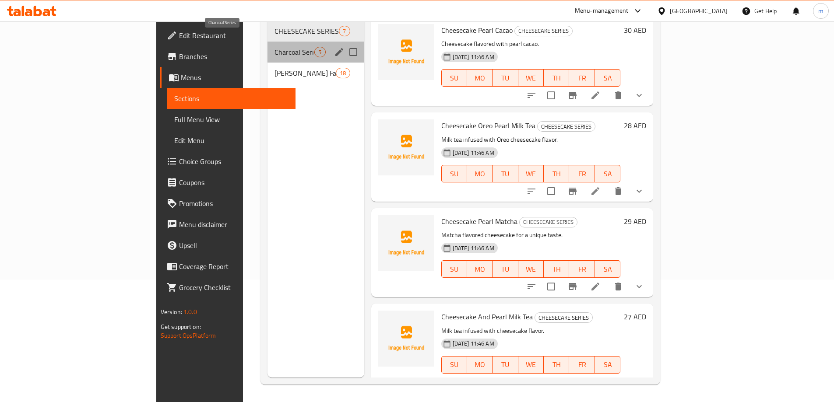
click at [274, 47] on span "Charcoal Series" at bounding box center [294, 52] width 40 height 11
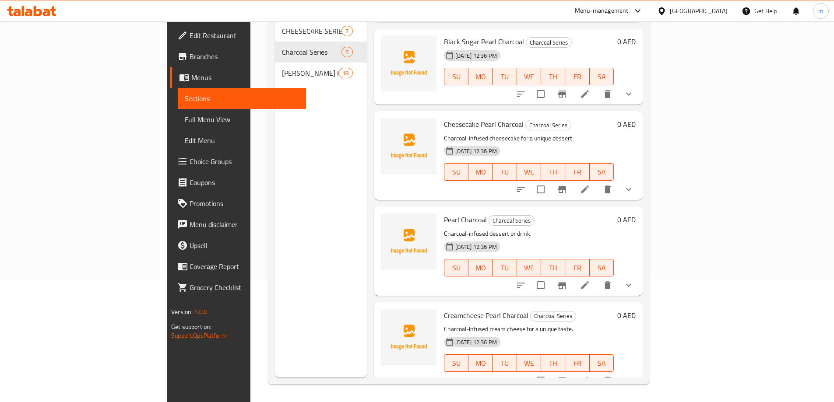
scroll to position [84, 0]
click at [597, 372] on li at bounding box center [584, 380] width 25 height 16
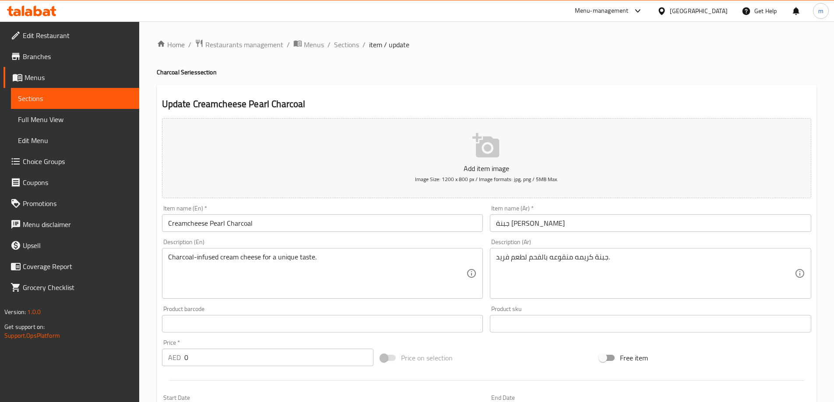
type input "إختيارك من :"
type input "1"
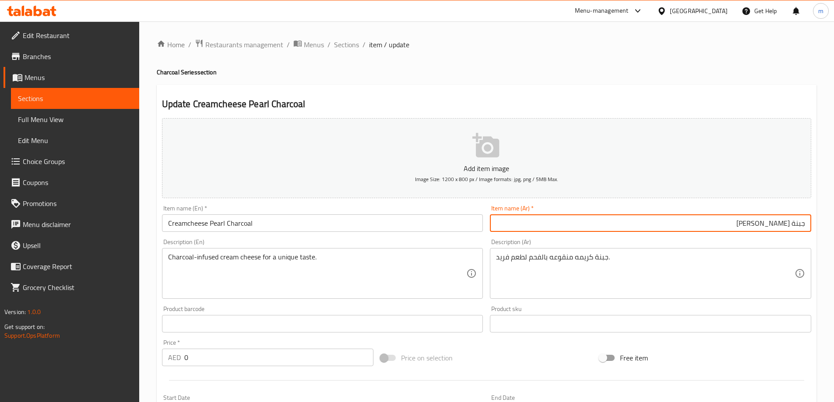
click at [778, 222] on input "جبنة كريمه بيرل فحم" at bounding box center [650, 223] width 321 height 18
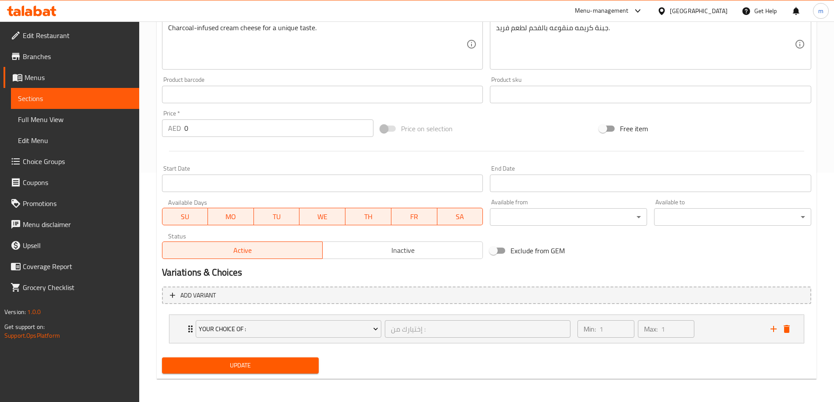
scroll to position [231, 0]
type input "جبنة كريمية بيرل فحم"
click at [279, 364] on span "Update" at bounding box center [240, 364] width 143 height 11
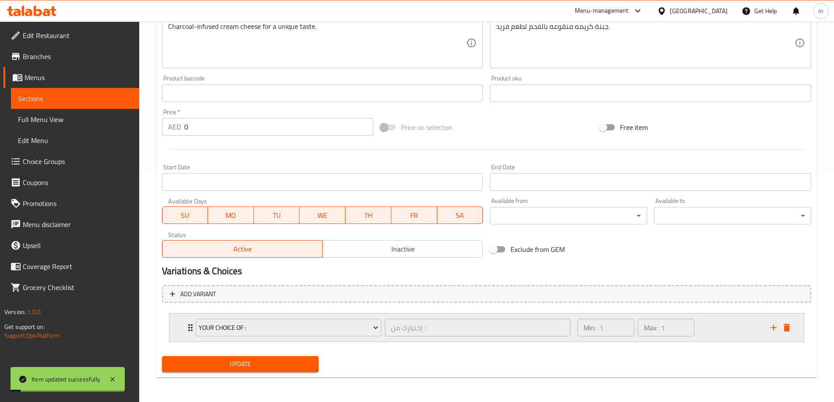
click at [192, 334] on div "Your Choice Of : إختيارك من : ​" at bounding box center [383, 328] width 386 height 28
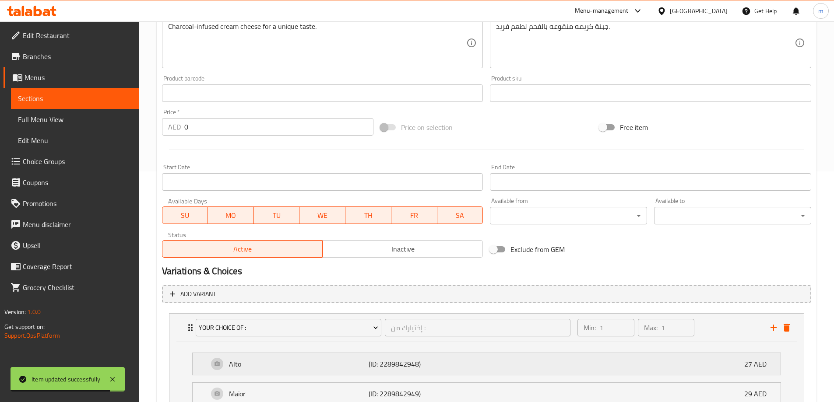
scroll to position [274, 0]
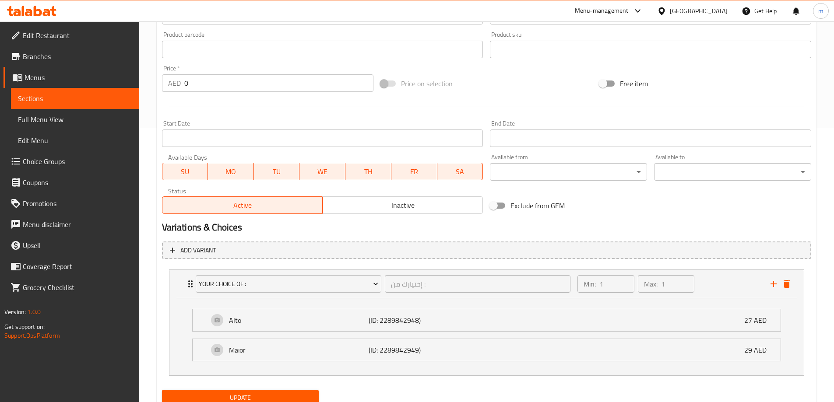
click at [68, 102] on span "Sections" at bounding box center [75, 98] width 114 height 11
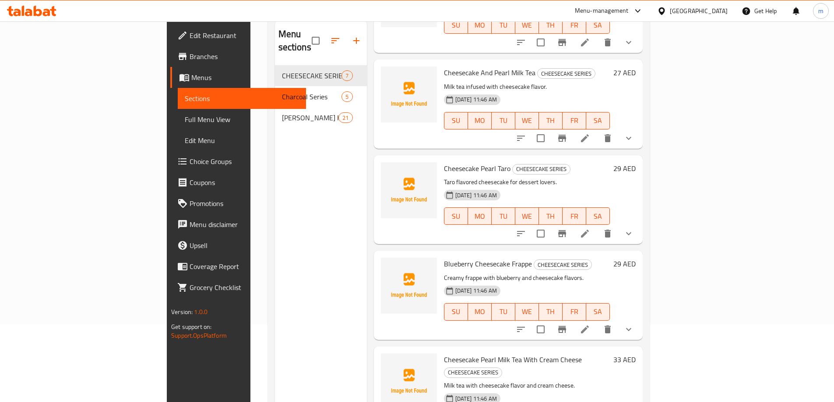
scroll to position [35, 0]
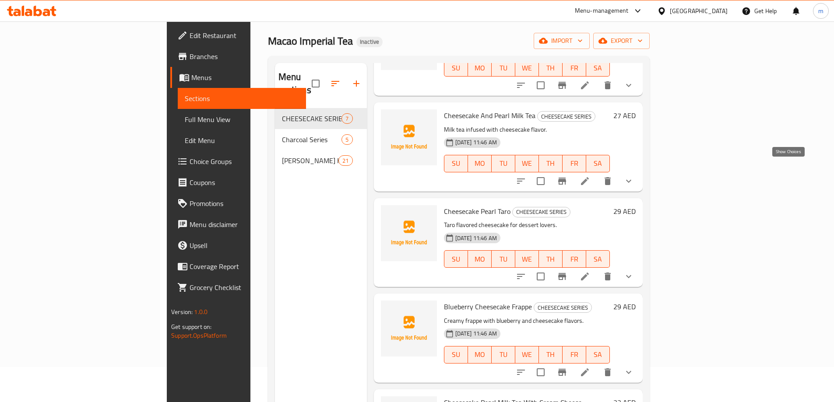
click at [634, 176] on icon "show more" at bounding box center [628, 181] width 11 height 11
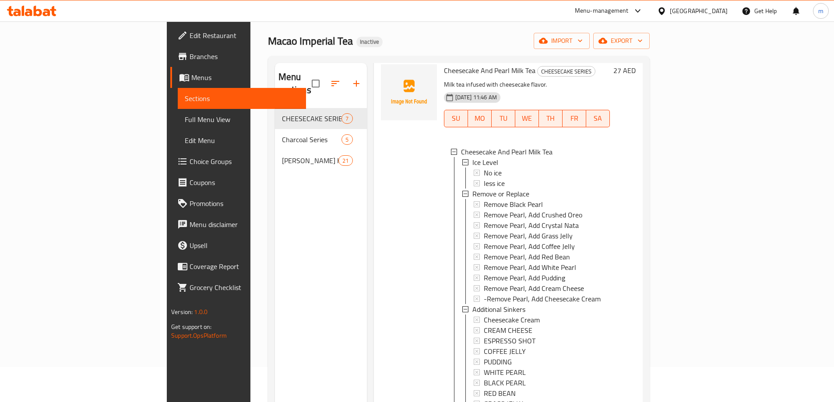
scroll to position [289, 0]
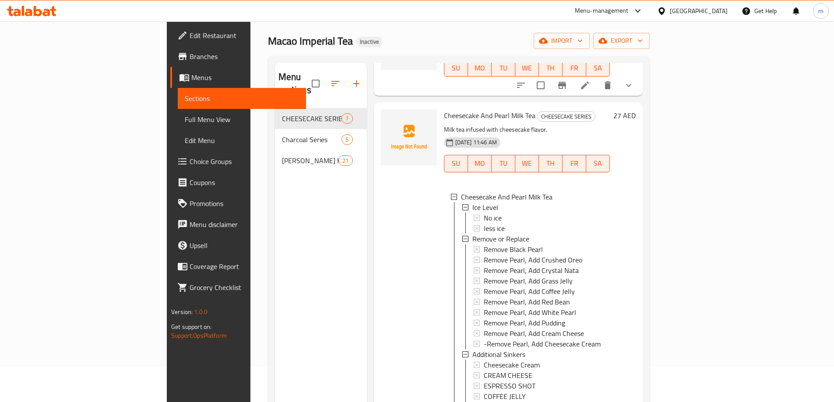
click at [185, 119] on span "Full Menu View" at bounding box center [242, 119] width 114 height 11
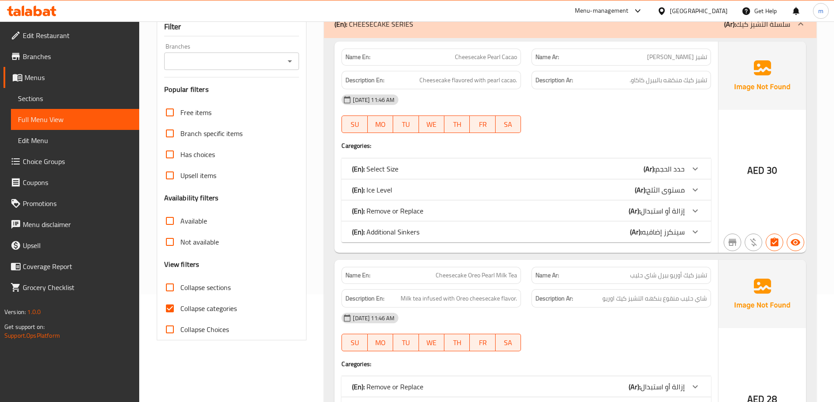
scroll to position [166, 0]
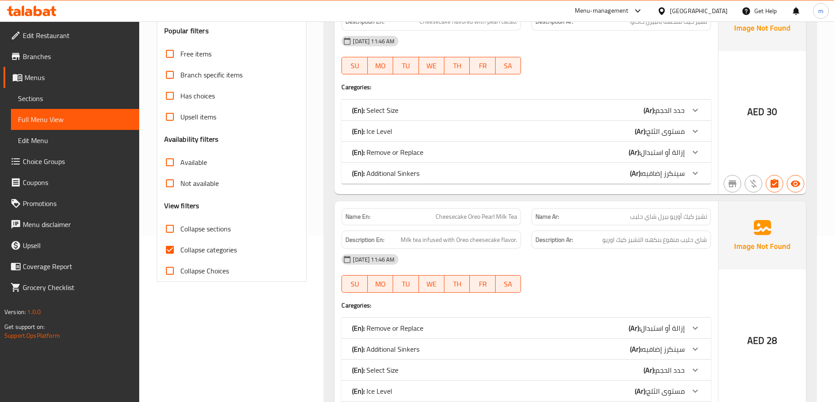
click at [176, 229] on input "Collapse sections" at bounding box center [169, 228] width 21 height 21
checkbox input "true"
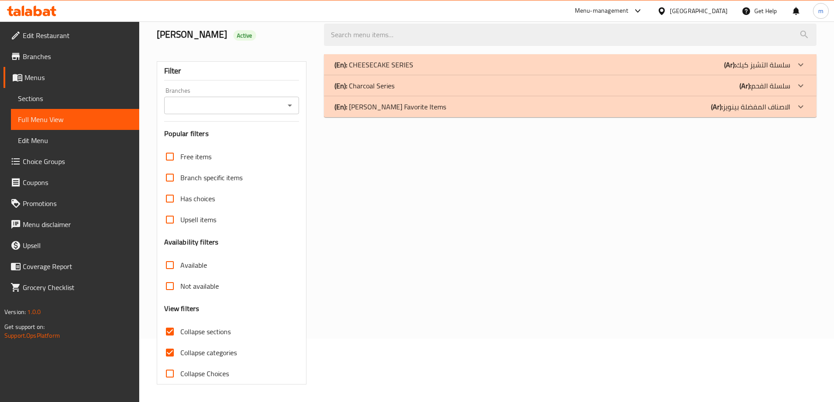
scroll to position [63, 0]
click at [799, 88] on icon at bounding box center [800, 86] width 11 height 11
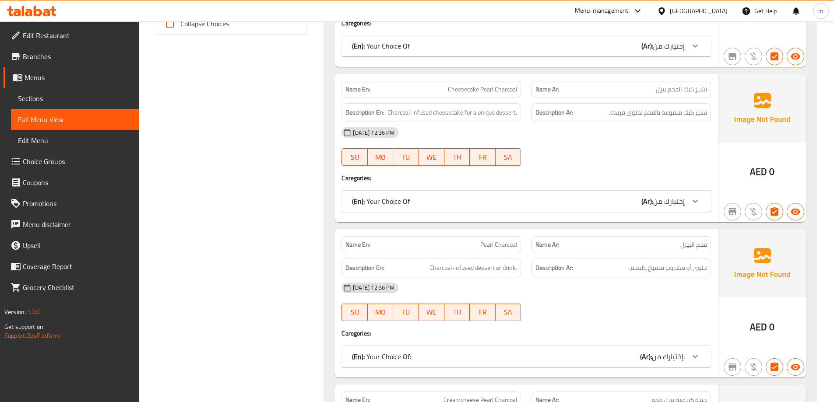
scroll to position [607, 0]
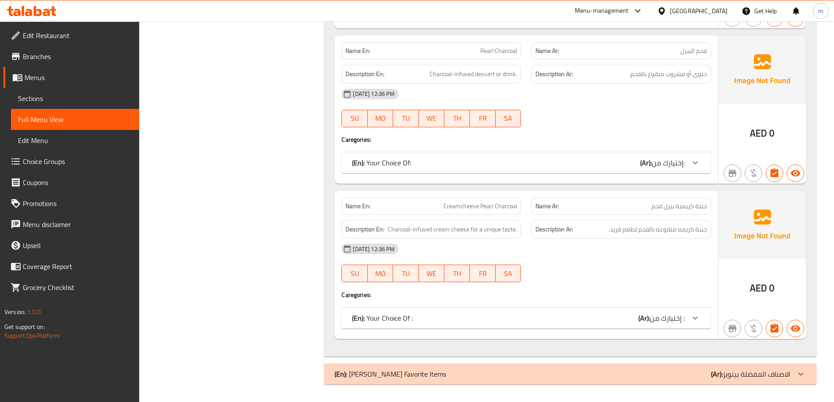
click at [804, 373] on icon at bounding box center [800, 374] width 11 height 11
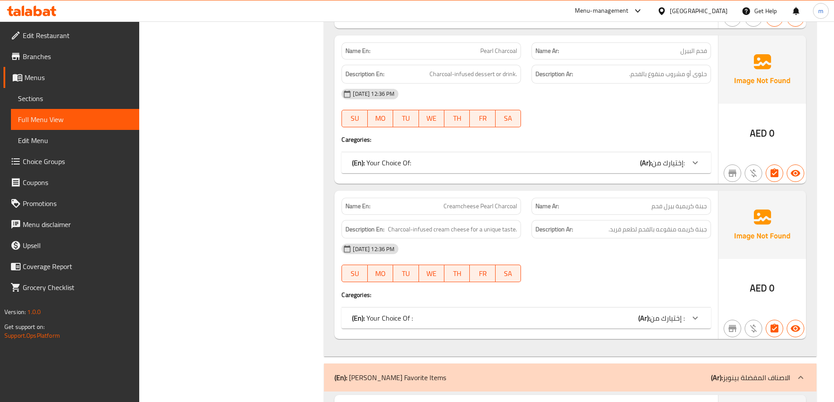
click at [803, 377] on icon at bounding box center [800, 377] width 11 height 11
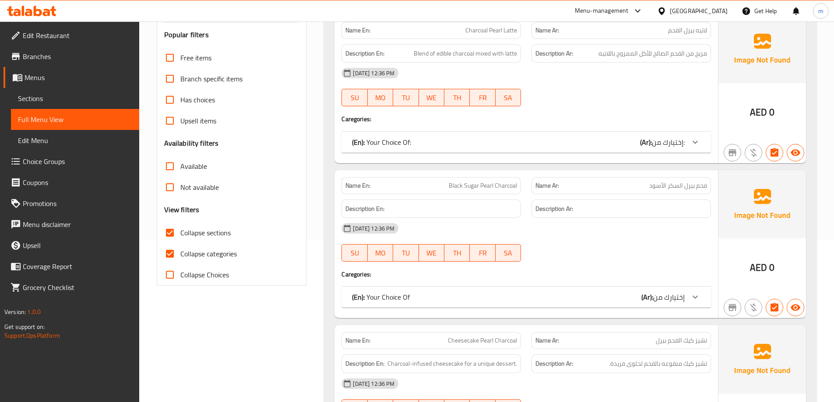
scroll to position [44, 0]
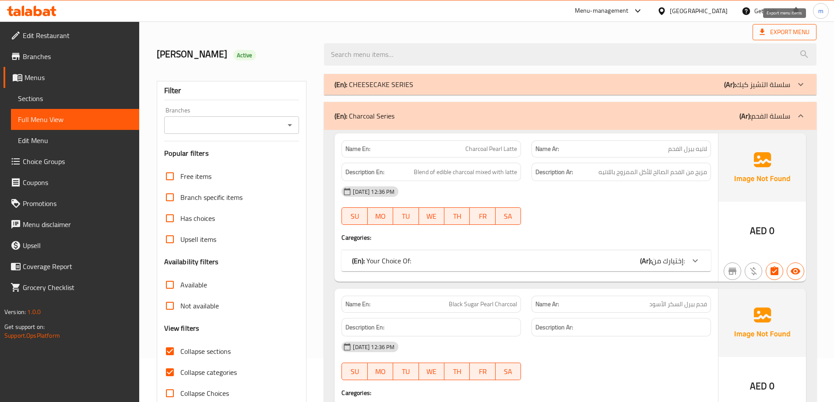
click at [773, 34] on span "Export Menu" at bounding box center [784, 32] width 50 height 11
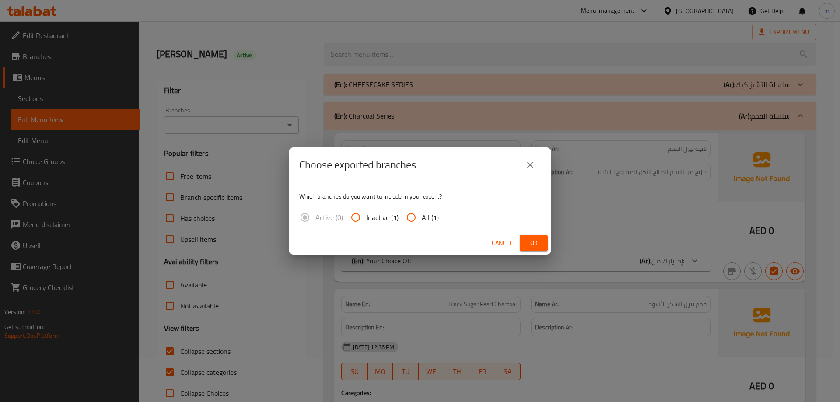
click at [412, 214] on input "All (1)" at bounding box center [411, 217] width 21 height 21
radio input "true"
click at [533, 245] on span "Ok" at bounding box center [534, 243] width 14 height 11
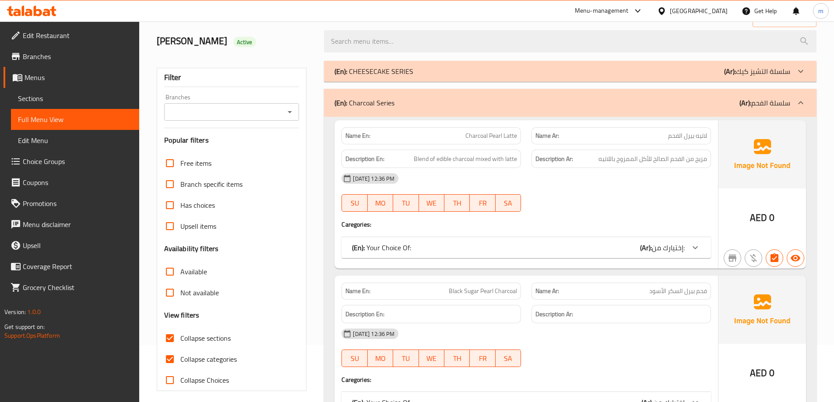
scroll to position [0, 0]
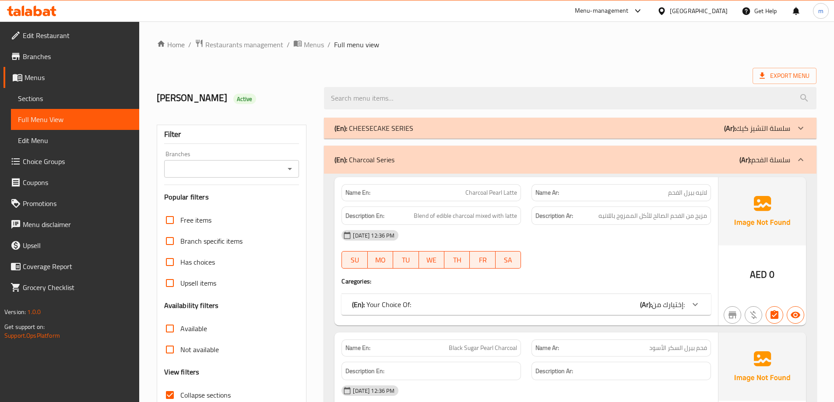
drag, startPoint x: 397, startPoint y: 158, endPoint x: 355, endPoint y: 157, distance: 42.5
click at [355, 157] on div "(En): Charcoal Series (Ar): سلسلة الفحم" at bounding box center [562, 159] width 456 height 11
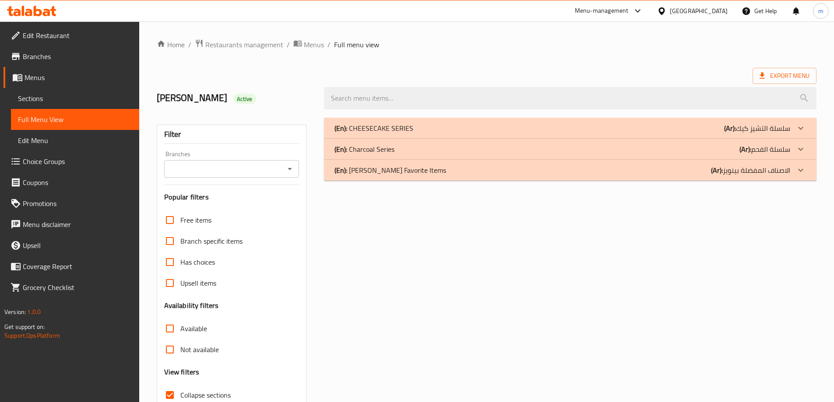
click at [71, 101] on span "Sections" at bounding box center [75, 98] width 114 height 11
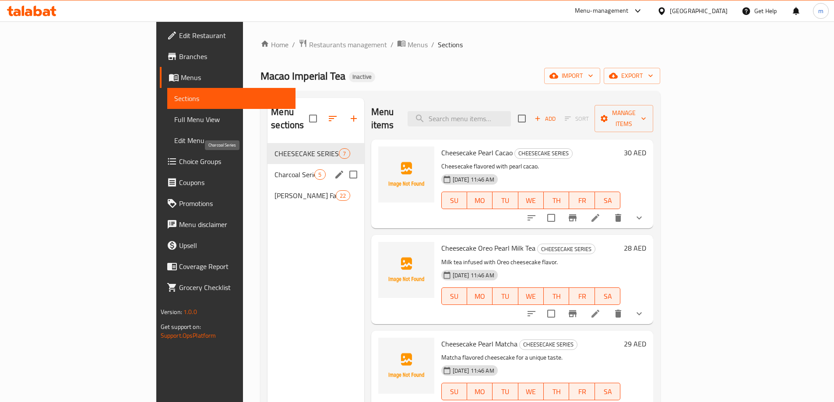
click at [274, 169] on span "Charcoal Series" at bounding box center [294, 174] width 40 height 11
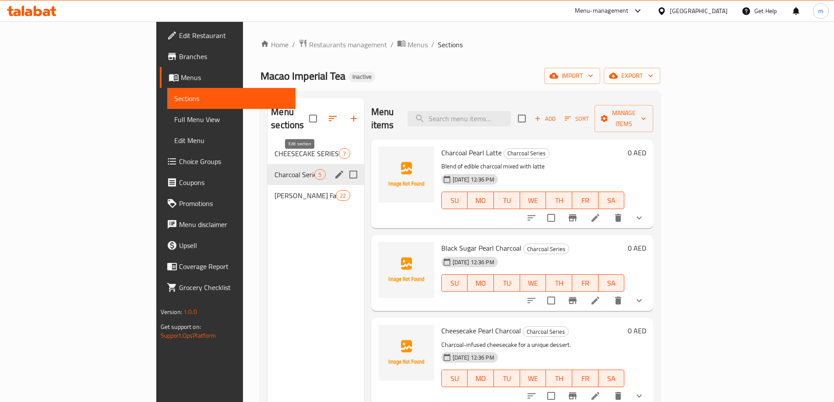
click at [335, 171] on icon "edit" at bounding box center [339, 175] width 8 height 8
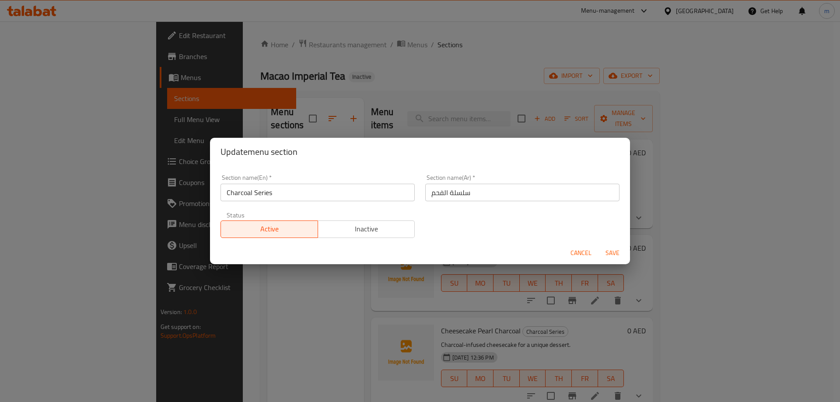
click at [311, 185] on input "Charcoal Series" at bounding box center [318, 193] width 194 height 18
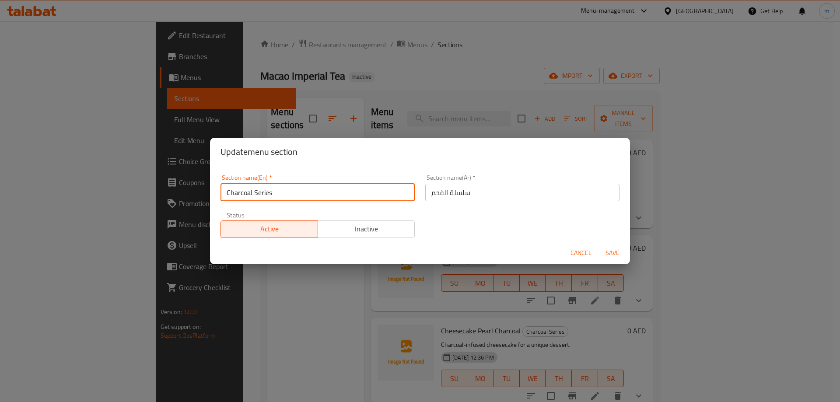
click at [311, 185] on input "Charcoal Series" at bounding box center [318, 193] width 194 height 18
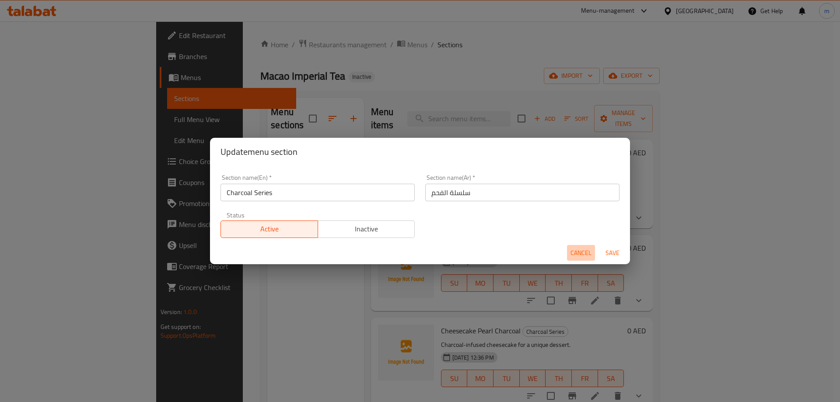
click at [585, 256] on span "Cancel" at bounding box center [581, 253] width 21 height 11
